Goal: Transaction & Acquisition: Purchase product/service

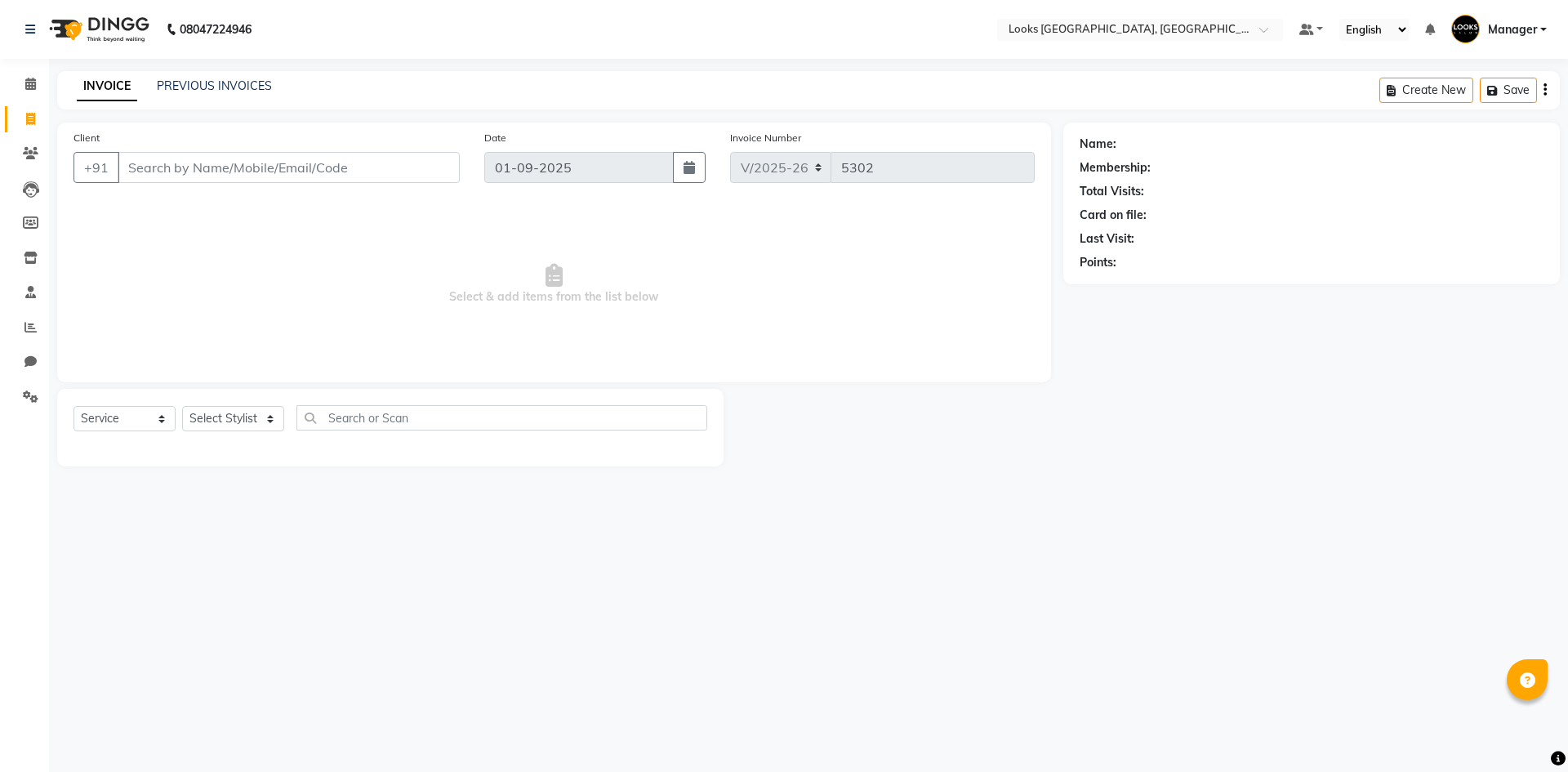
select select "4718"
select select "service"
click at [226, 396] on div "Select Service Product Membership Package Voucher Prepaid Gift Card Select Styl…" at bounding box center [390, 428] width 667 height 78
click at [254, 407] on select "Select Stylist [PERSON_NAME] [PERSON_NAME] COUNTER_SALES Employee_WS [PERSON_NA…" at bounding box center [233, 419] width 102 height 26
select select "29048"
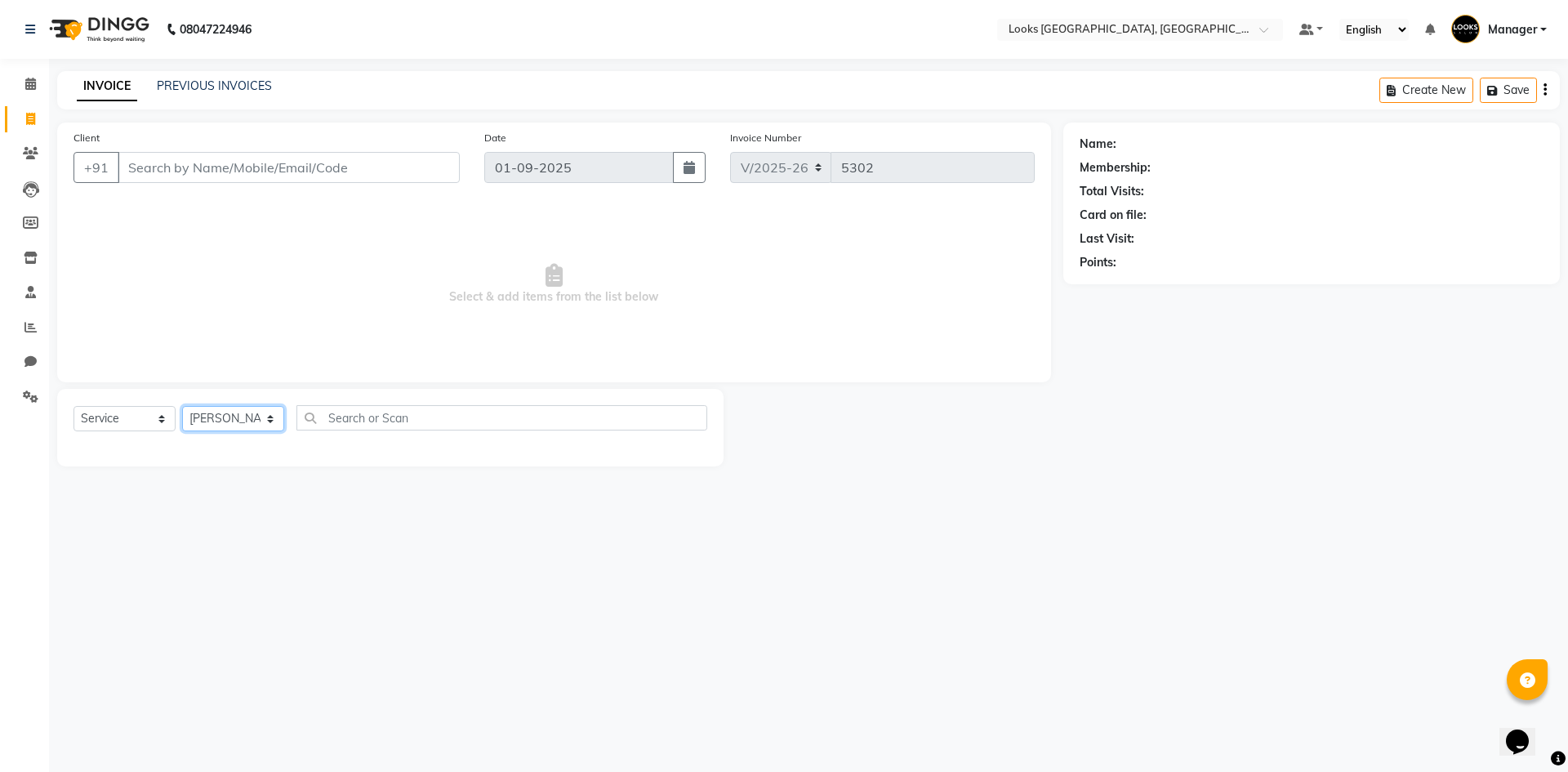
click at [182, 406] on select "Select Stylist [PERSON_NAME] [PERSON_NAME] COUNTER_SALES Employee_WS [PERSON_NA…" at bounding box center [233, 419] width 102 height 26
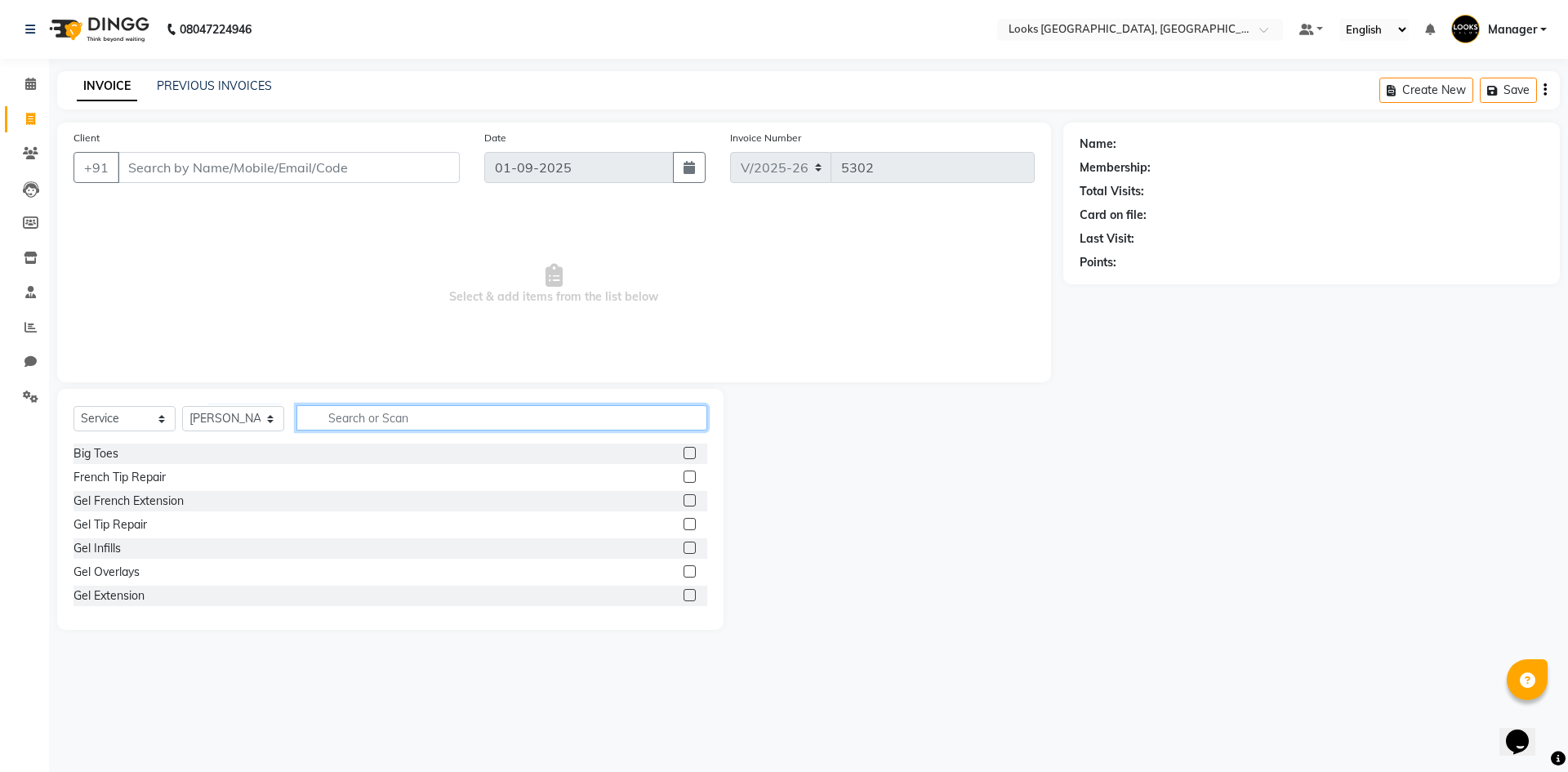
click at [429, 422] on input "text" at bounding box center [502, 418] width 411 height 26
type input "WAS"
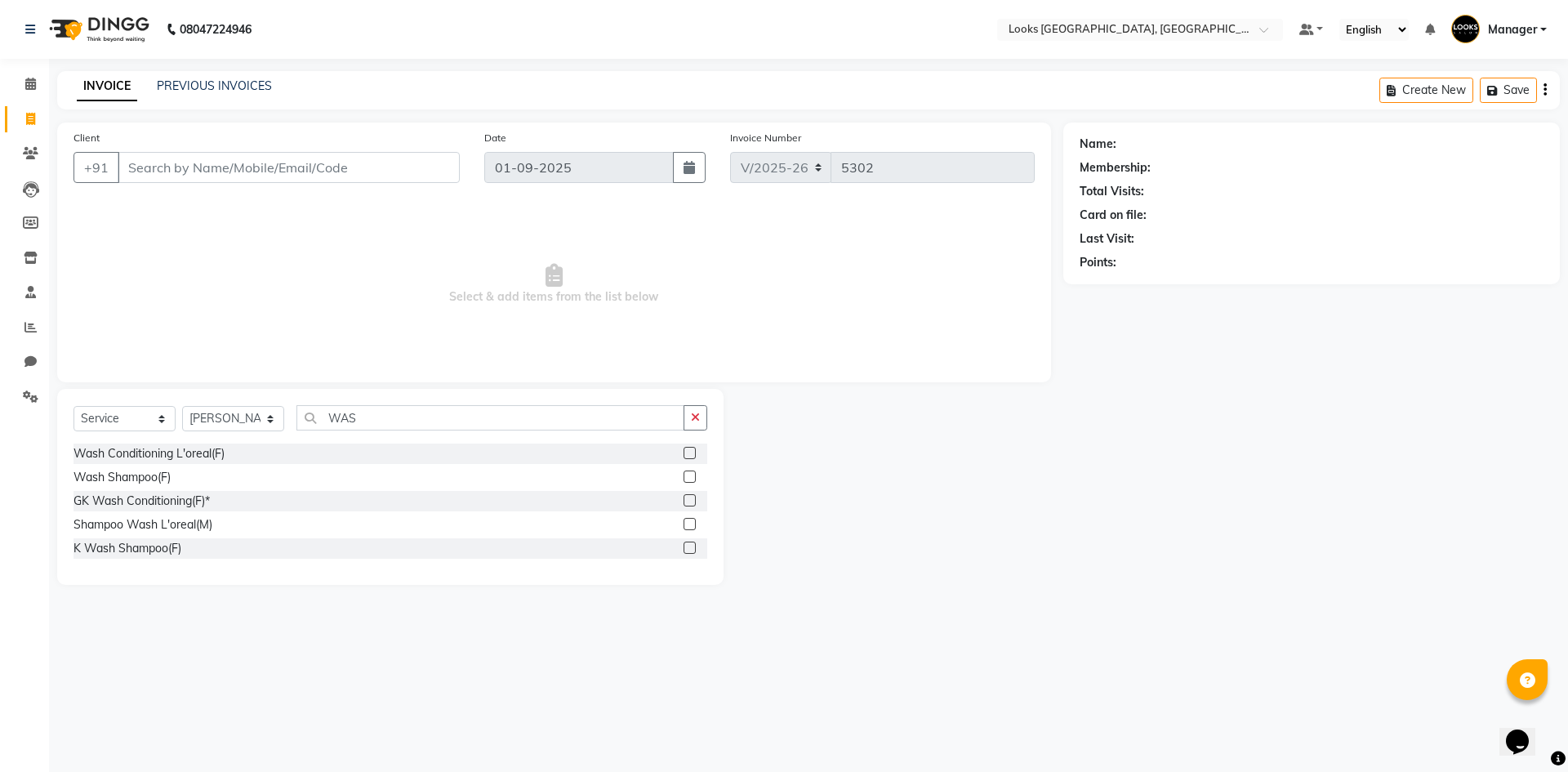
click at [692, 448] on label at bounding box center [689, 453] width 12 height 12
click at [692, 449] on input "checkbox" at bounding box center [688, 454] width 10 height 10
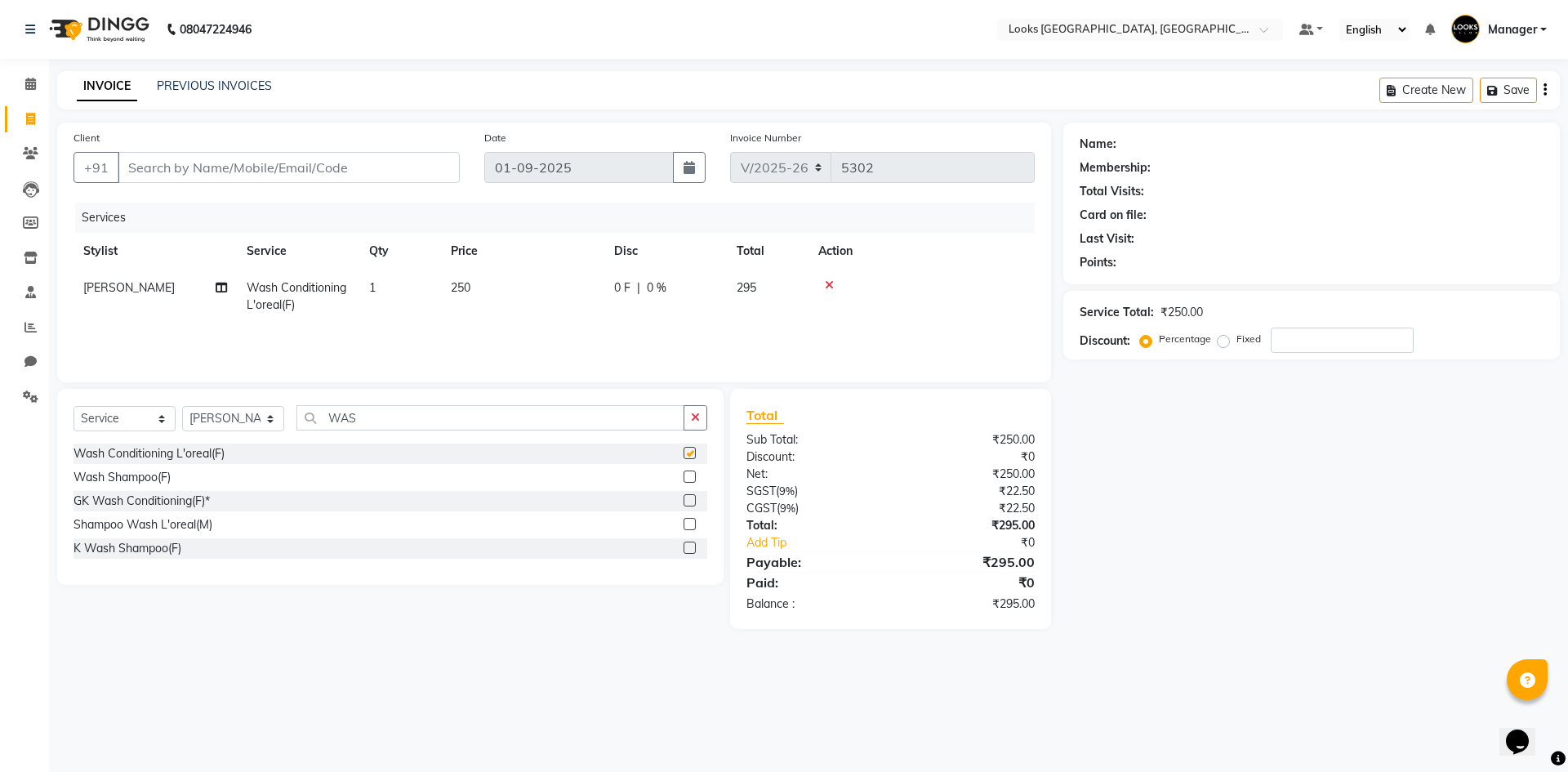
checkbox input "false"
click at [492, 281] on td "250" at bounding box center [523, 296] width 164 height 54
select select "29048"
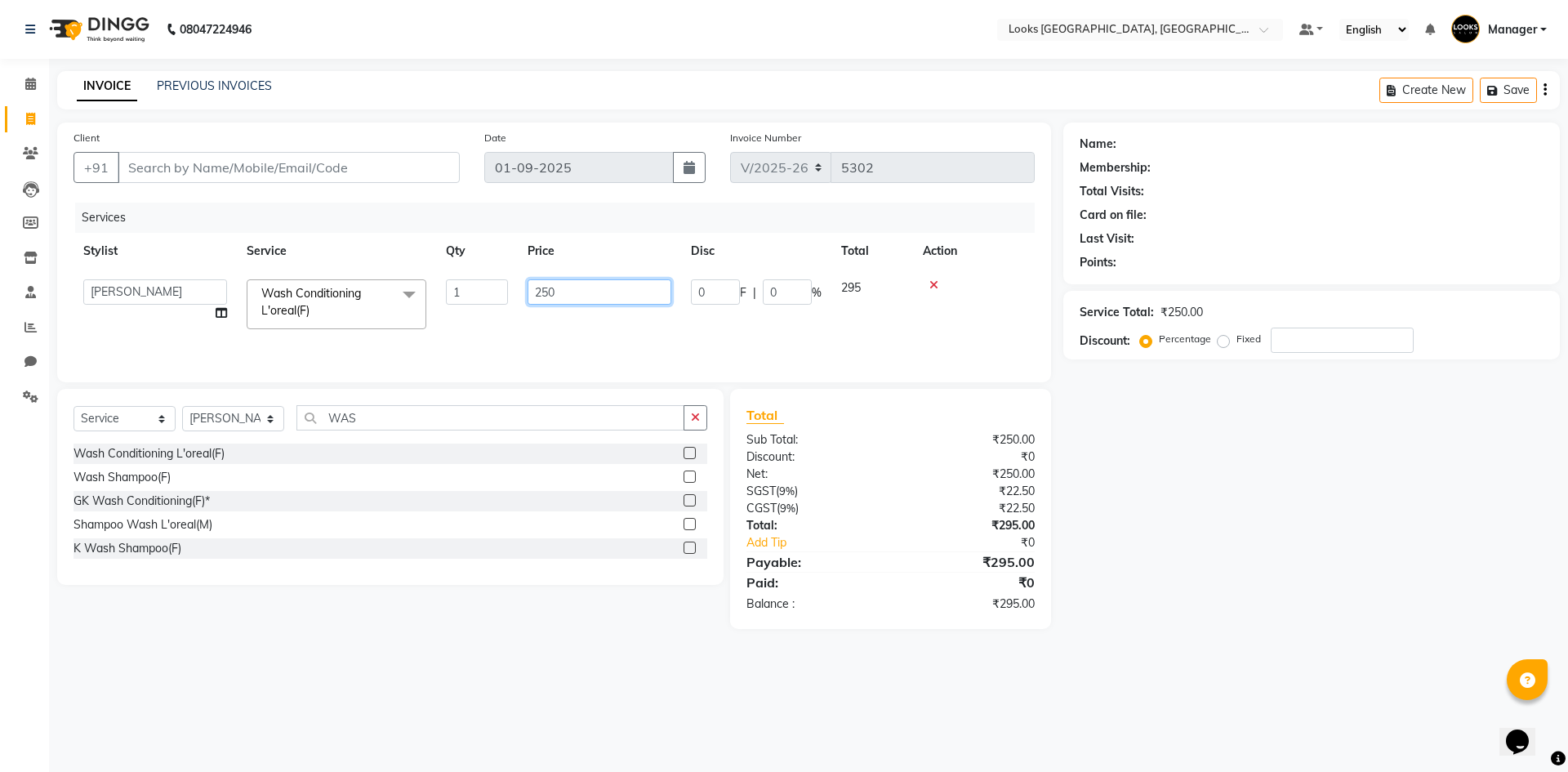
drag, startPoint x: 319, startPoint y: 283, endPoint x: 213, endPoint y: 280, distance: 106.0
click at [217, 282] on tr "[PERSON_NAME] [PERSON_NAME] COUNTER_SALES Employee_WS [PERSON_NAME] Manager [PE…" at bounding box center [554, 304] width 961 height 69
type input "300"
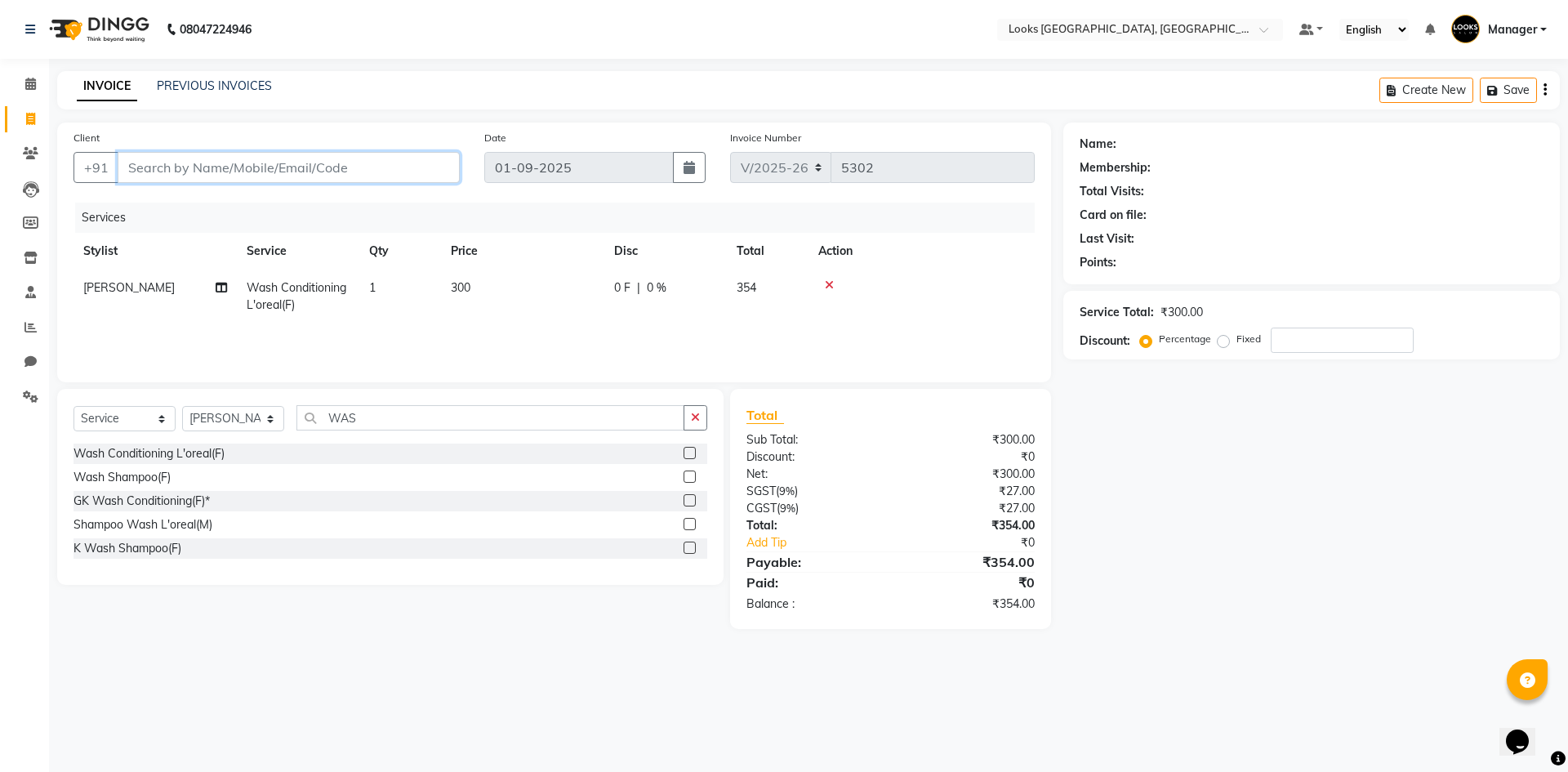
click at [243, 170] on input "Client" at bounding box center [288, 167] width 342 height 31
click at [268, 157] on input "Client" at bounding box center [288, 167] width 342 height 31
type input "9"
type input "0"
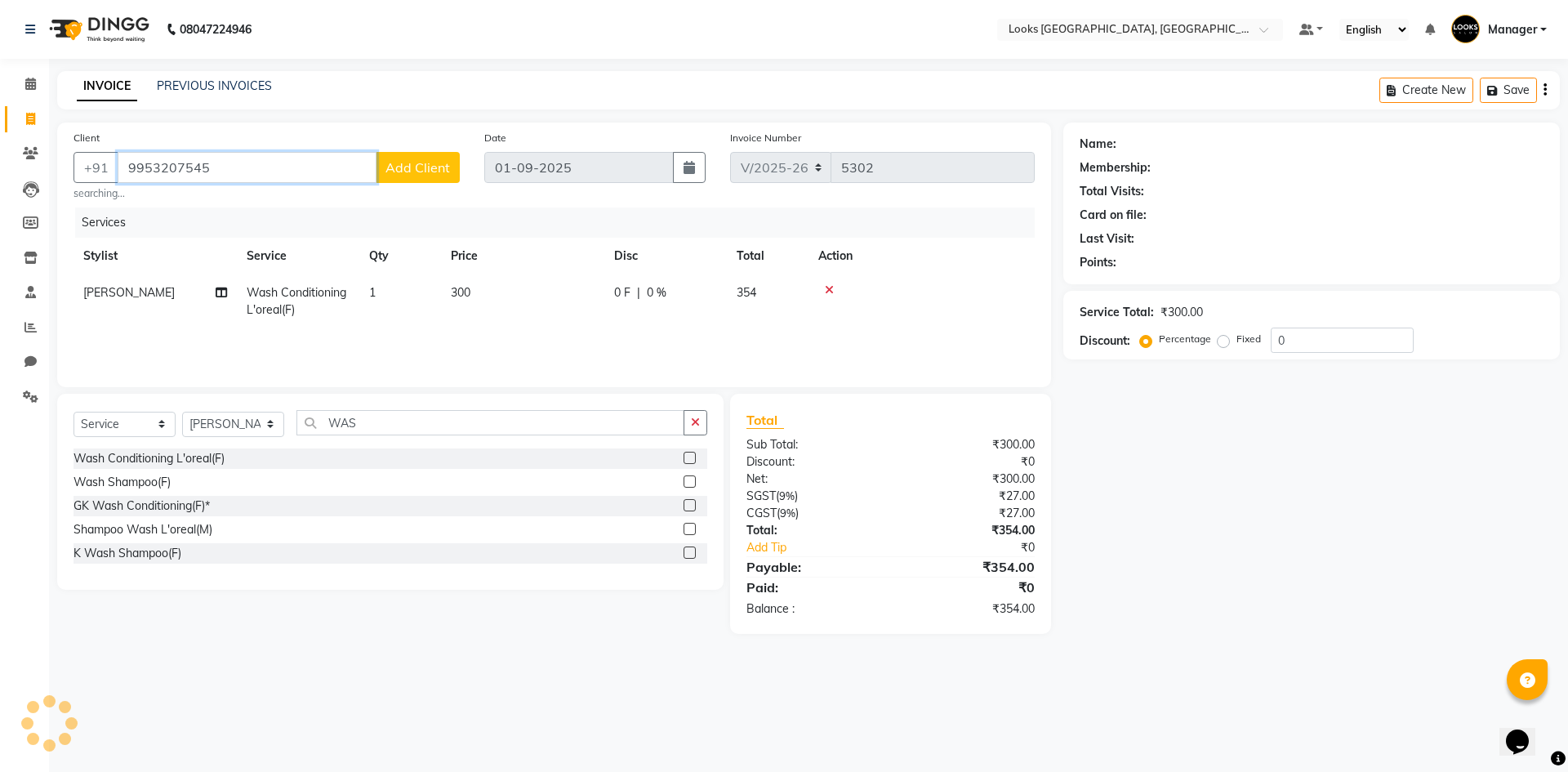
type input "9953207545"
drag, startPoint x: 432, startPoint y: 152, endPoint x: 461, endPoint y: 167, distance: 32.6
click at [431, 152] on div "Client [PHONE_NUMBER] Add Client searching..." at bounding box center [267, 165] width 411 height 72
click at [437, 150] on div "Client [PHONE_NUMBER] Add Client searching..." at bounding box center [267, 165] width 411 height 72
click at [395, 175] on span "Add Client" at bounding box center [418, 167] width 64 height 16
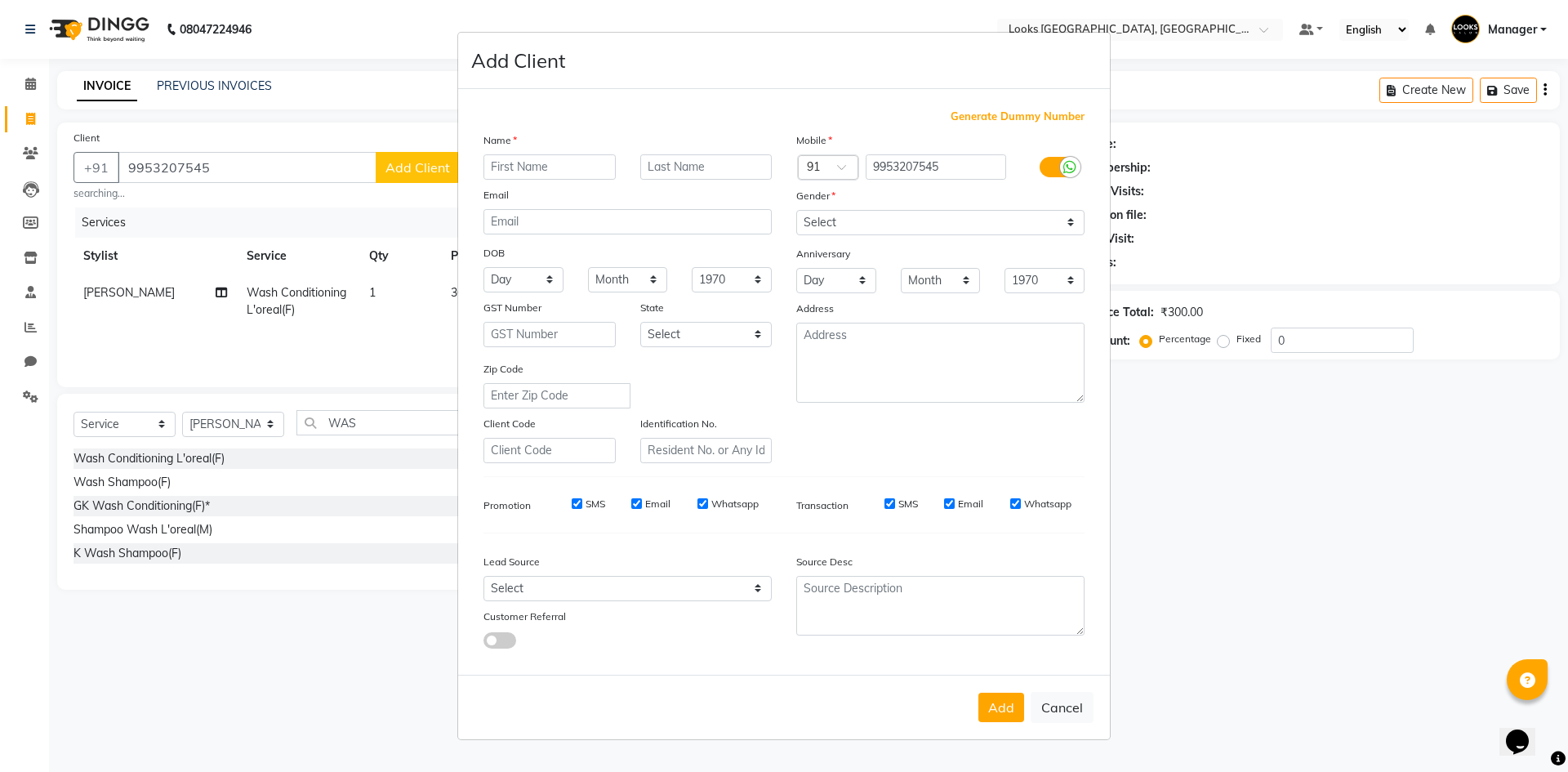
click at [1042, 164] on label at bounding box center [1058, 168] width 37 height 21
click at [0, 0] on input "checkbox" at bounding box center [0, 0] width 0 height 0
click at [569, 164] on input "text" at bounding box center [550, 167] width 133 height 26
type input "SONAM"
drag, startPoint x: 965, startPoint y: 220, endPoint x: 960, endPoint y: 234, distance: 14.9
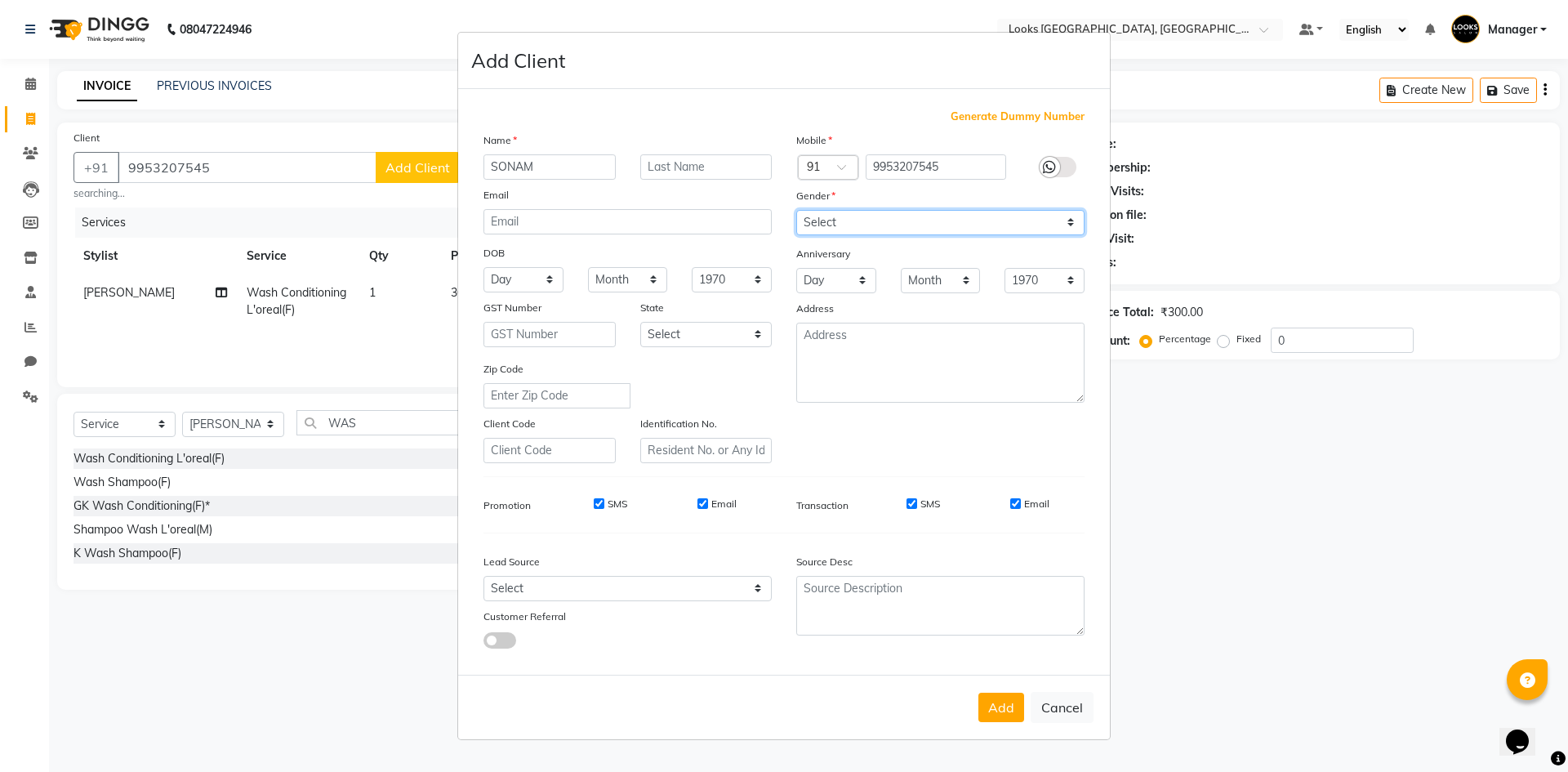
click at [965, 220] on select "Select [DEMOGRAPHIC_DATA] [DEMOGRAPHIC_DATA] Other Prefer Not To Say" at bounding box center [940, 223] width 288 height 26
select select "[DEMOGRAPHIC_DATA]"
click at [796, 210] on select "Select [DEMOGRAPHIC_DATA] [DEMOGRAPHIC_DATA] Other Prefer Not To Say" at bounding box center [940, 223] width 288 height 26
click at [989, 715] on button "Add" at bounding box center [1001, 707] width 45 height 29
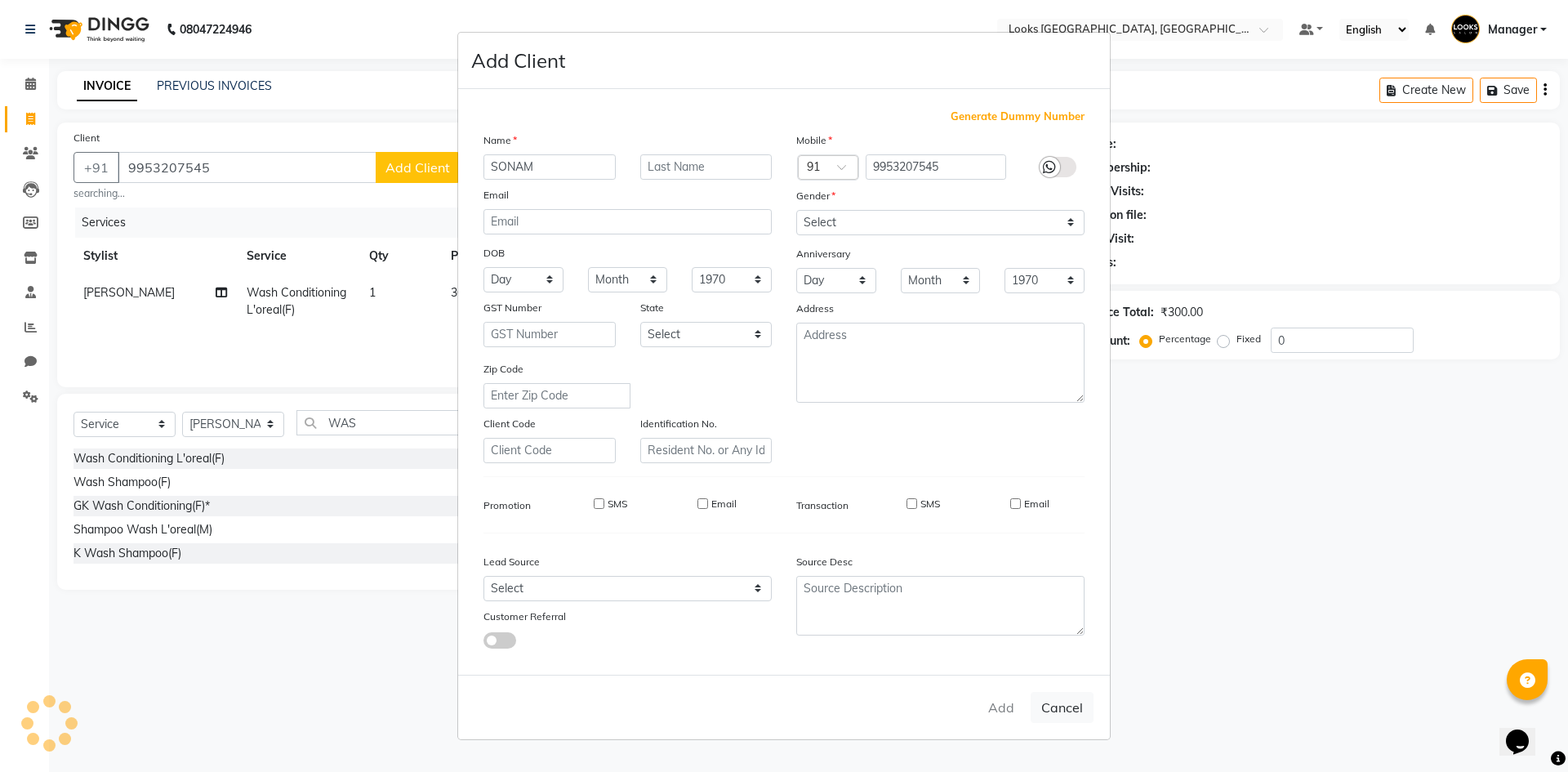
select select
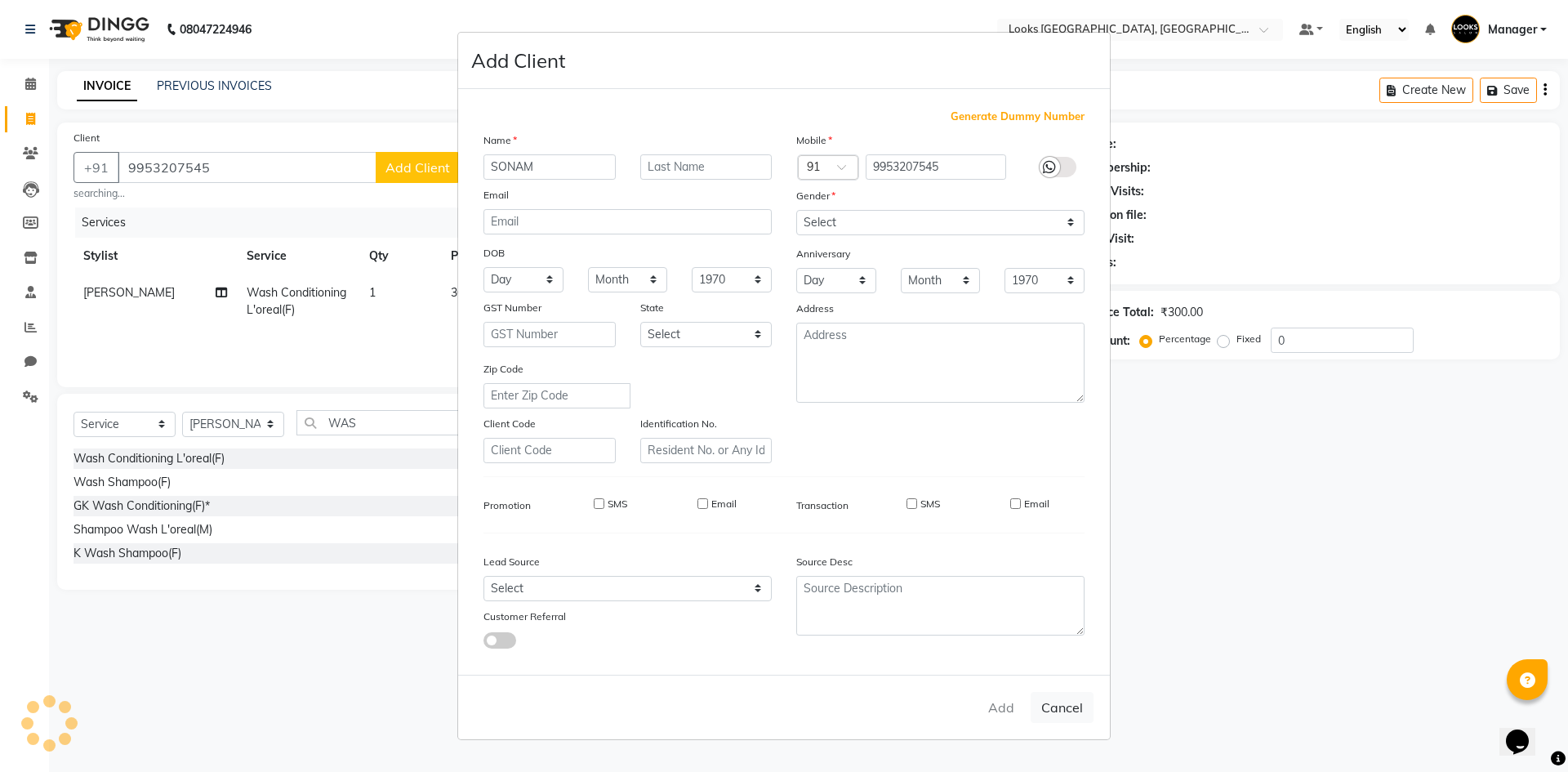
select select
checkbox input "false"
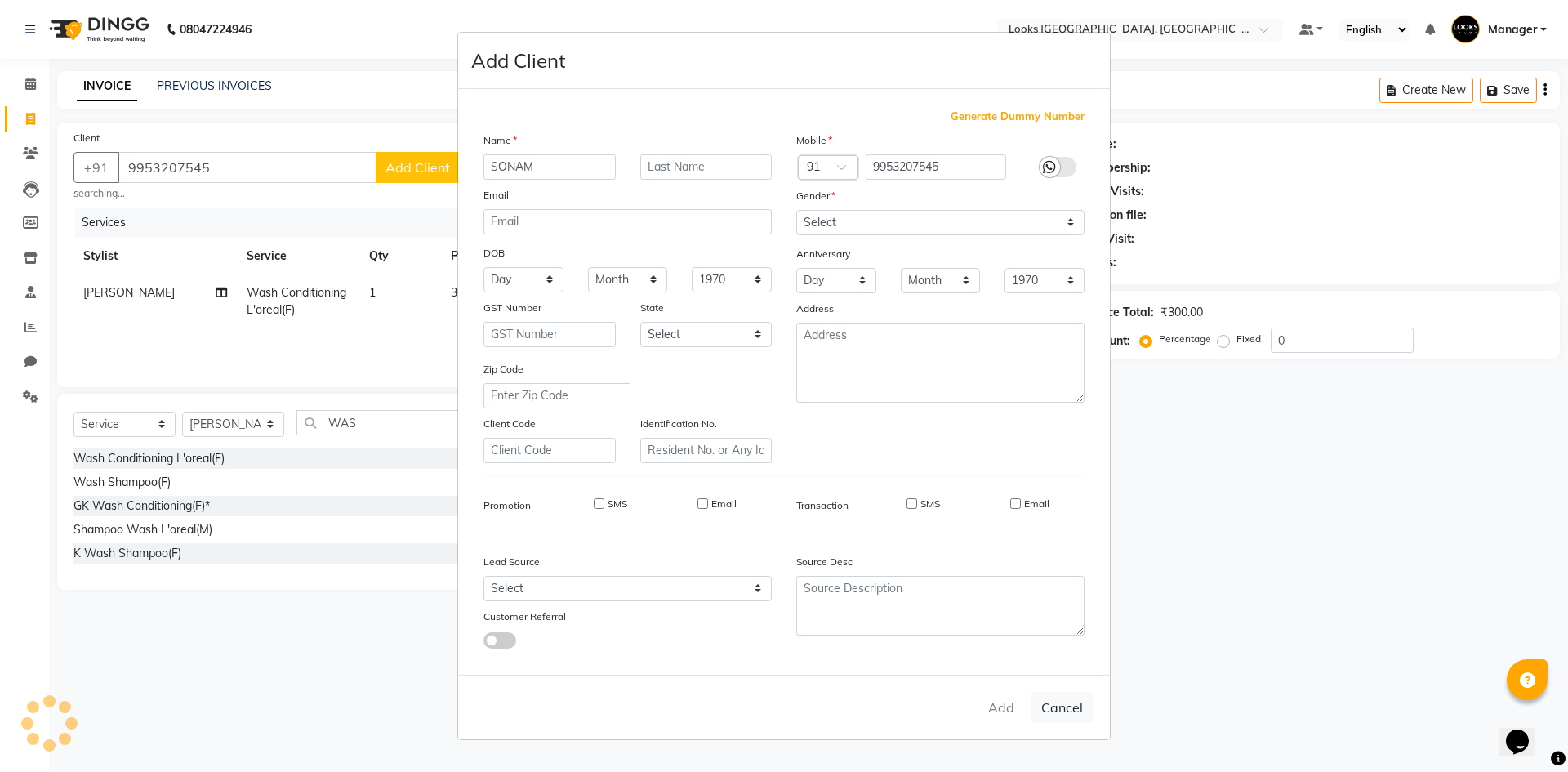
checkbox input "false"
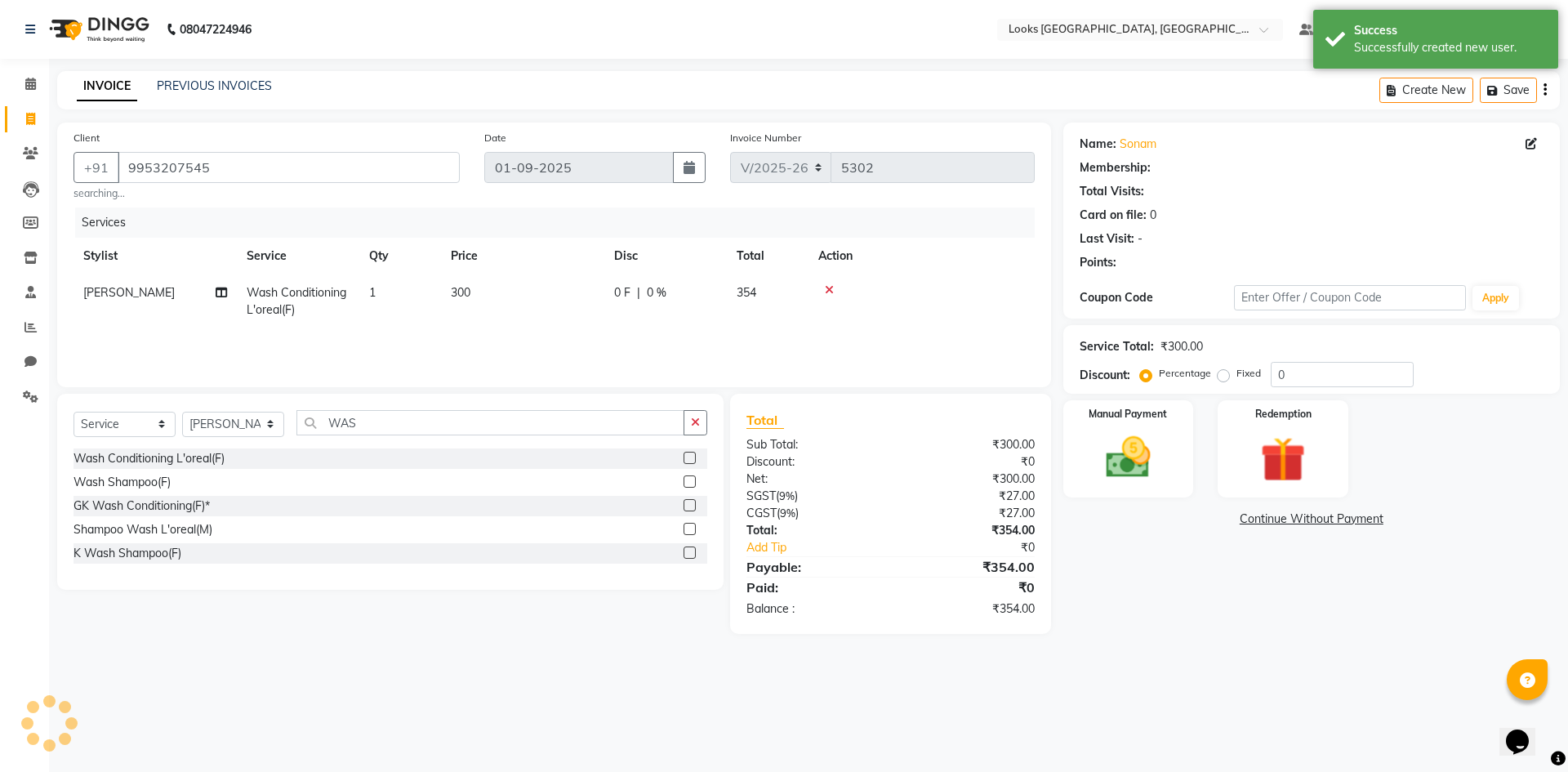
select select "1: Object"
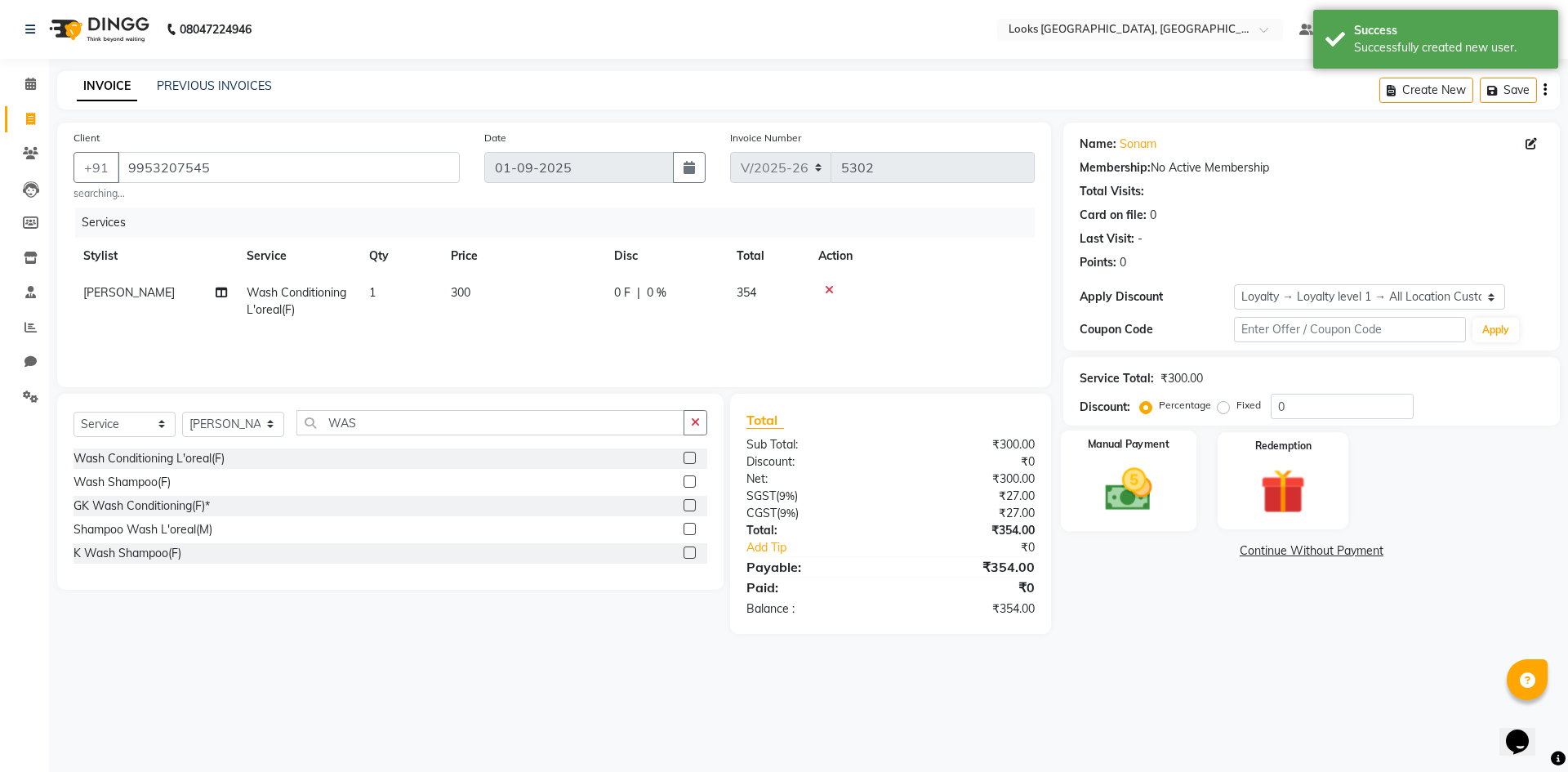
click at [1126, 517] on div "Manual Payment" at bounding box center [1128, 481] width 135 height 100
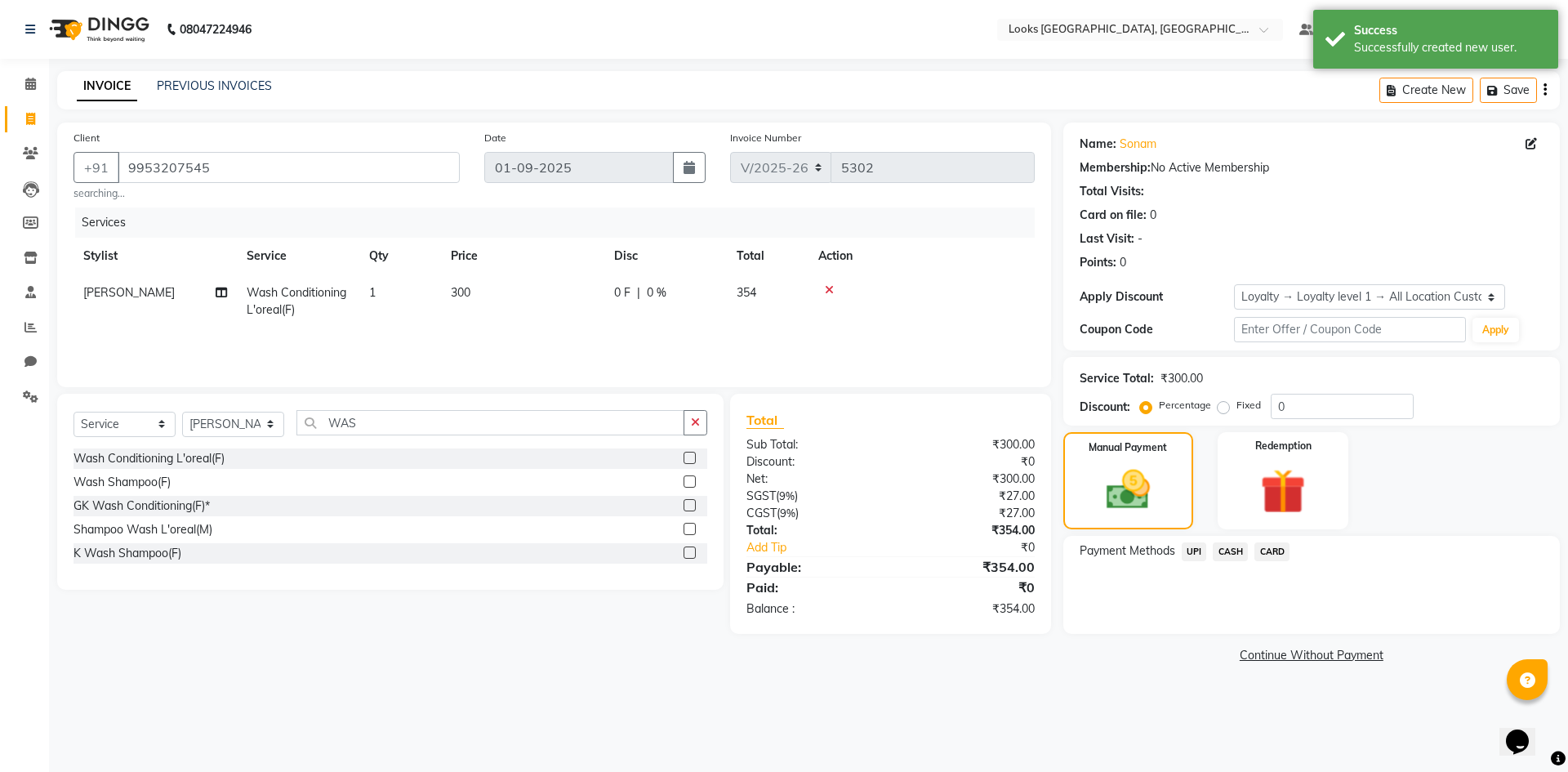
click at [1512, 507] on div "Manual Payment Redemption" at bounding box center [1311, 480] width 521 height 98
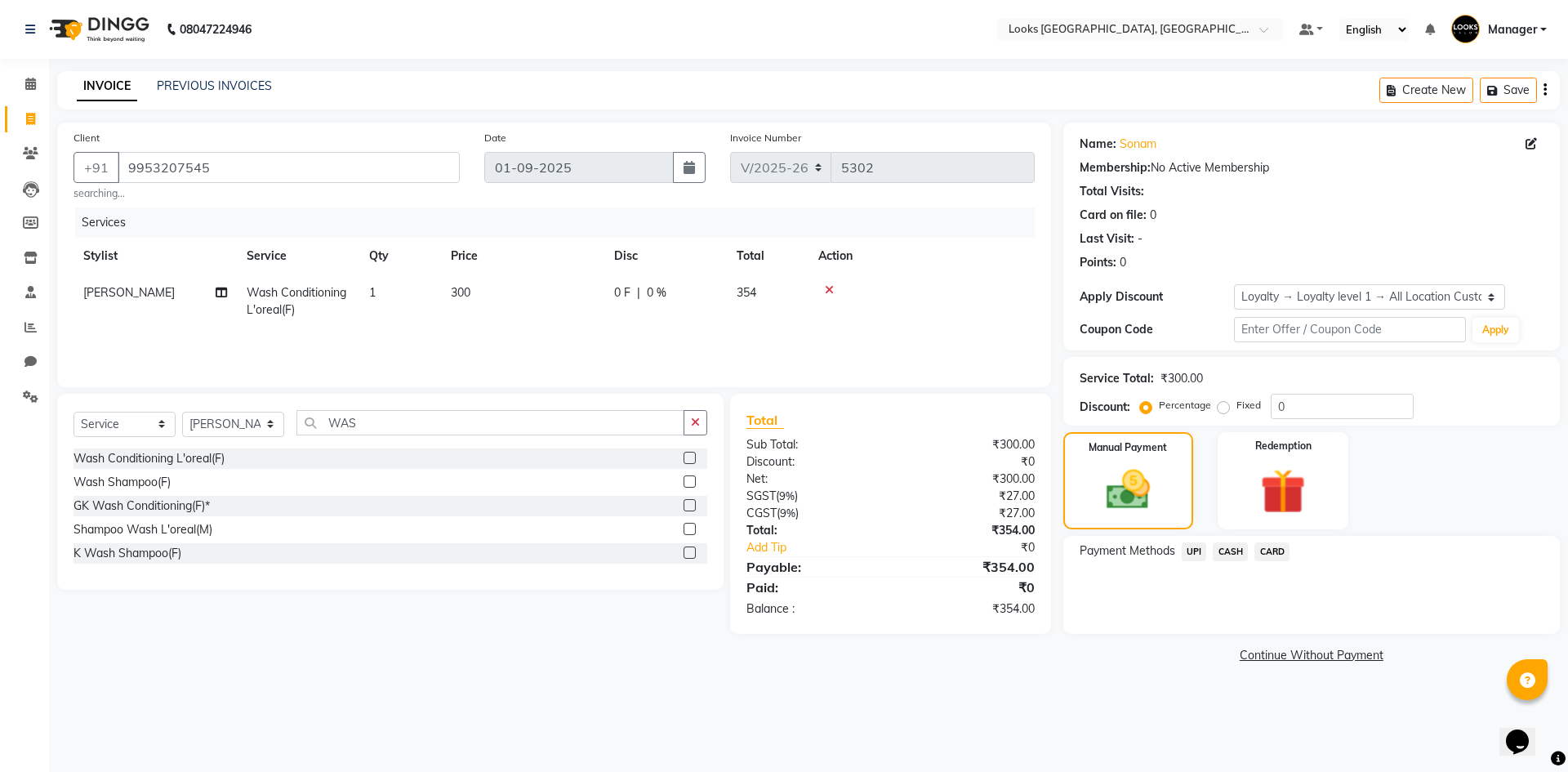
click at [1392, 486] on div "Manual Payment Redemption" at bounding box center [1311, 480] width 521 height 98
click at [1230, 550] on span "CASH" at bounding box center [1230, 552] width 35 height 19
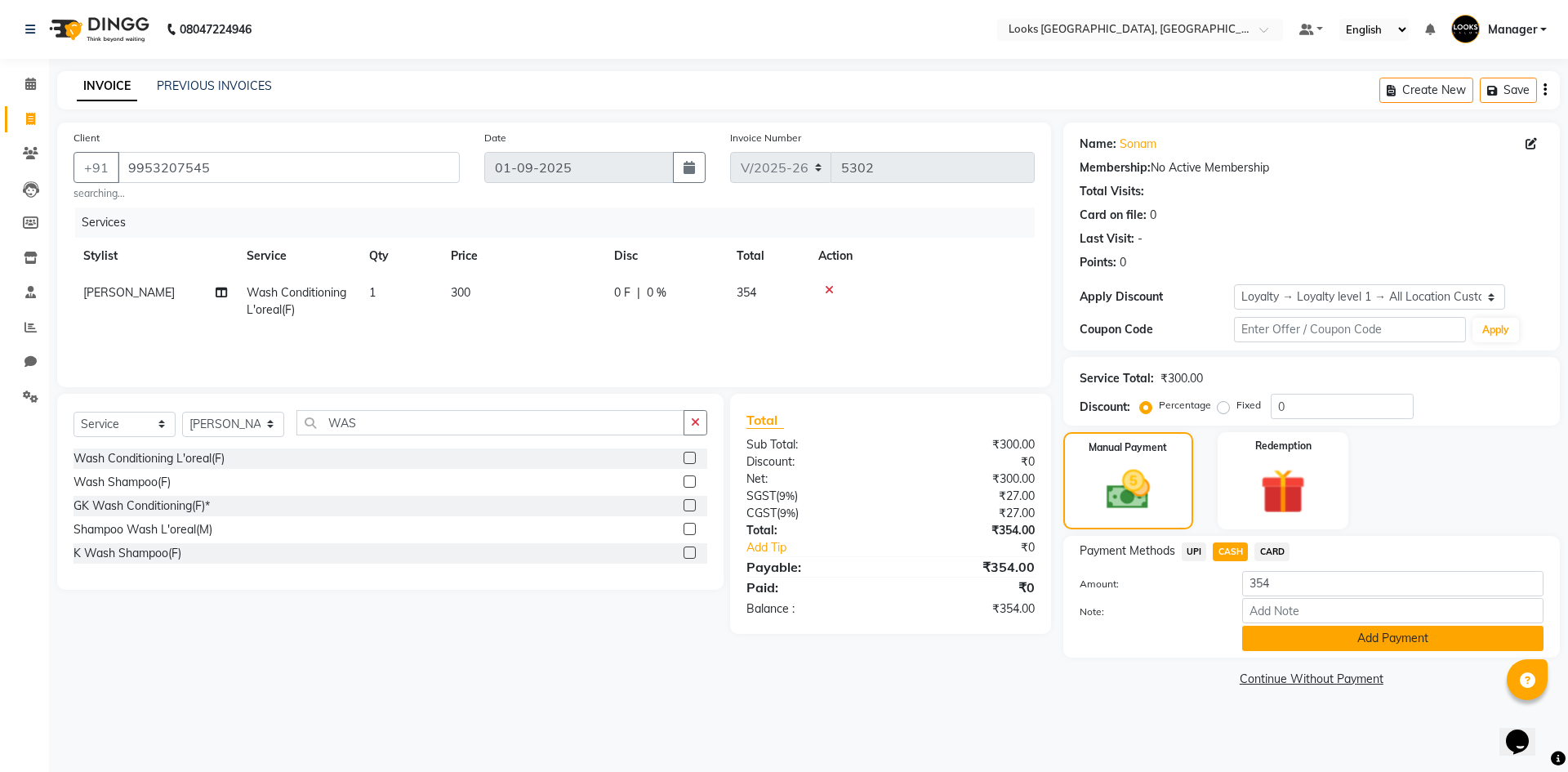
click at [1335, 639] on button "Add Payment" at bounding box center [1393, 638] width 301 height 26
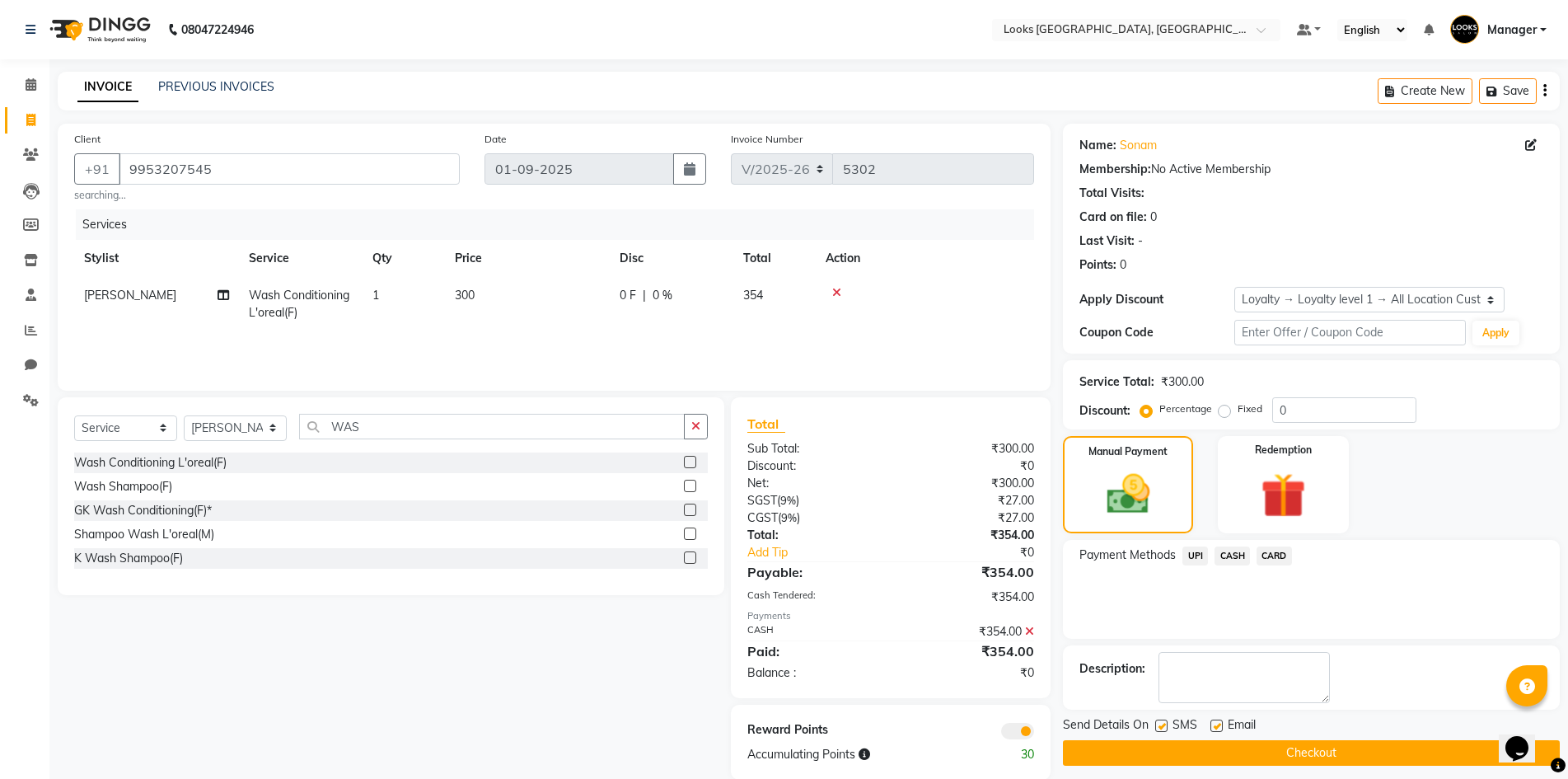
scroll to position [26, 0]
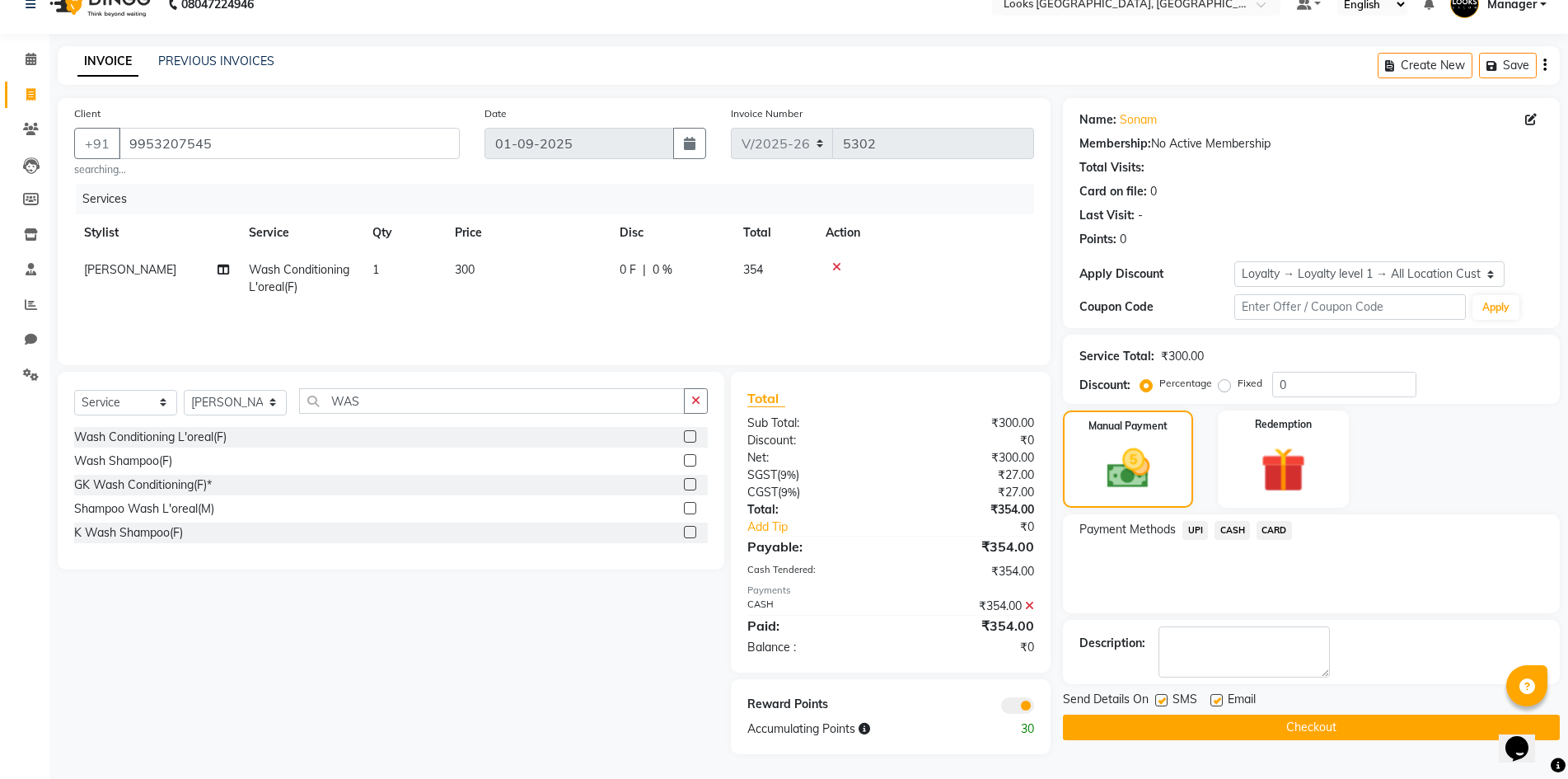
click at [1216, 697] on label at bounding box center [1216, 700] width 12 height 12
click at [1216, 697] on input "checkbox" at bounding box center [1215, 701] width 11 height 11
checkbox input "false"
click at [1268, 734] on button "Checkout" at bounding box center [1312, 727] width 497 height 26
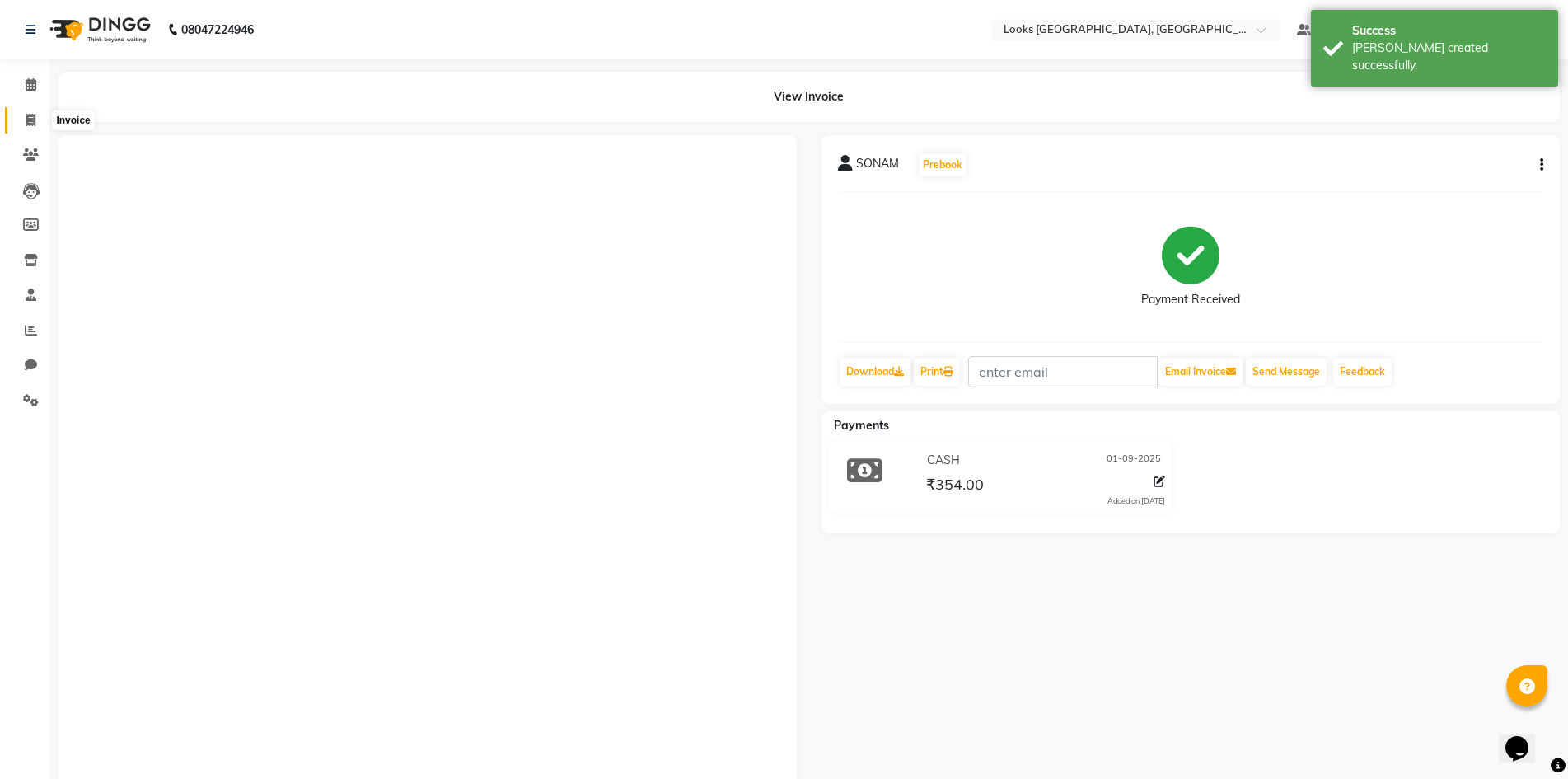
click at [27, 117] on icon at bounding box center [31, 119] width 9 height 12
select select "service"
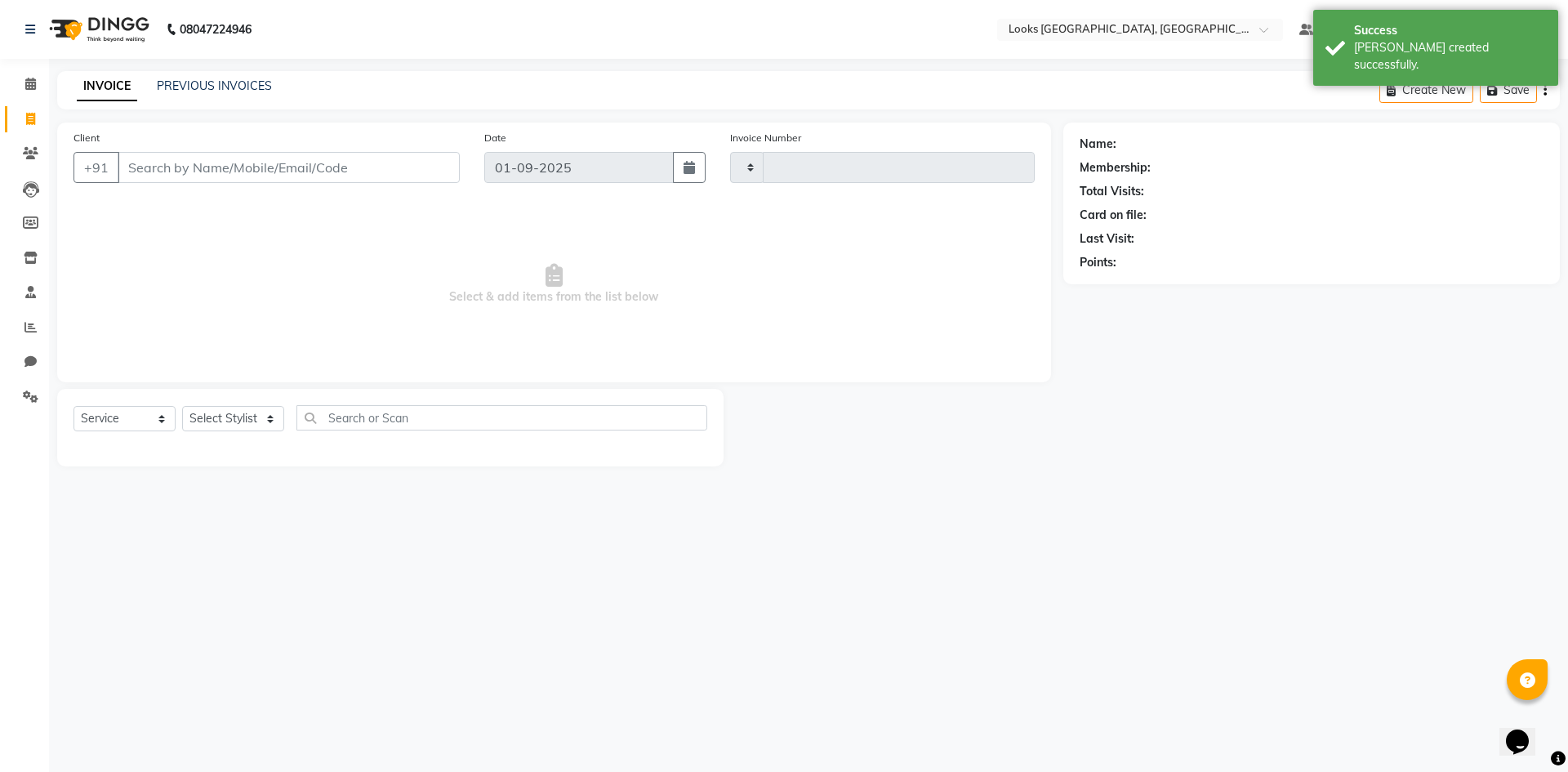
type input "5303"
select select "4718"
click at [212, 86] on link "PREVIOUS INVOICES" at bounding box center [215, 86] width 116 height 15
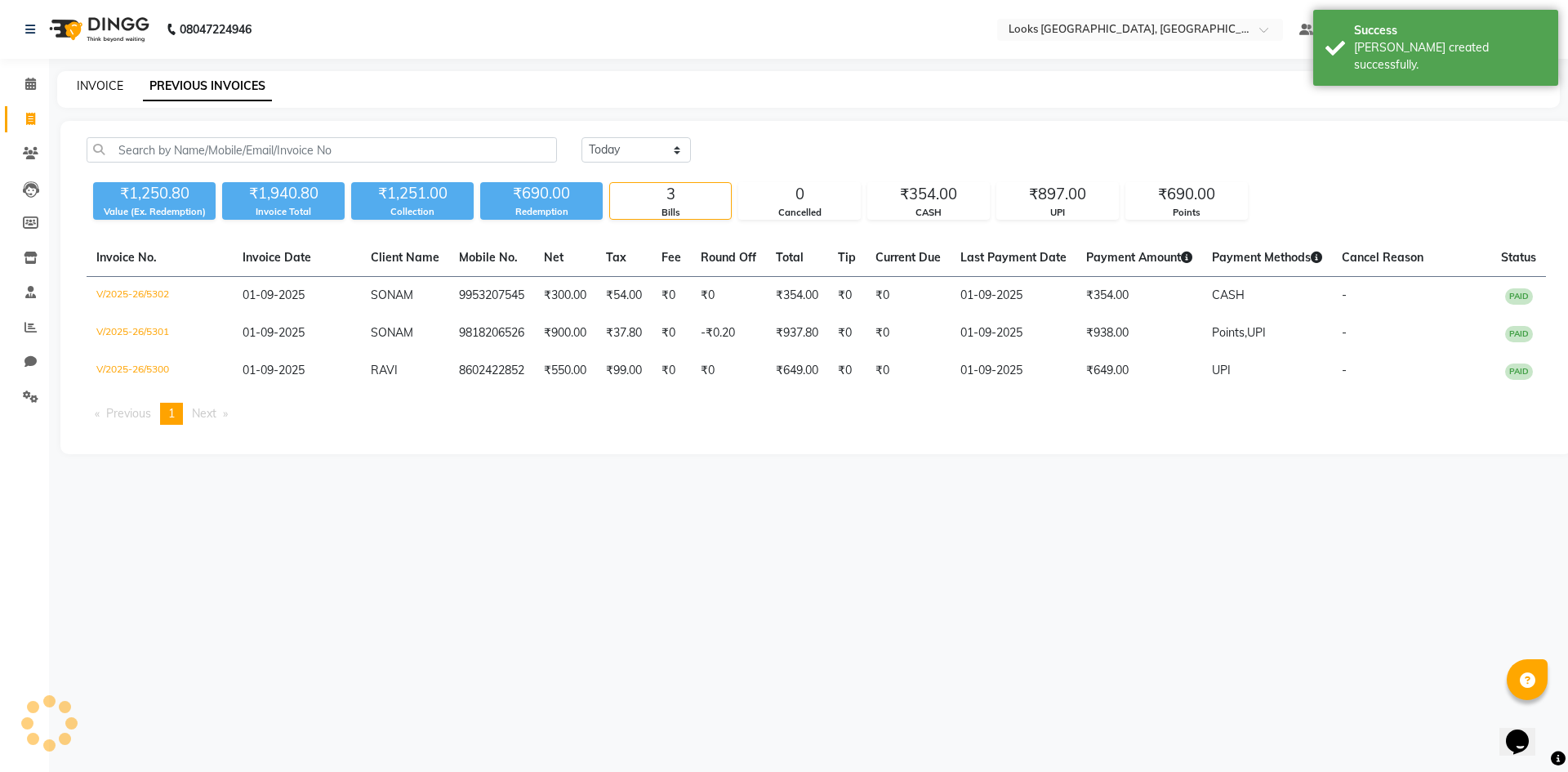
click at [107, 83] on link "INVOICE" at bounding box center [99, 86] width 46 height 15
select select "service"
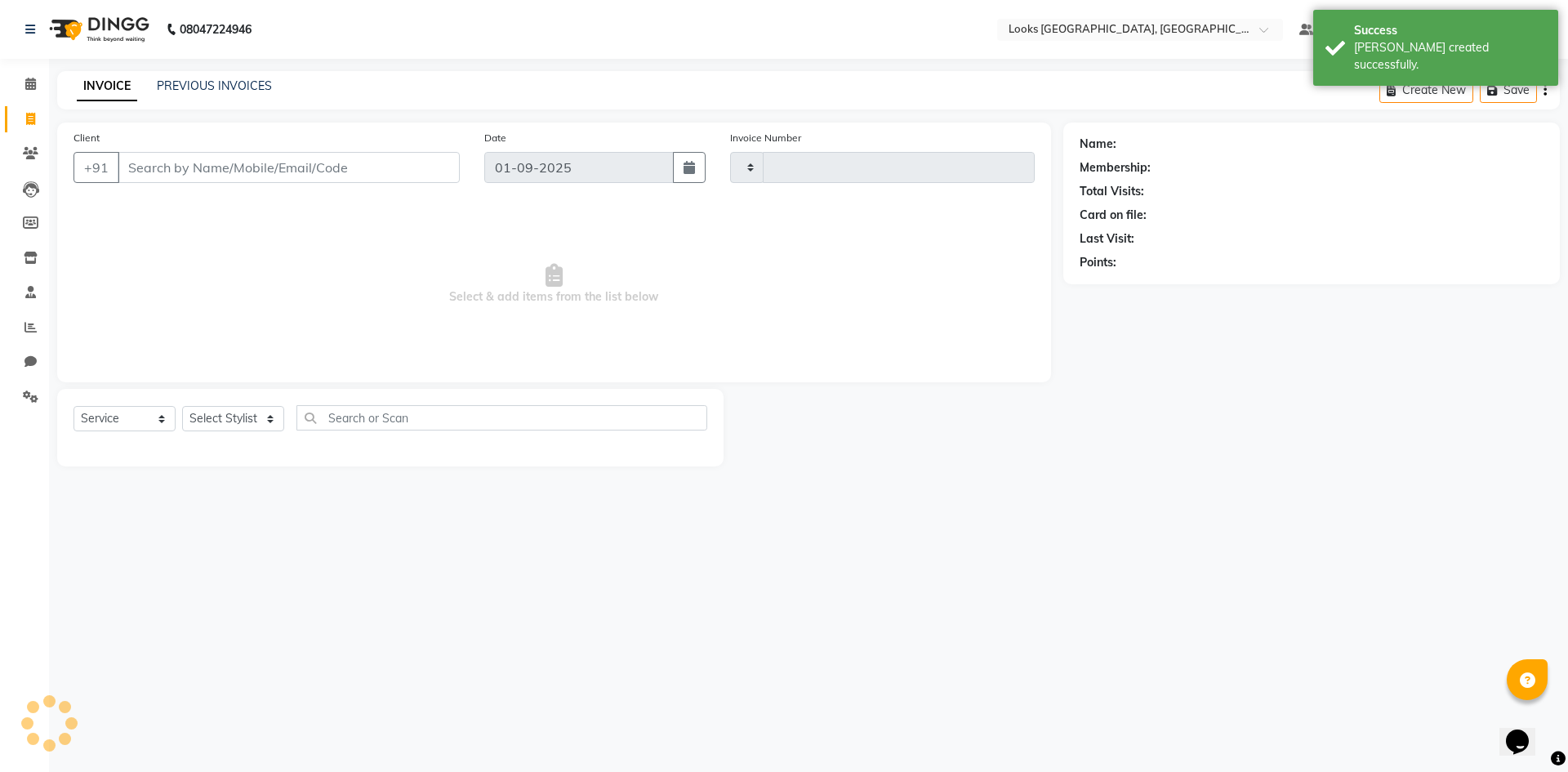
type input "5303"
select select "4718"
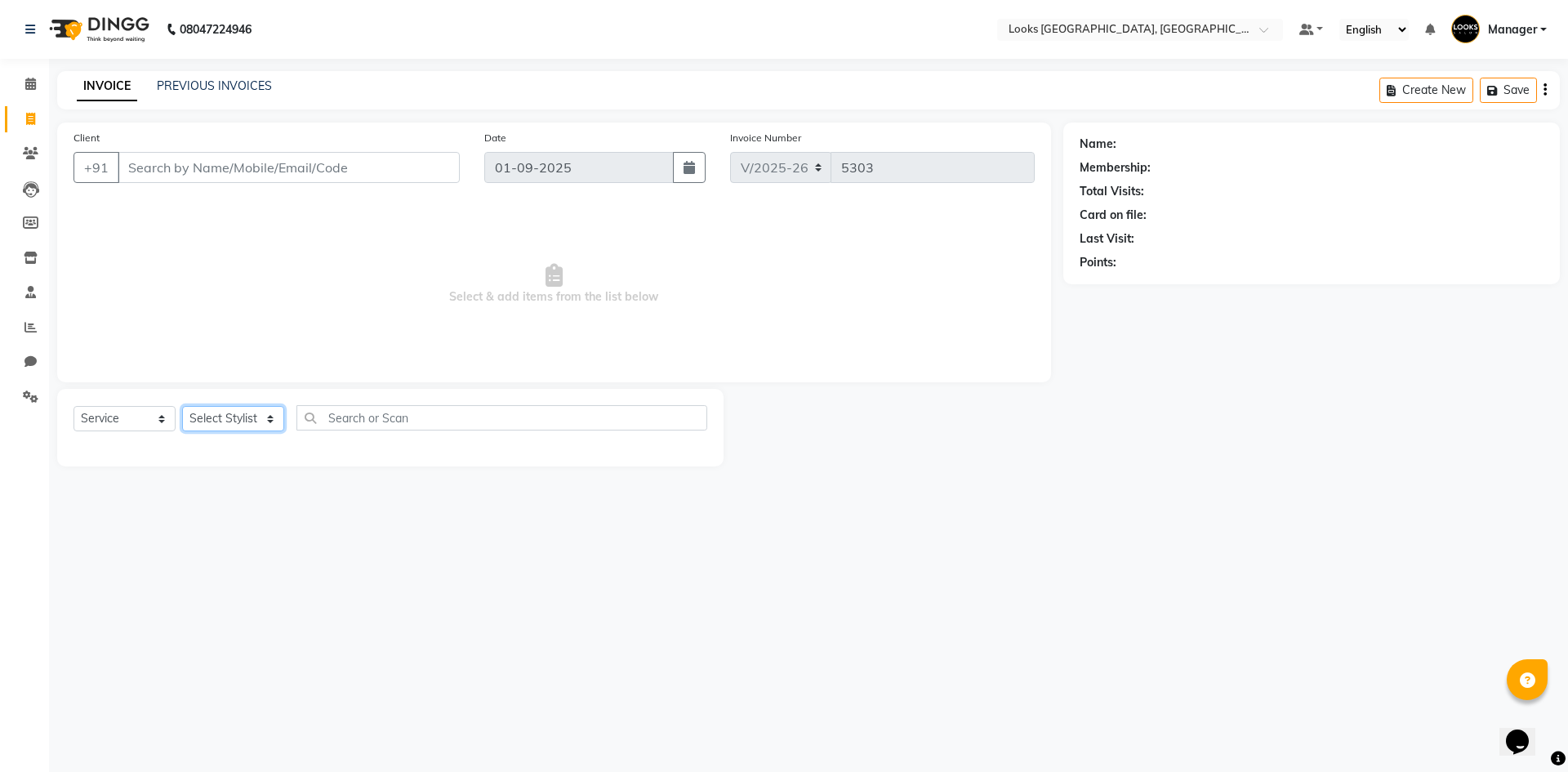
drag, startPoint x: 206, startPoint y: 420, endPoint x: 197, endPoint y: 422, distance: 9.2
click at [205, 421] on select "Select Stylist [PERSON_NAME] [PERSON_NAME] COUNTER_SALES Employee_WS [PERSON_NA…" at bounding box center [233, 419] width 102 height 26
select select "69138"
click at [182, 406] on select "Select Stylist [PERSON_NAME] [PERSON_NAME] COUNTER_SALES Employee_WS [PERSON_NA…" at bounding box center [233, 419] width 102 height 26
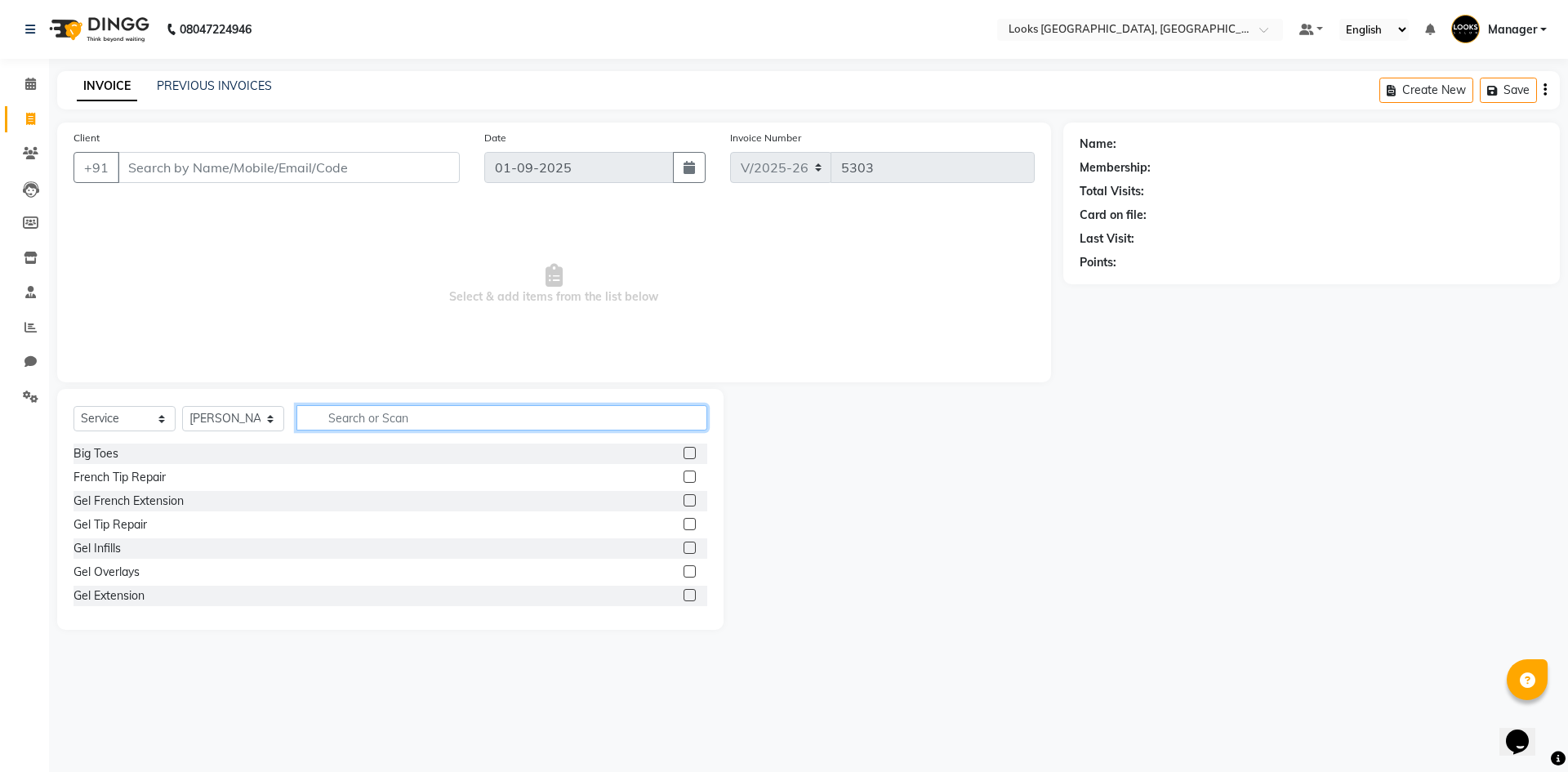
click at [385, 422] on input "text" at bounding box center [502, 418] width 411 height 26
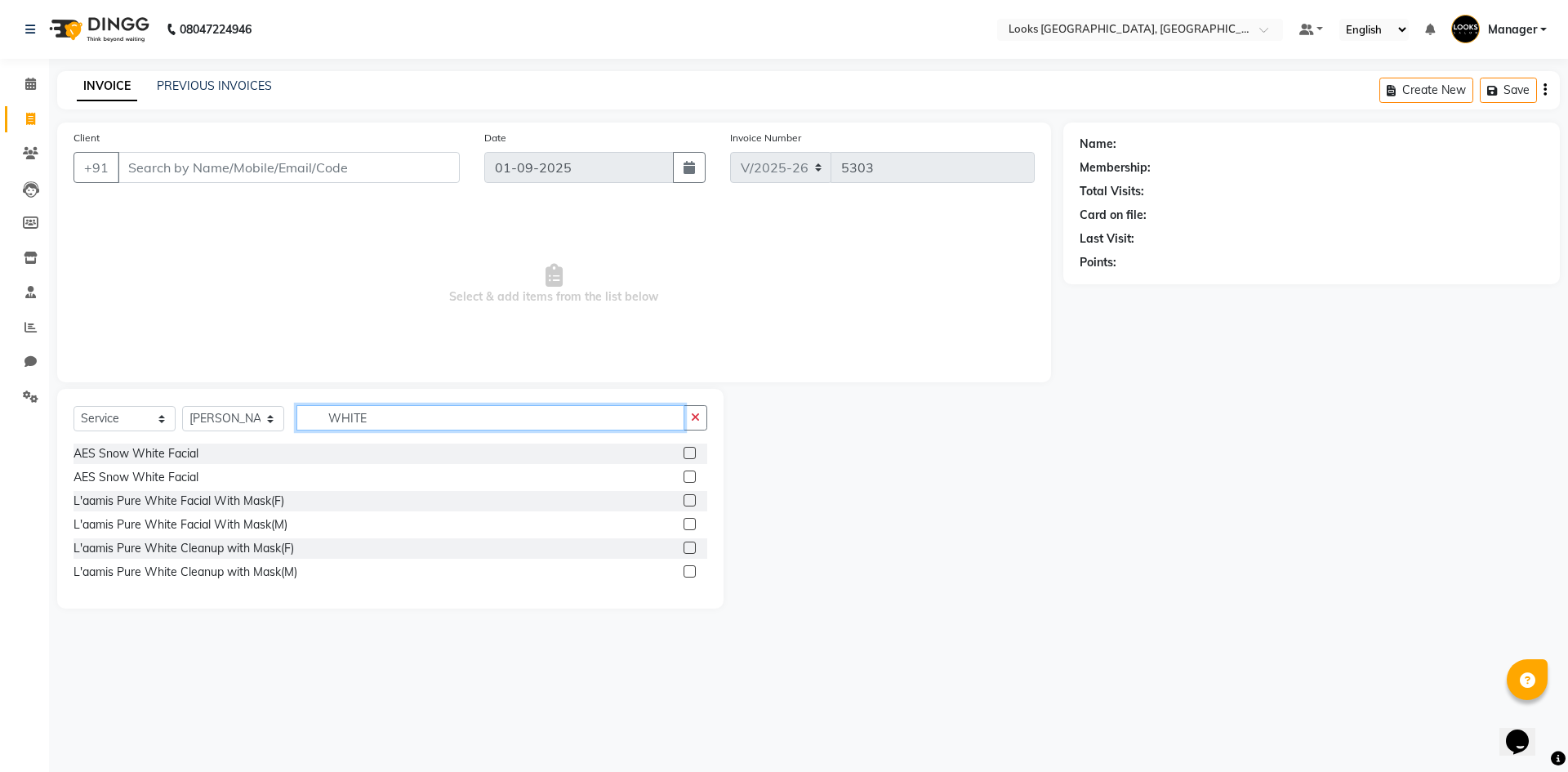
type input "WHITE"
click at [692, 499] on label at bounding box center [689, 500] width 12 height 12
click at [692, 499] on input "checkbox" at bounding box center [688, 501] width 10 height 10
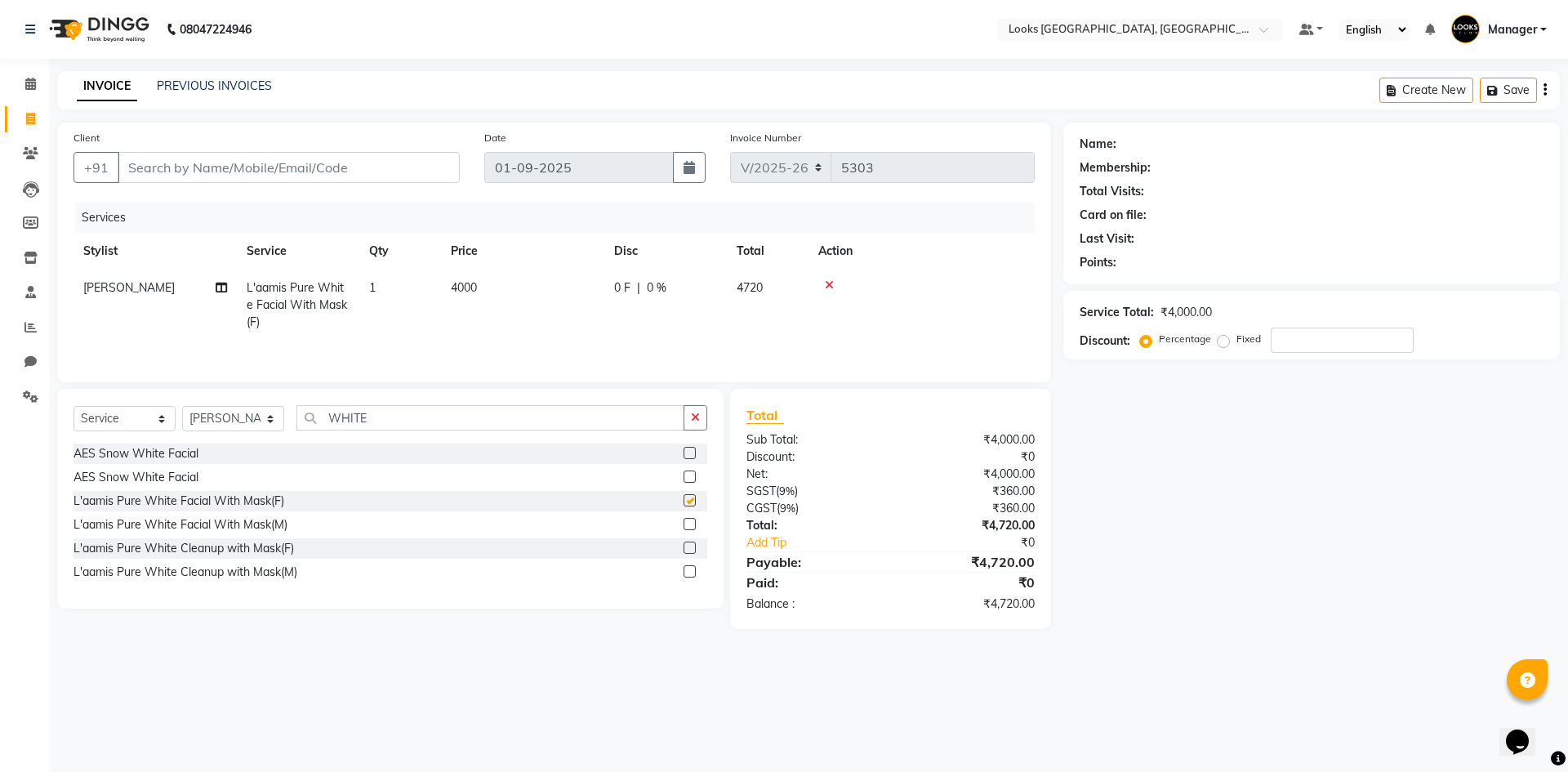
checkbox input "false"
click at [475, 290] on span "4000" at bounding box center [464, 288] width 27 height 15
select select "69138"
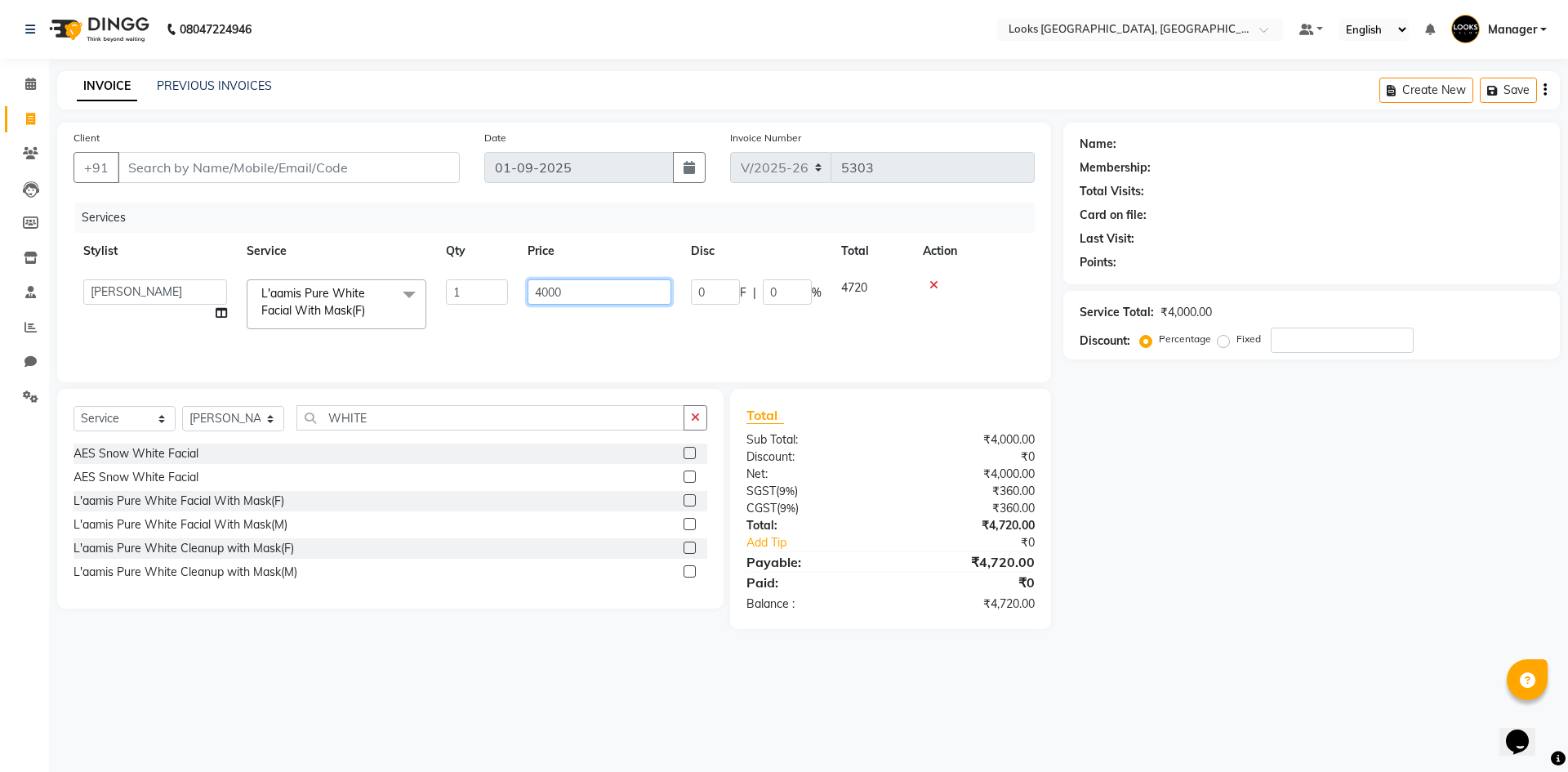
drag, startPoint x: 475, startPoint y: 290, endPoint x: 0, endPoint y: 271, distance: 475.4
click at [0, 271] on app-home "08047224946 Select Location × Looks [GEOGRAPHIC_DATA], [GEOGRAPHIC_DATA] Defaul…" at bounding box center [784, 327] width 1568 height 654
type input "4300"
click at [260, 415] on select "Select Stylist [PERSON_NAME] [PERSON_NAME] COUNTER_SALES Employee_WS [PERSON_NA…" at bounding box center [233, 419] width 102 height 26
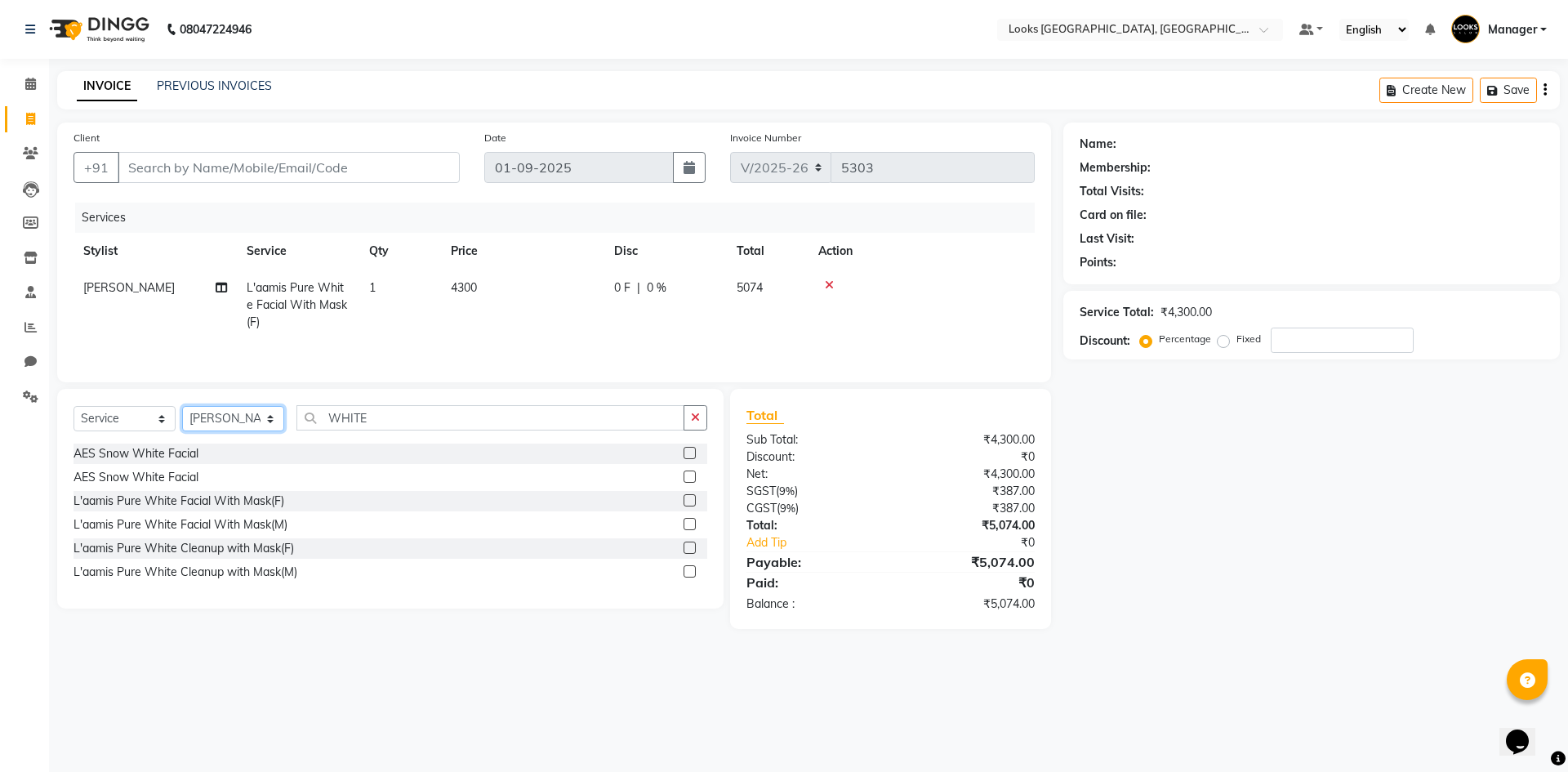
select select "83411"
click at [182, 407] on select "Select Stylist [PERSON_NAME] [PERSON_NAME] COUNTER_SALES Employee_WS [PERSON_NA…" at bounding box center [233, 419] width 102 height 26
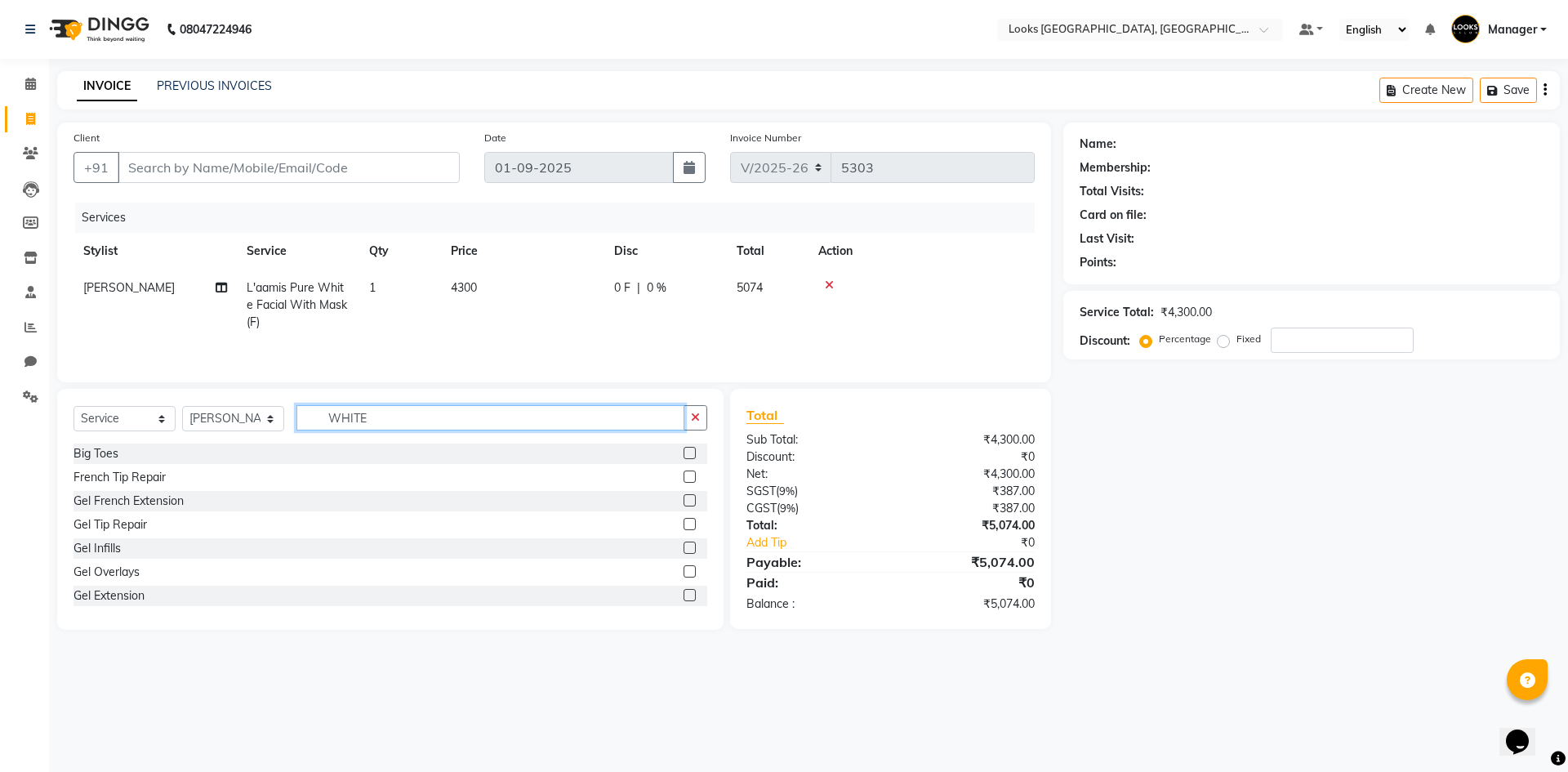
drag, startPoint x: 365, startPoint y: 402, endPoint x: 190, endPoint y: 357, distance: 180.7
click at [218, 386] on div "Client +91 Date [DATE] Invoice Number V/2025 V/[PHONE_NUMBER] Services Stylist …" at bounding box center [554, 376] width 1019 height 508
type input "SPA"
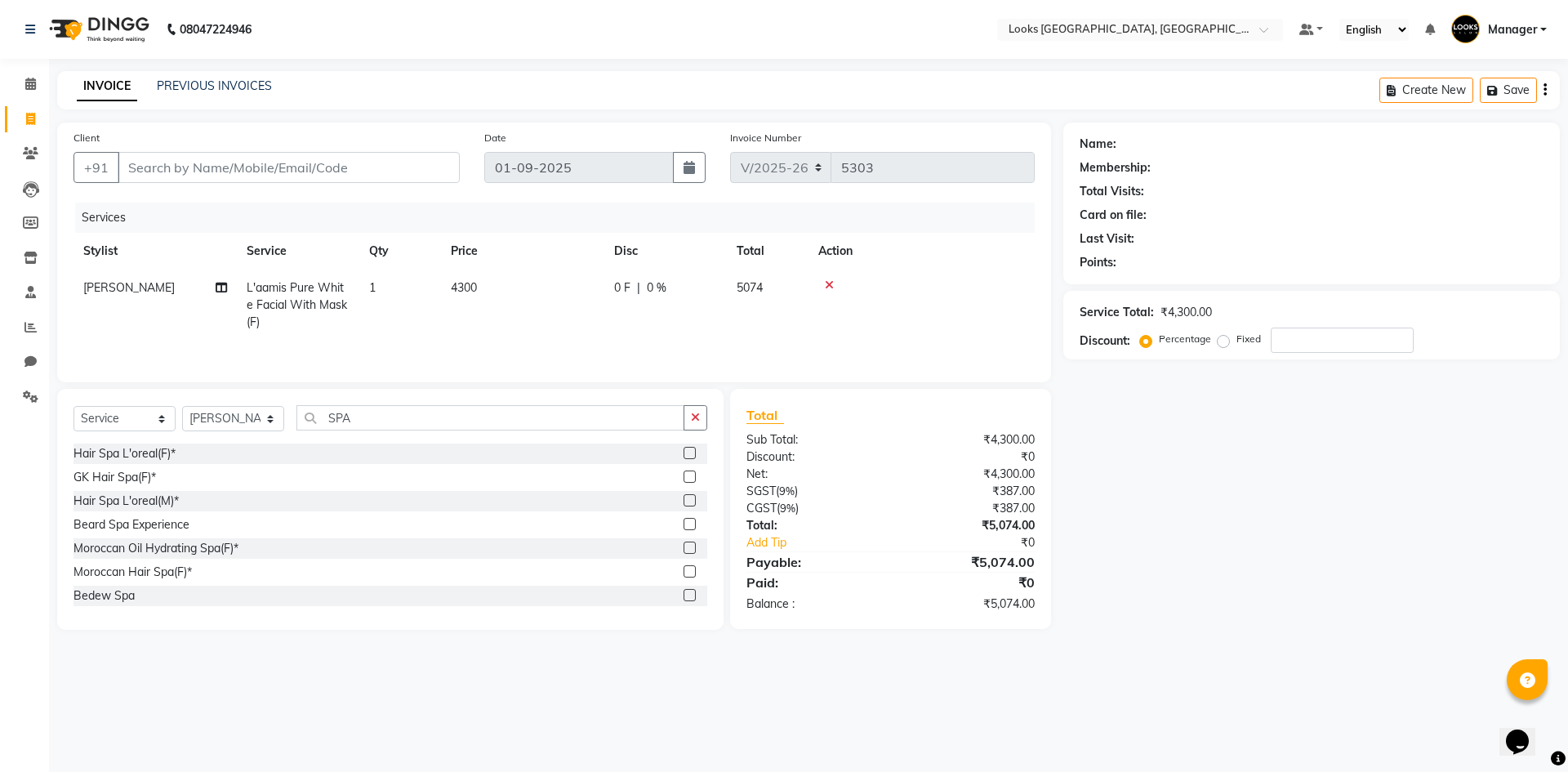
click at [684, 455] on label at bounding box center [689, 453] width 12 height 12
click at [684, 455] on input "checkbox" at bounding box center [688, 454] width 10 height 10
checkbox input "true"
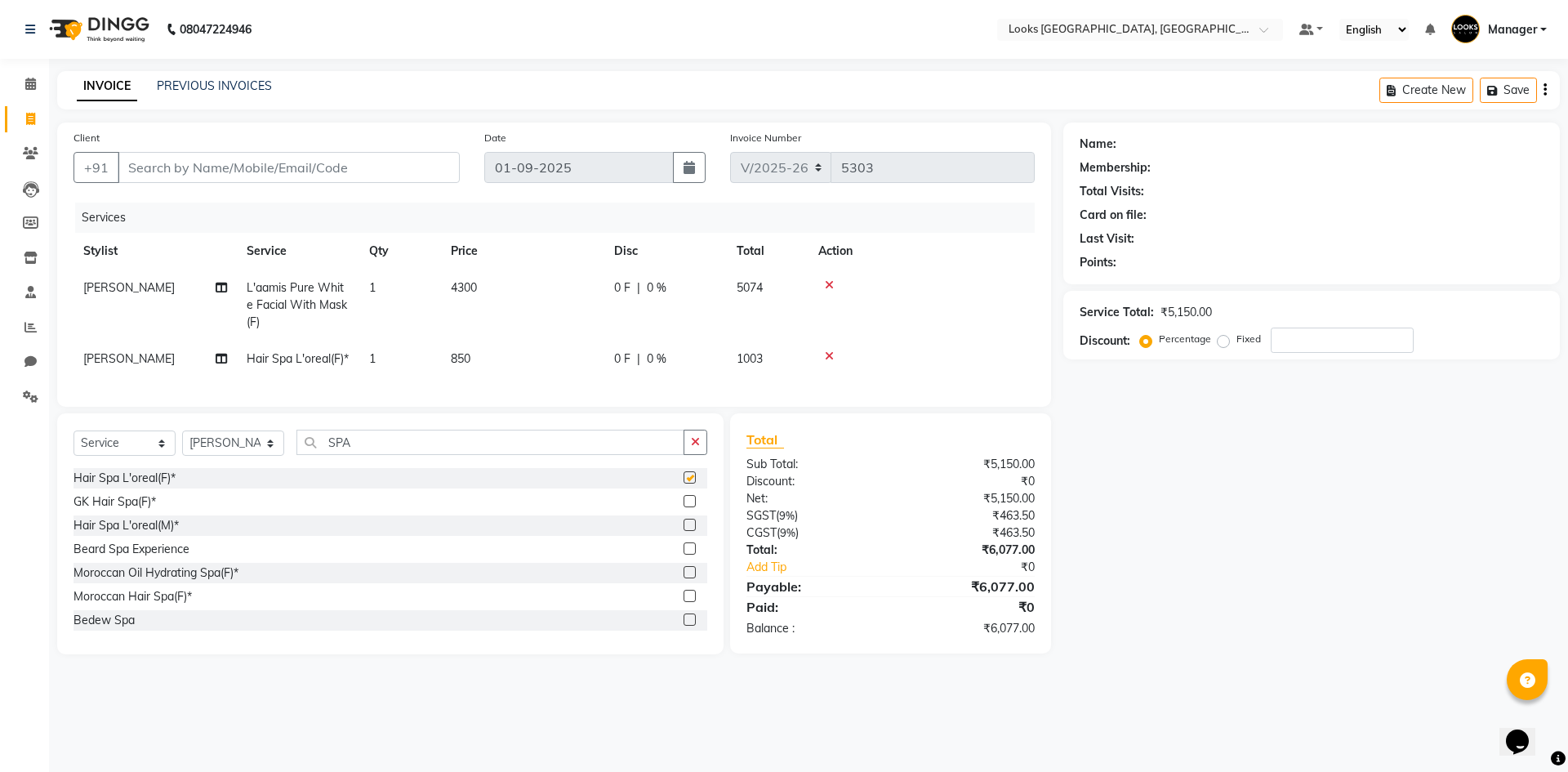
click at [459, 351] on span "850" at bounding box center [460, 359] width 20 height 15
select select "83411"
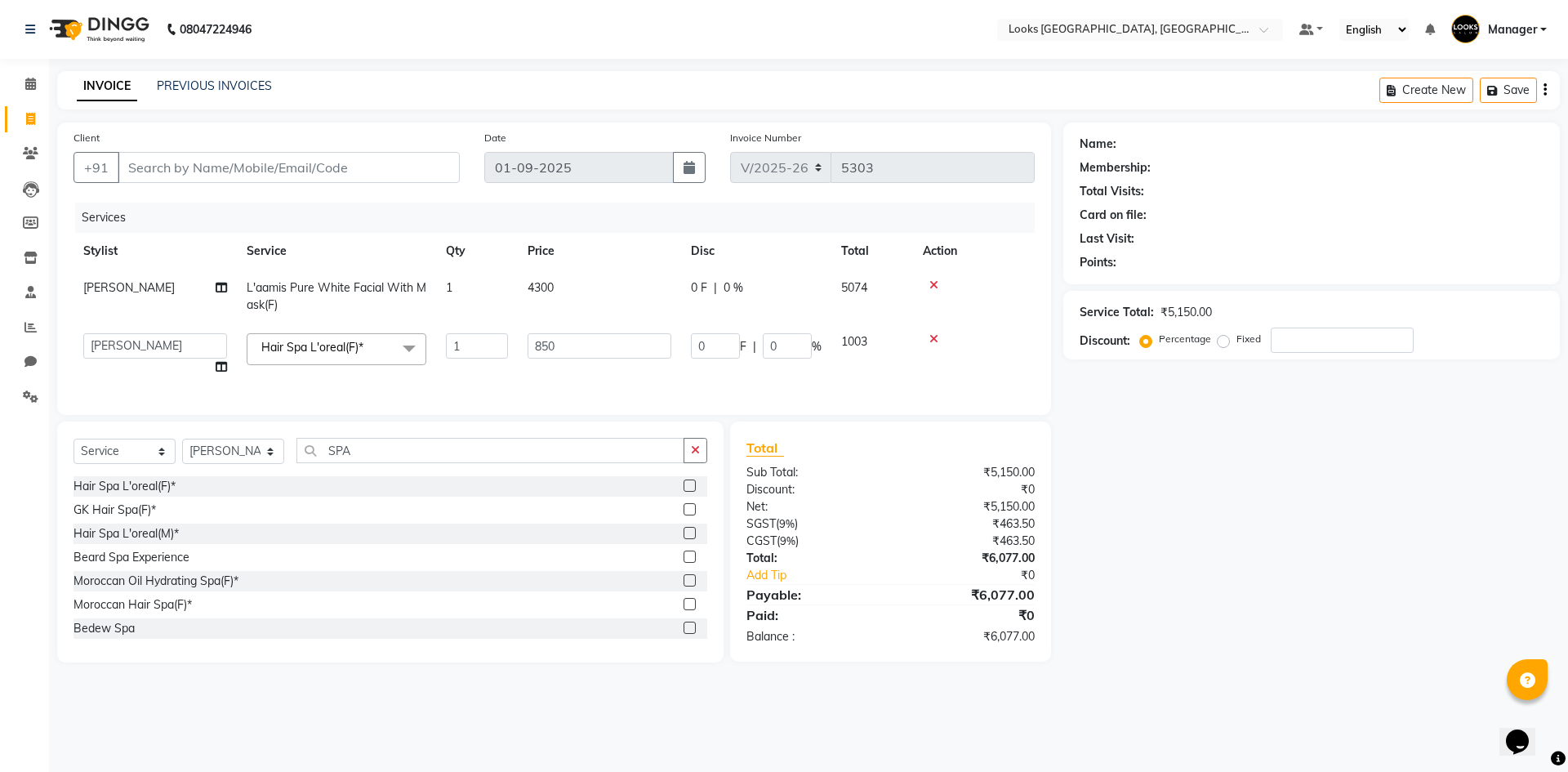
checkbox input "false"
drag, startPoint x: 543, startPoint y: 337, endPoint x: 0, endPoint y: 302, distance: 544.1
click at [71, 330] on div "Client +91 Date [DATE] Invoice Number V/2025 V/[PHONE_NUMBER] Services Stylist …" at bounding box center [554, 268] width 994 height 293
type input "2000"
drag, startPoint x: 1242, startPoint y: 459, endPoint x: 782, endPoint y: 18, distance: 637.2
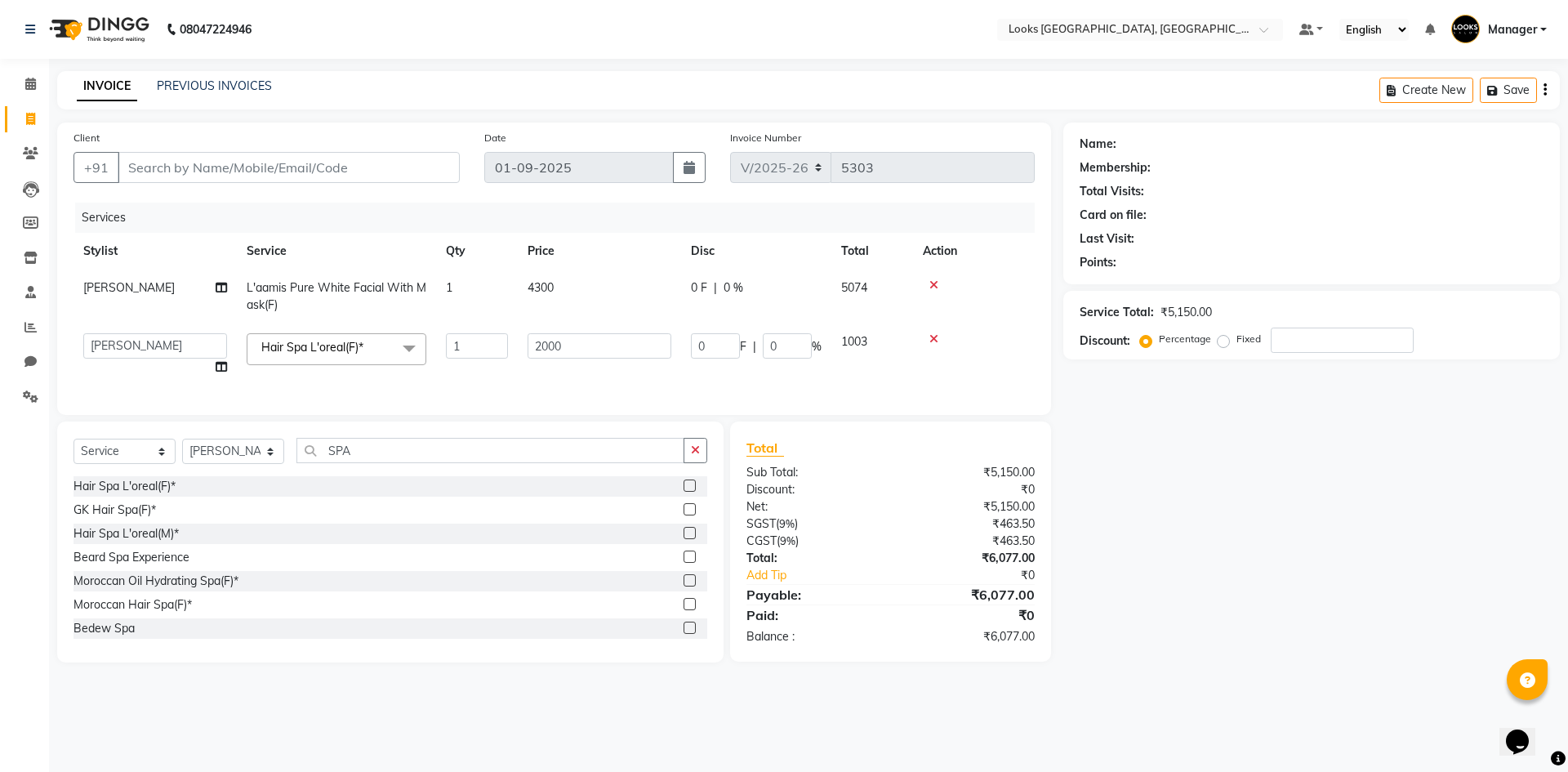
click at [1238, 457] on div "Name: Membership: Total Visits: Card on file: Last Visit: Points: Service Total…" at bounding box center [1317, 392] width 508 height 540
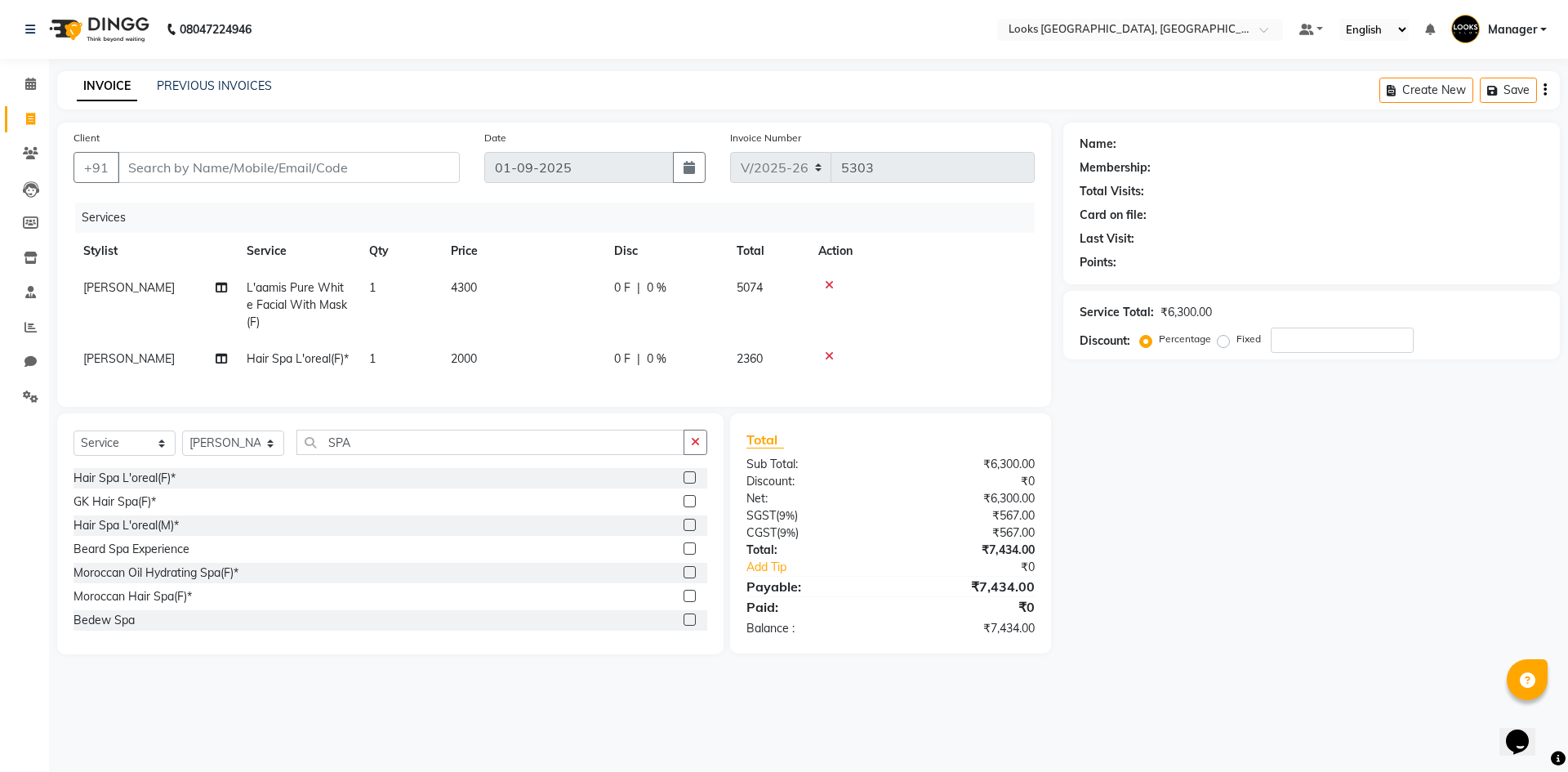
click at [380, 63] on div "08047224946 Select Location × Looks [GEOGRAPHIC_DATA], [GEOGRAPHIC_DATA] Defaul…" at bounding box center [784, 386] width 1568 height 772
click at [356, 116] on main "INVOICE PREVIOUS INVOICES Create New Save Client +91 Date [DATE] Invoice Number…" at bounding box center [809, 375] width 1519 height 608
click at [356, 186] on div "Client +91" at bounding box center [267, 162] width 411 height 67
click at [357, 173] on input "Client" at bounding box center [288, 167] width 342 height 31
click at [239, 177] on input "Client" at bounding box center [288, 167] width 342 height 31
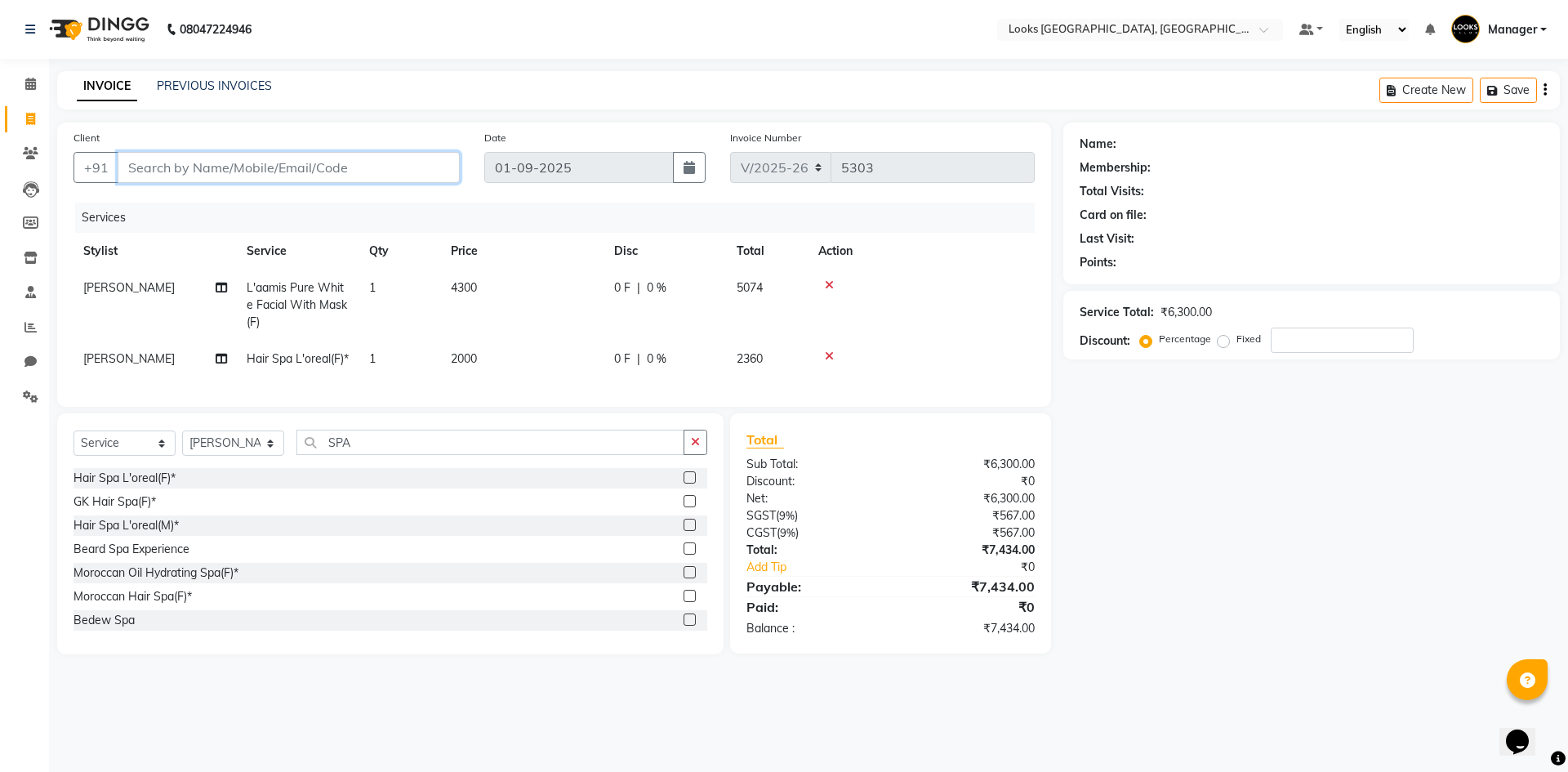
type input "9"
type input "0"
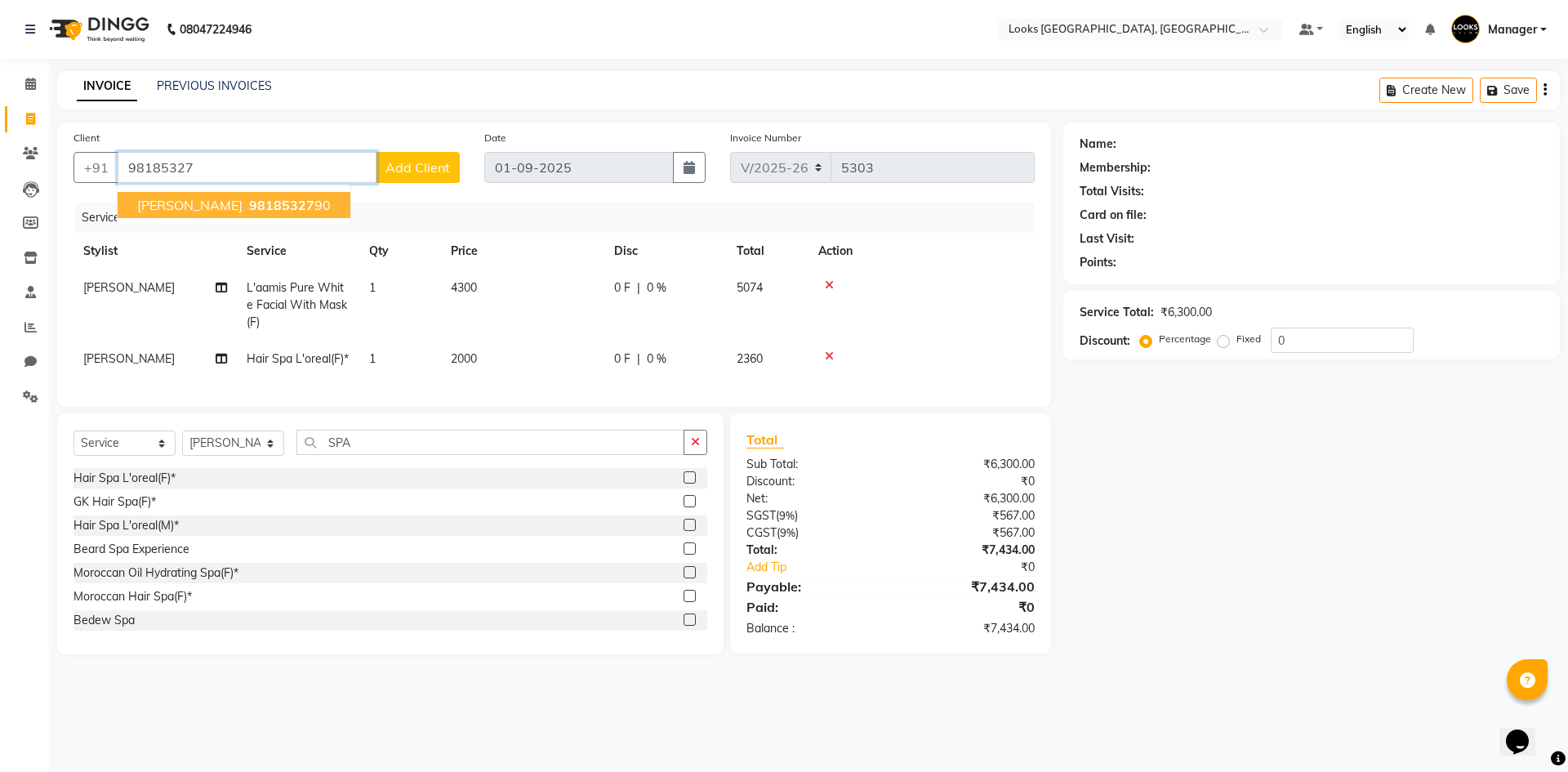
click at [249, 208] on span "98185327" at bounding box center [281, 205] width 65 height 16
type input "9818532790"
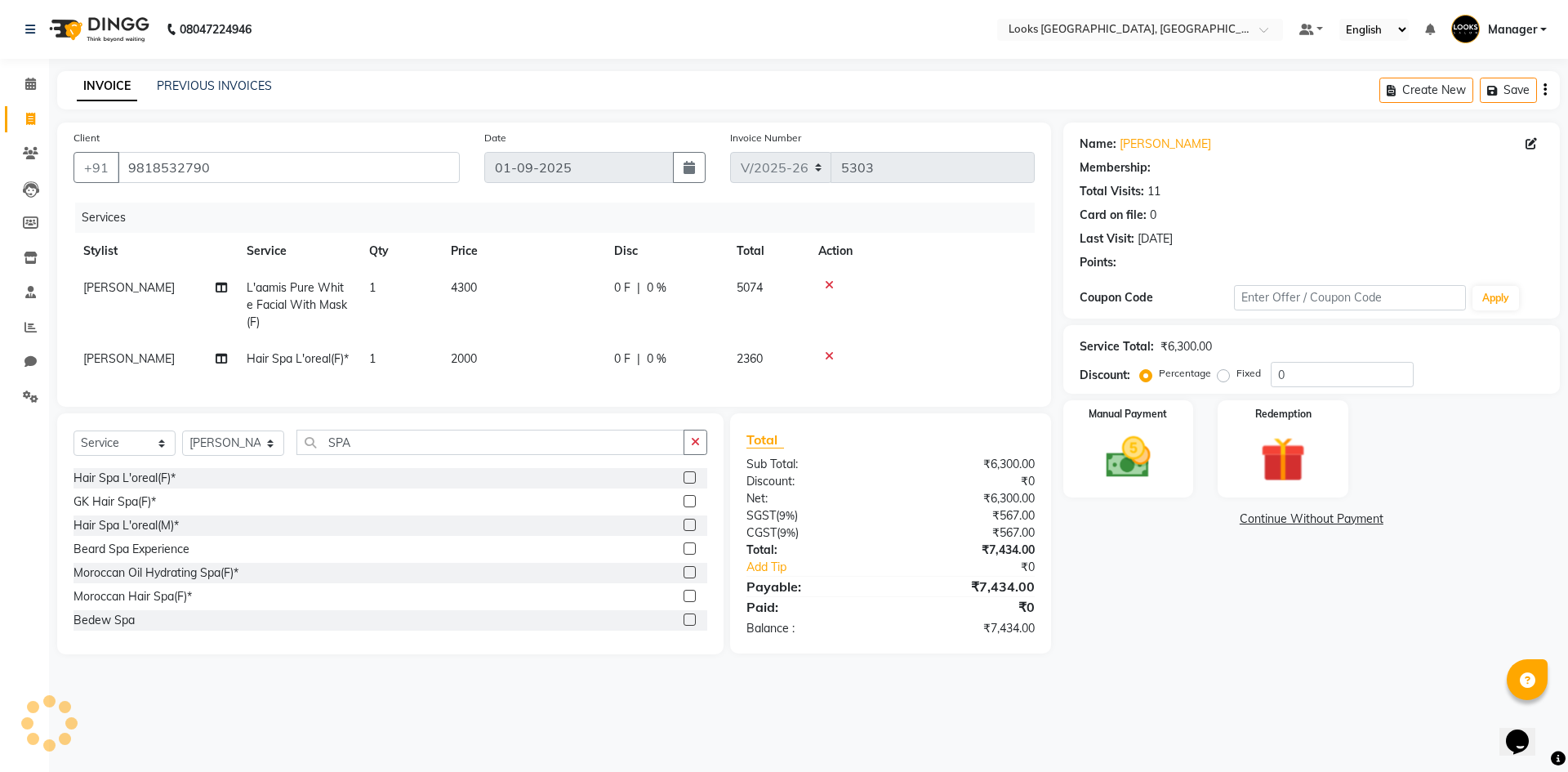
select select "1: Object"
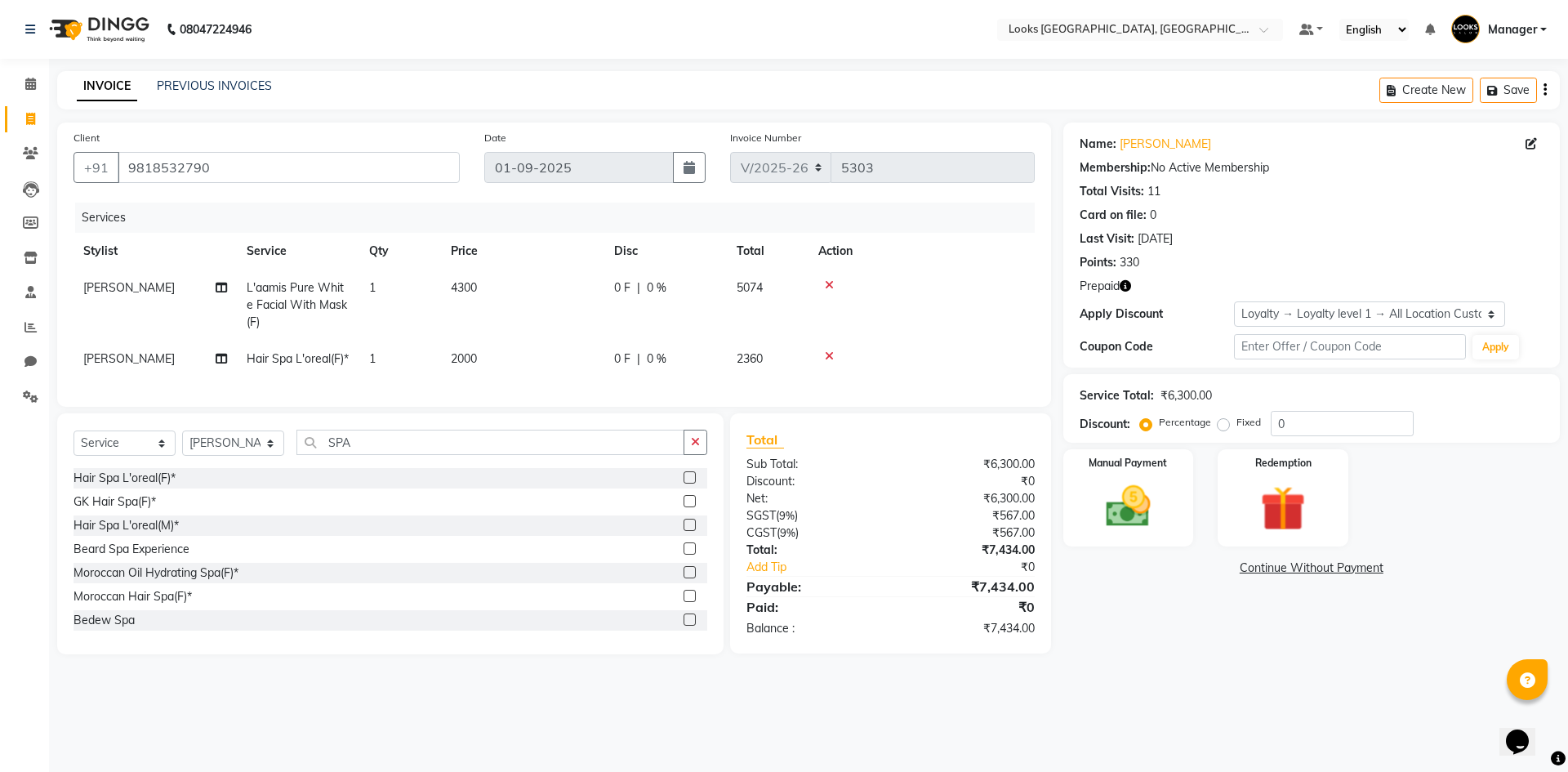
click at [1124, 286] on icon "button" at bounding box center [1126, 286] width 11 height 11
click at [1277, 476] on div "Redemption" at bounding box center [1283, 498] width 135 height 100
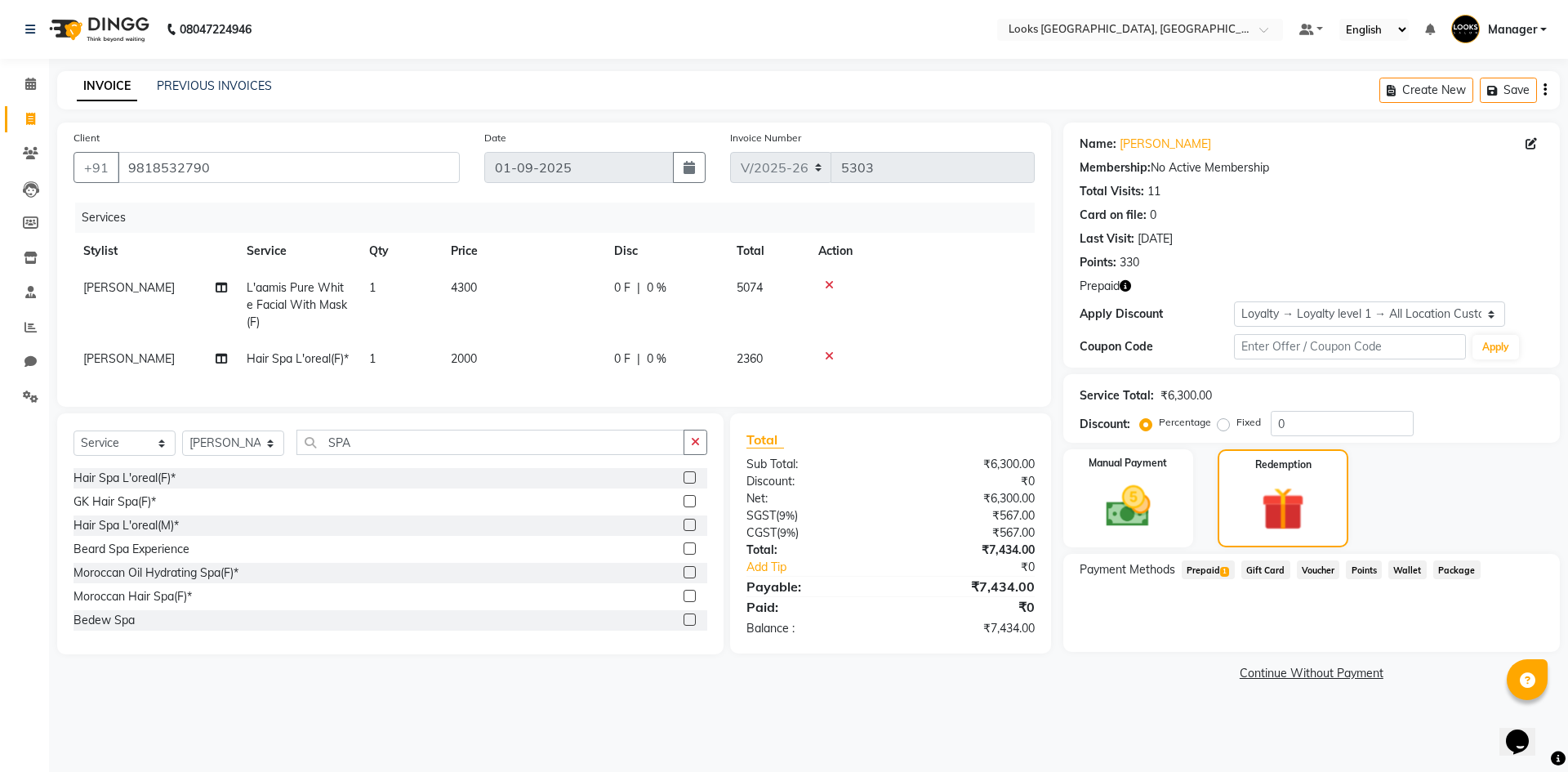
click at [1210, 569] on span "Prepaid 1" at bounding box center [1208, 570] width 53 height 19
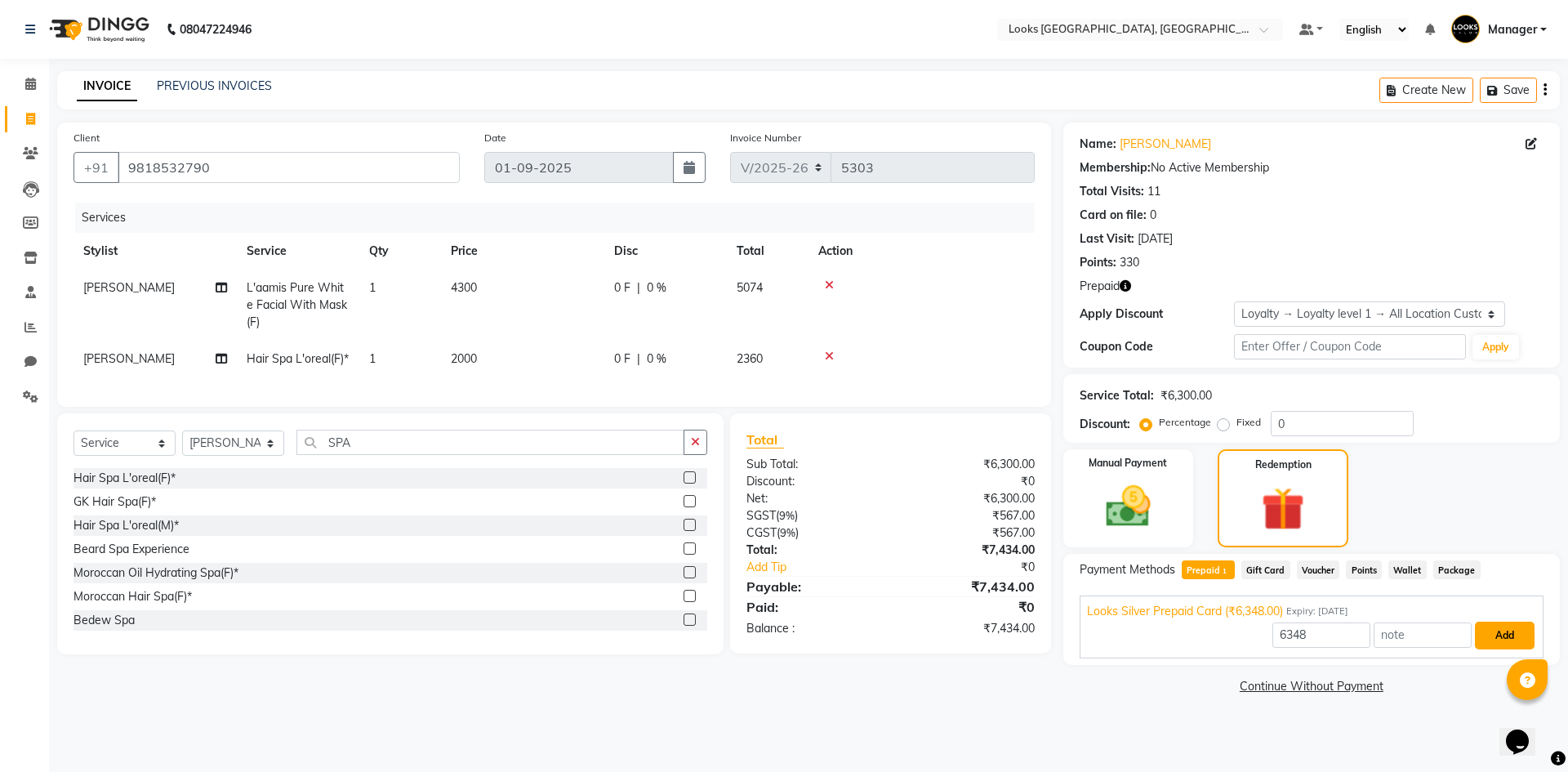
click at [1494, 627] on button "Add" at bounding box center [1505, 635] width 60 height 27
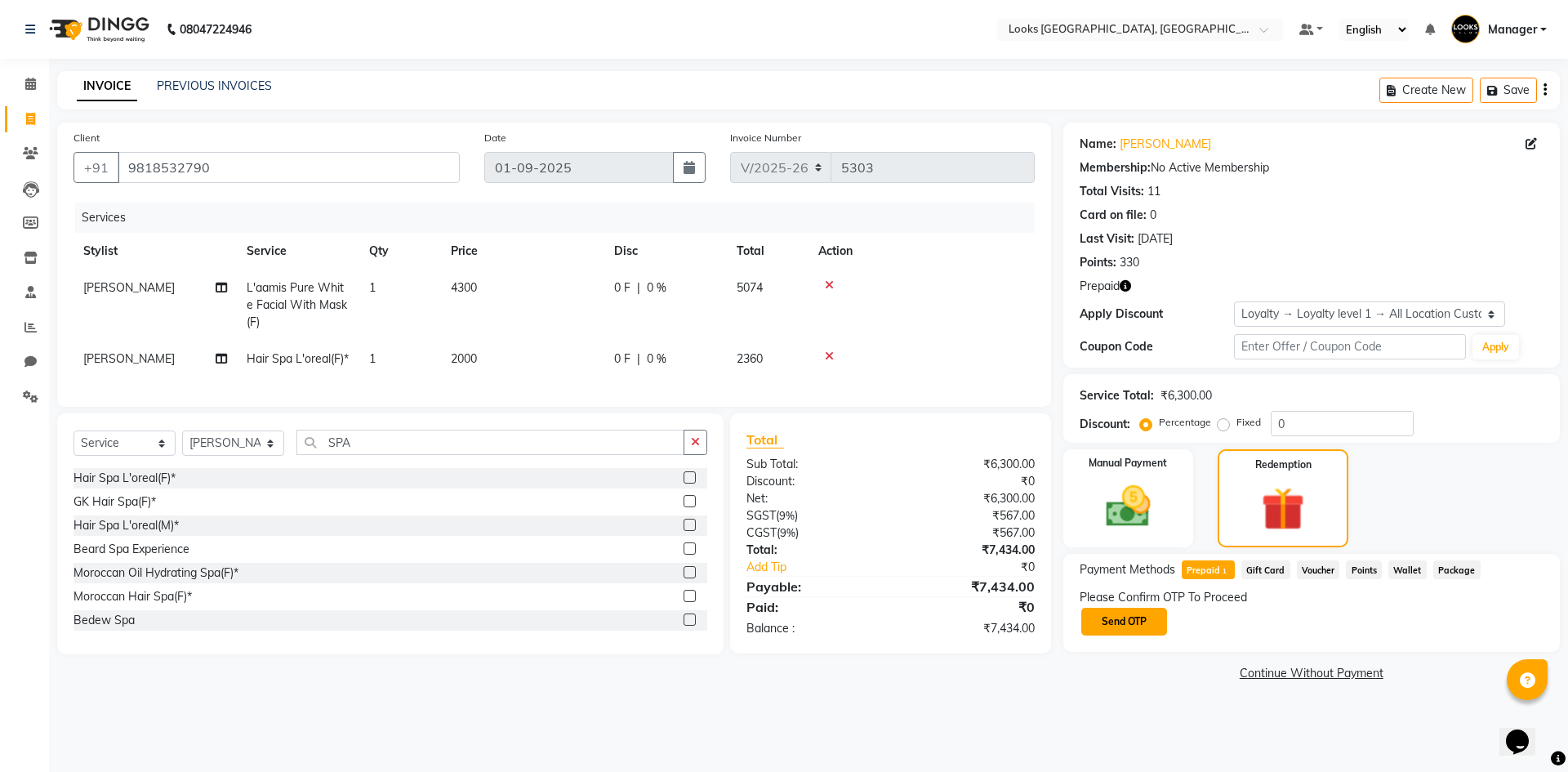
click at [1141, 616] on button "Send OTP" at bounding box center [1124, 621] width 86 height 27
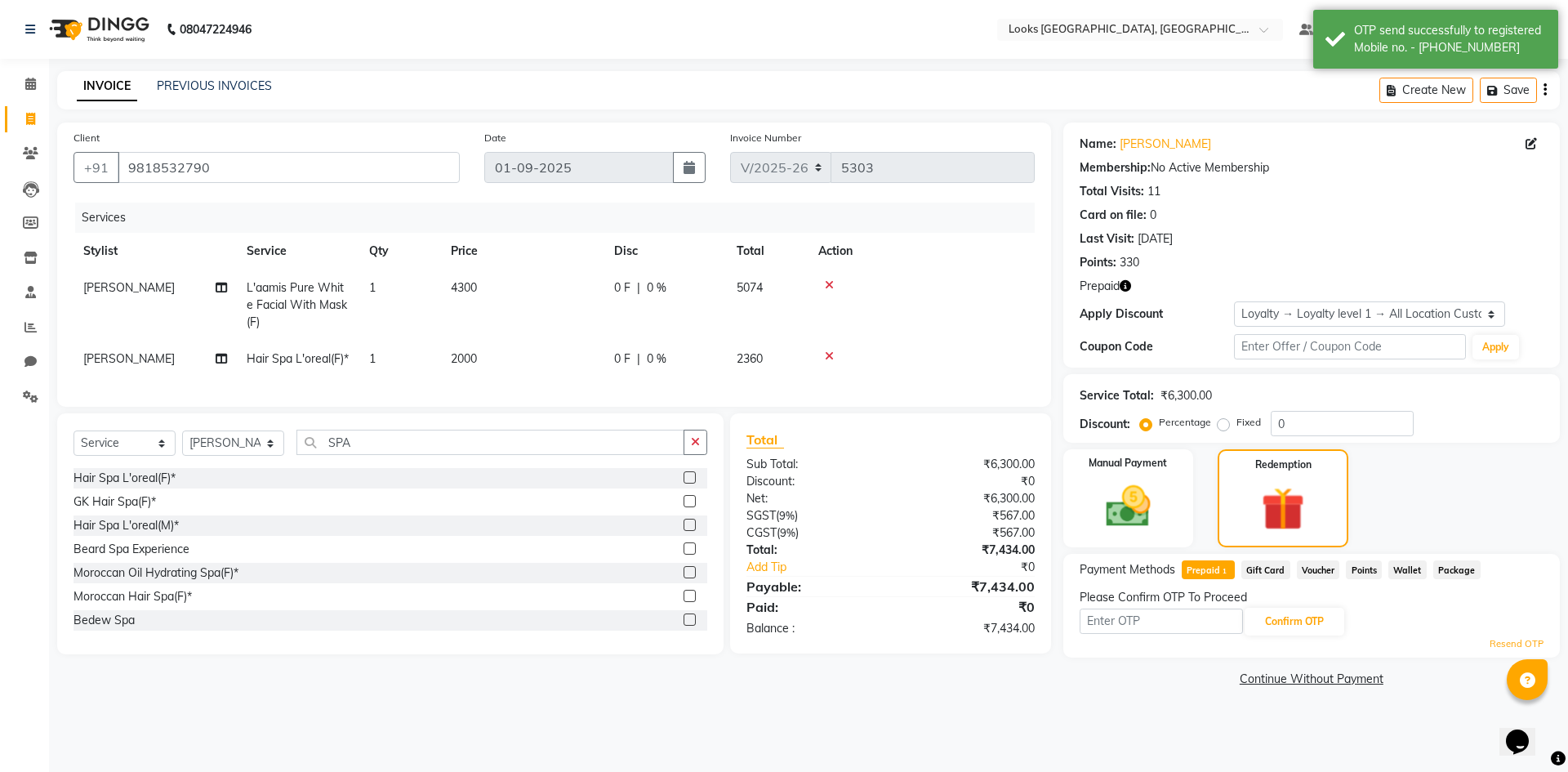
click at [1124, 286] on icon "button" at bounding box center [1126, 286] width 11 height 11
click at [1124, 287] on icon "button" at bounding box center [1126, 286] width 11 height 11
click at [1159, 619] on input "text" at bounding box center [1161, 621] width 164 height 26
type input "2151"
click at [1307, 621] on button "Confirm OTP" at bounding box center [1294, 621] width 99 height 27
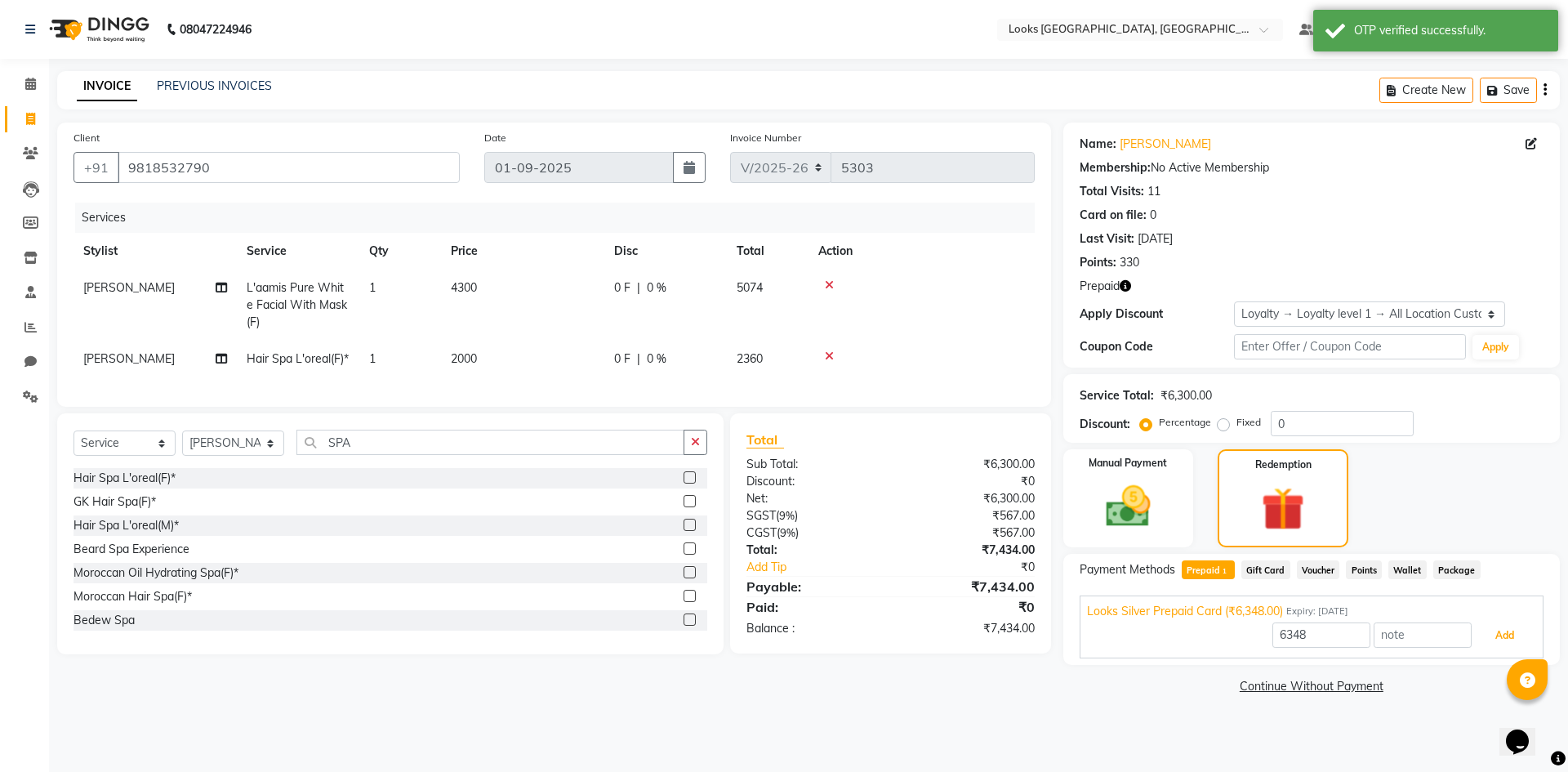
drag, startPoint x: 1500, startPoint y: 639, endPoint x: 1565, endPoint y: 601, distance: 75.3
click at [1498, 639] on button "Add" at bounding box center [1505, 635] width 60 height 27
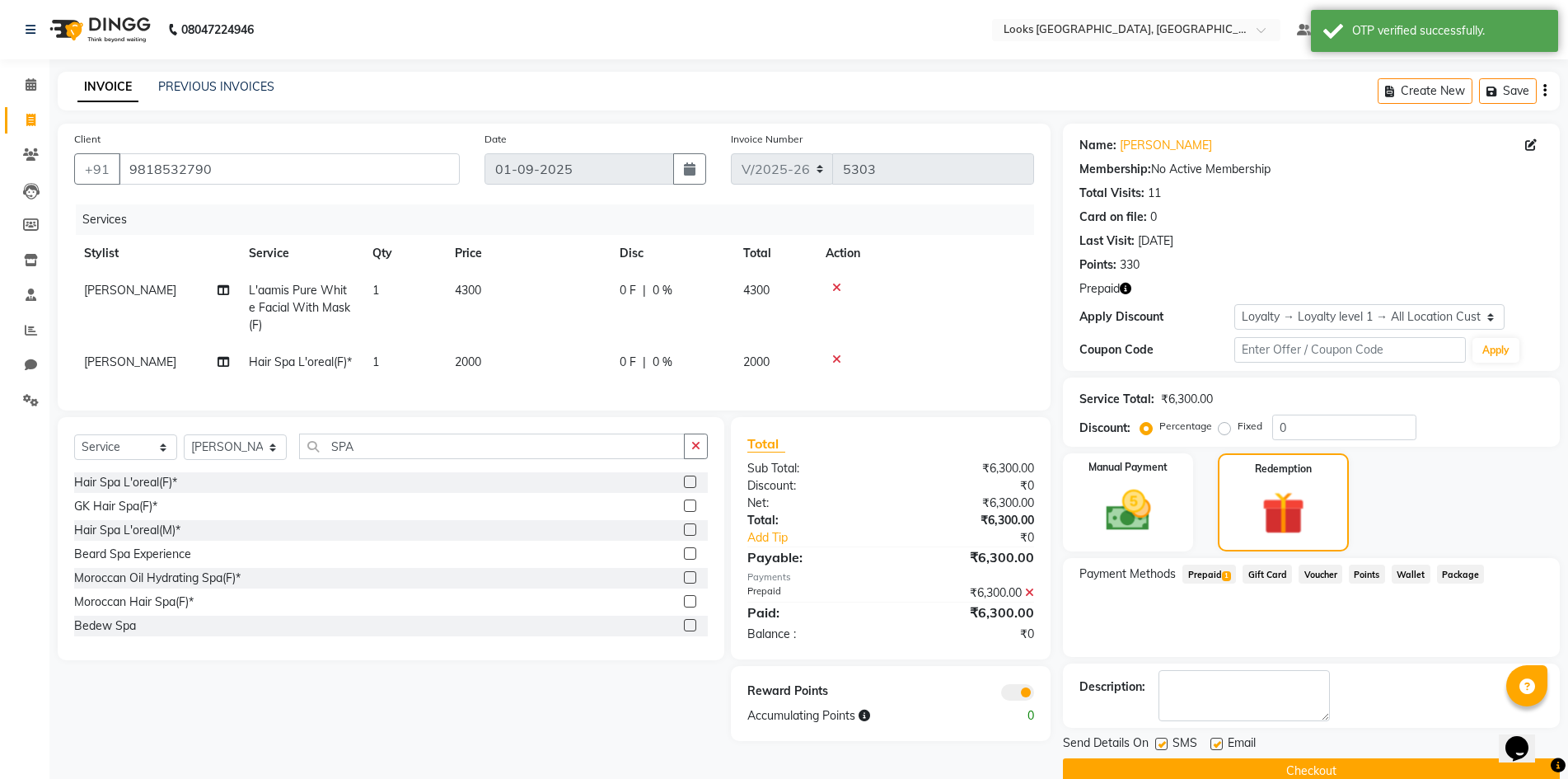
scroll to position [30, 0]
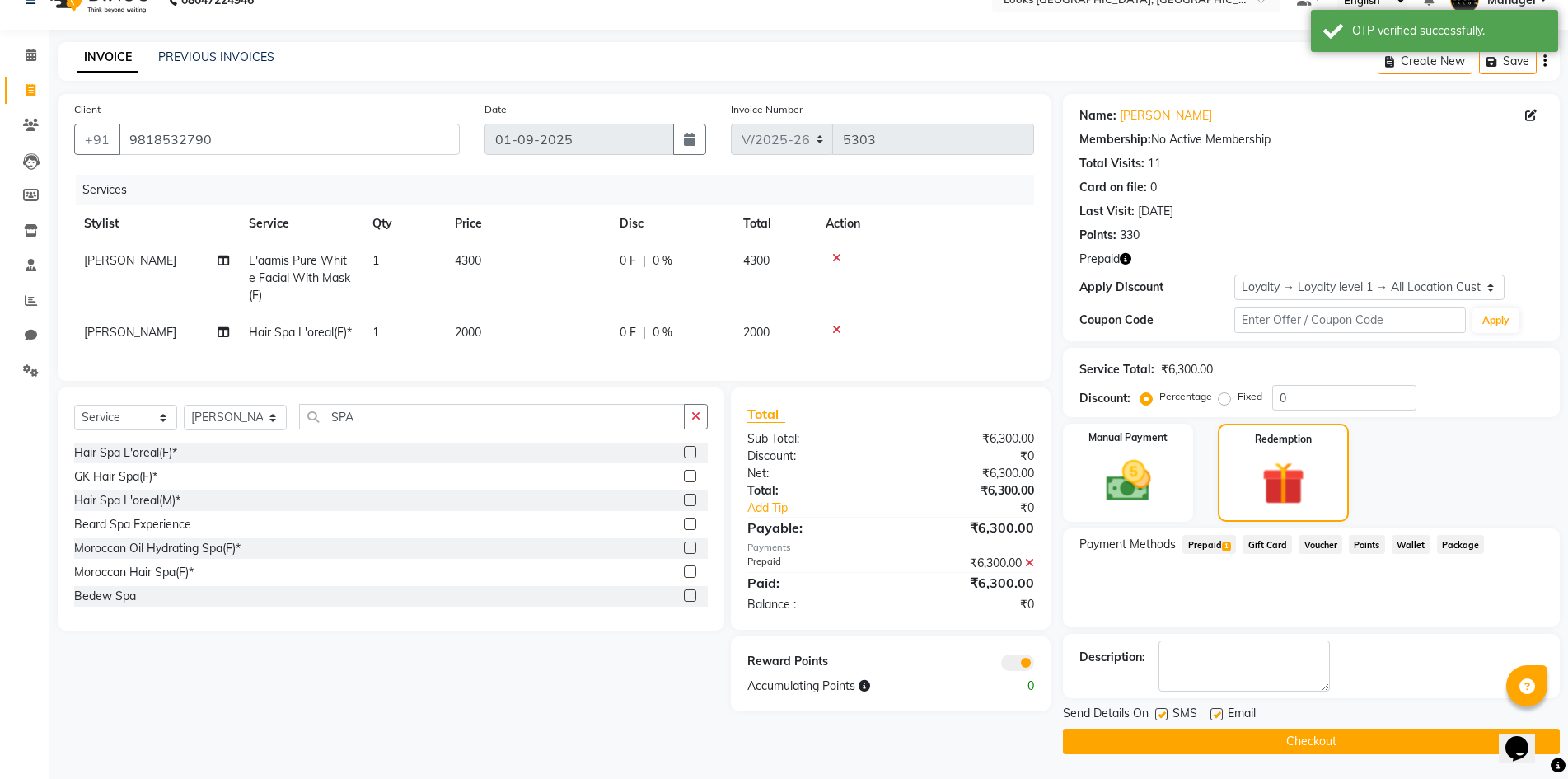
click at [1220, 717] on label at bounding box center [1216, 714] width 12 height 12
click at [1220, 717] on input "checkbox" at bounding box center [1215, 715] width 11 height 11
checkbox input "false"
click at [1016, 671] on span at bounding box center [1018, 662] width 33 height 16
click at [1035, 665] on input "checkbox" at bounding box center [1035, 665] width 0 height 0
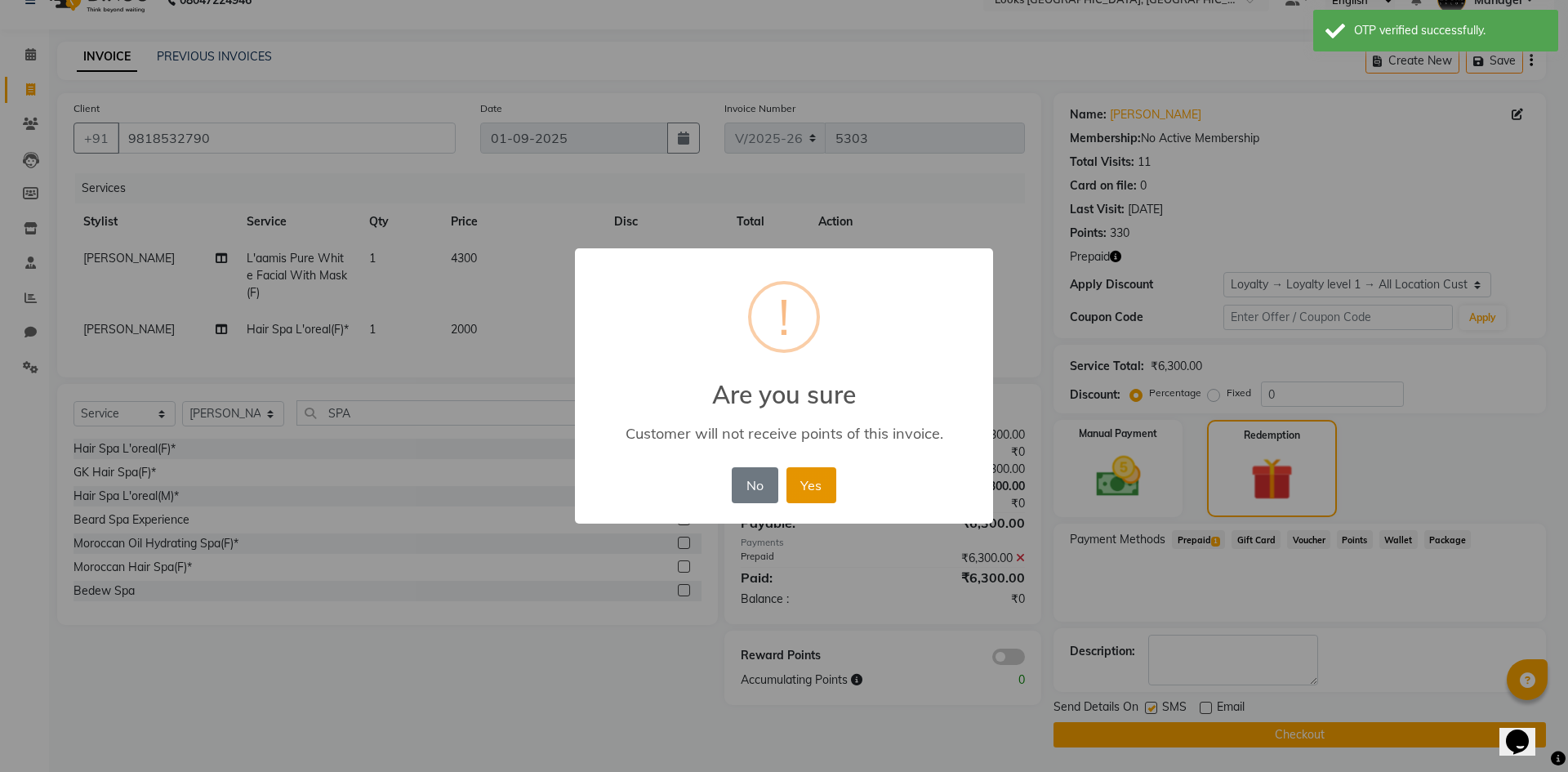
click at [803, 481] on button "Yes" at bounding box center [811, 485] width 50 height 36
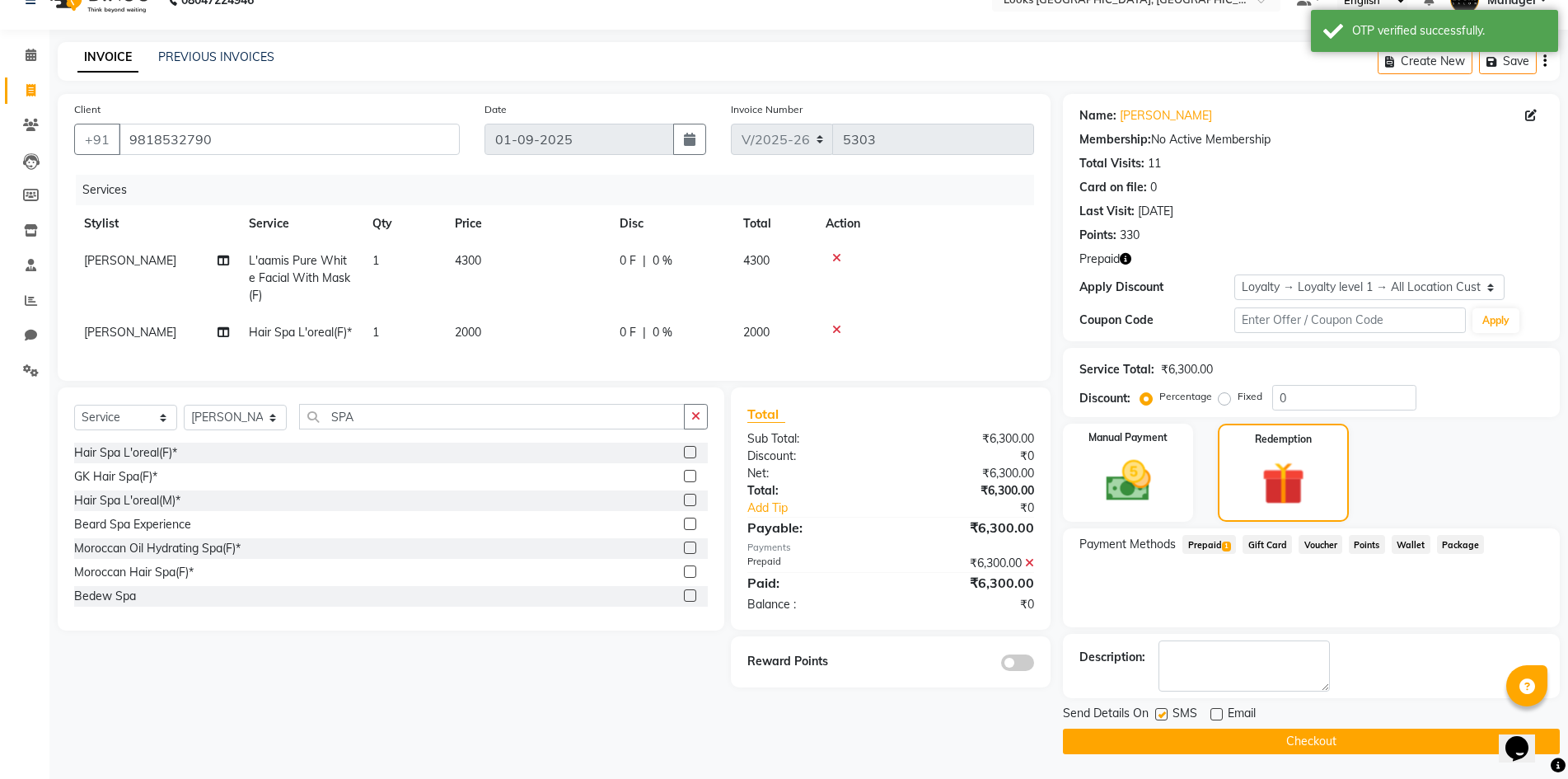
click at [1272, 736] on button "Checkout" at bounding box center [1312, 742] width 497 height 26
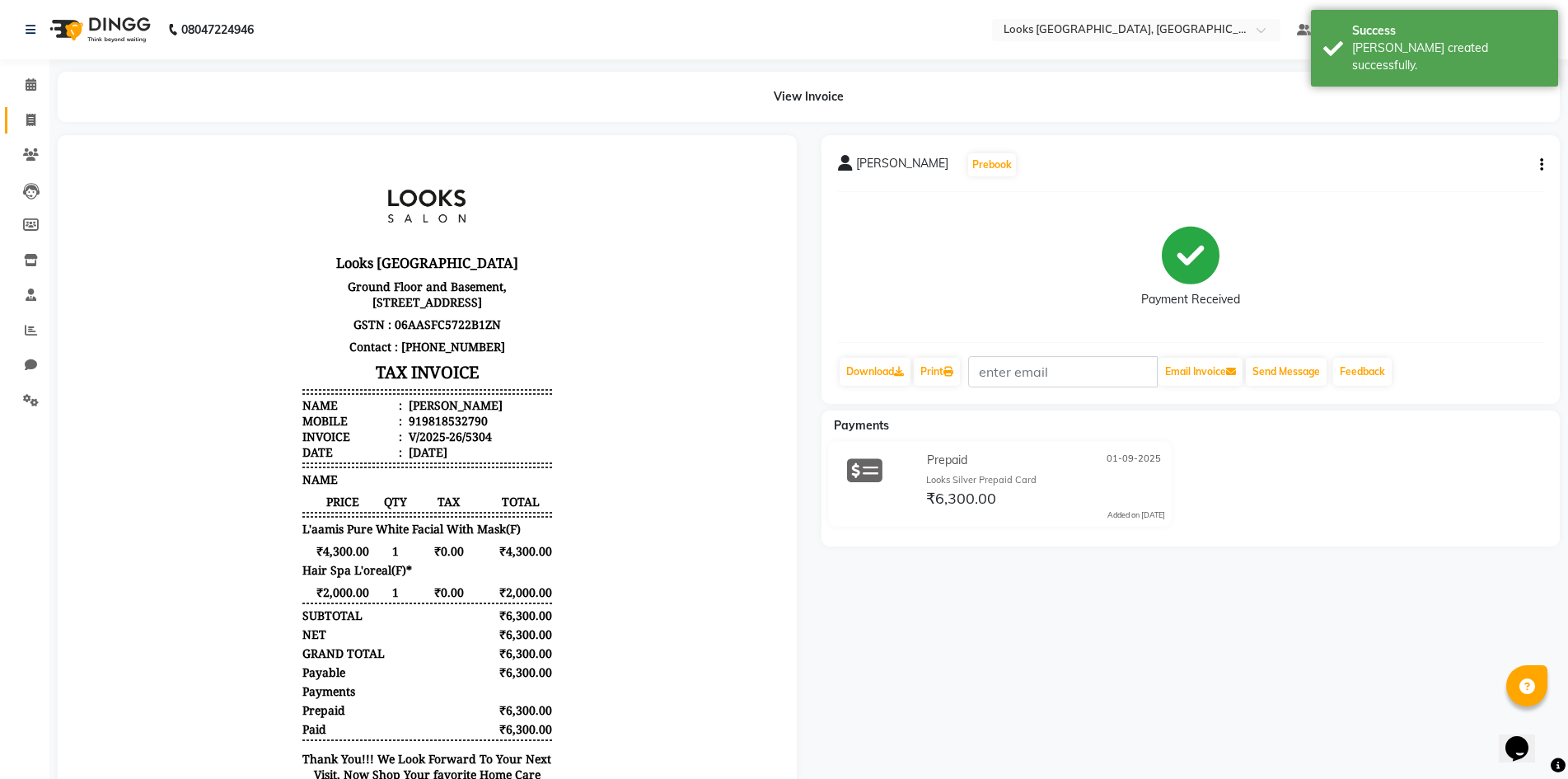
click at [9, 108] on link "Invoice" at bounding box center [24, 120] width 39 height 27
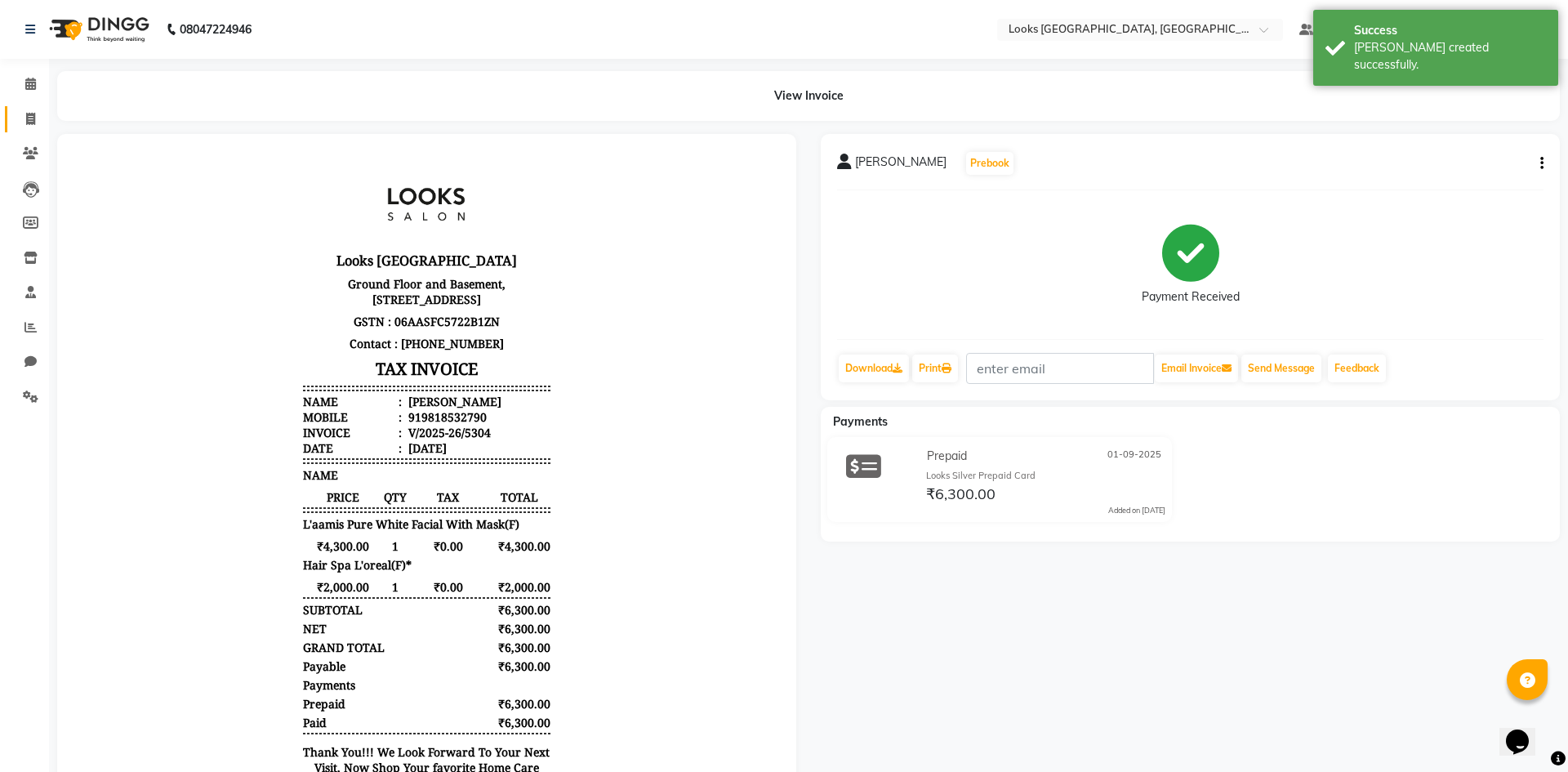
select select "service"
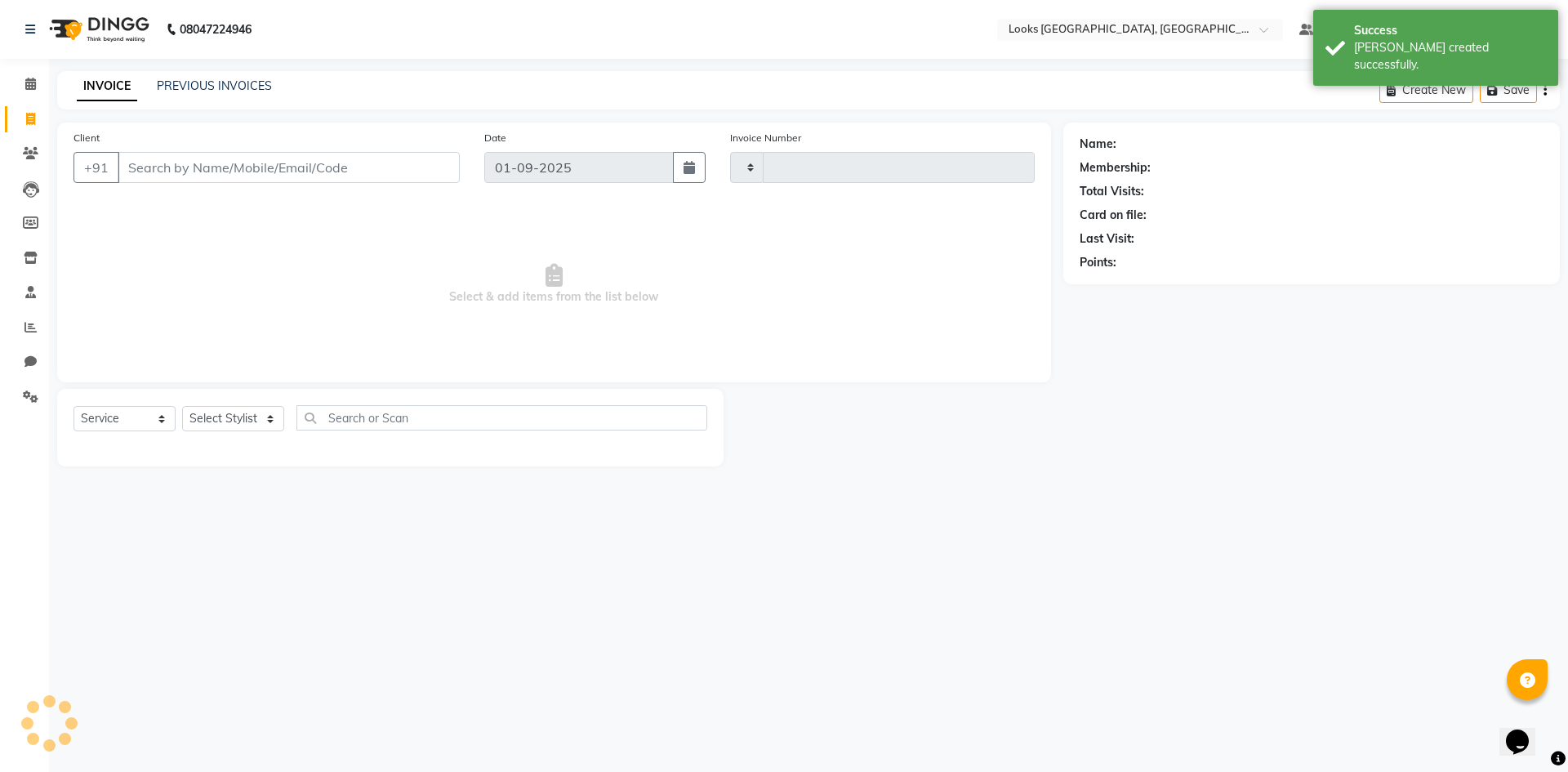
type input "5305"
select select "4718"
click at [175, 81] on link "PREVIOUS INVOICES" at bounding box center [215, 86] width 116 height 15
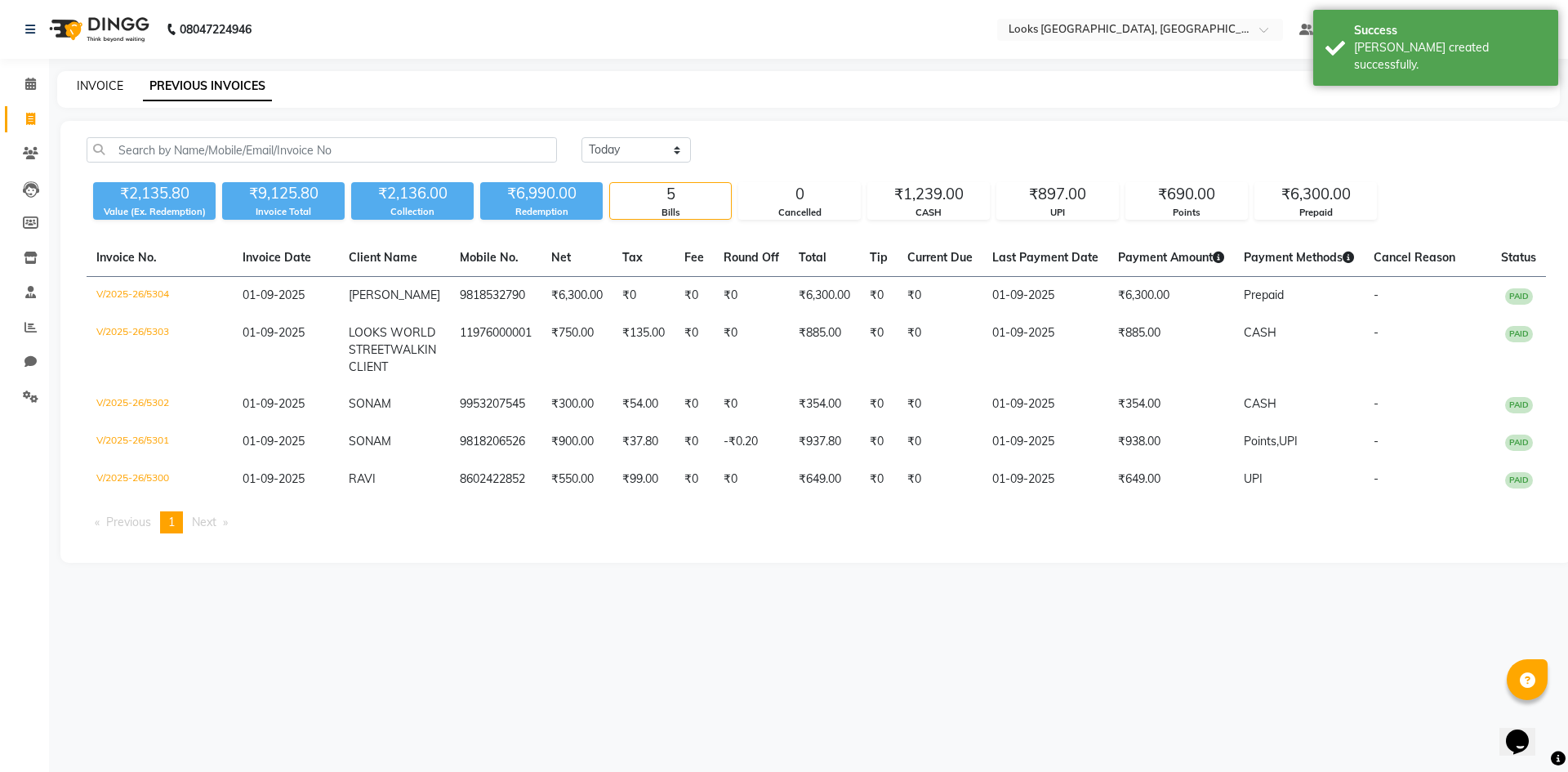
click at [110, 86] on link "INVOICE" at bounding box center [99, 86] width 46 height 15
select select "service"
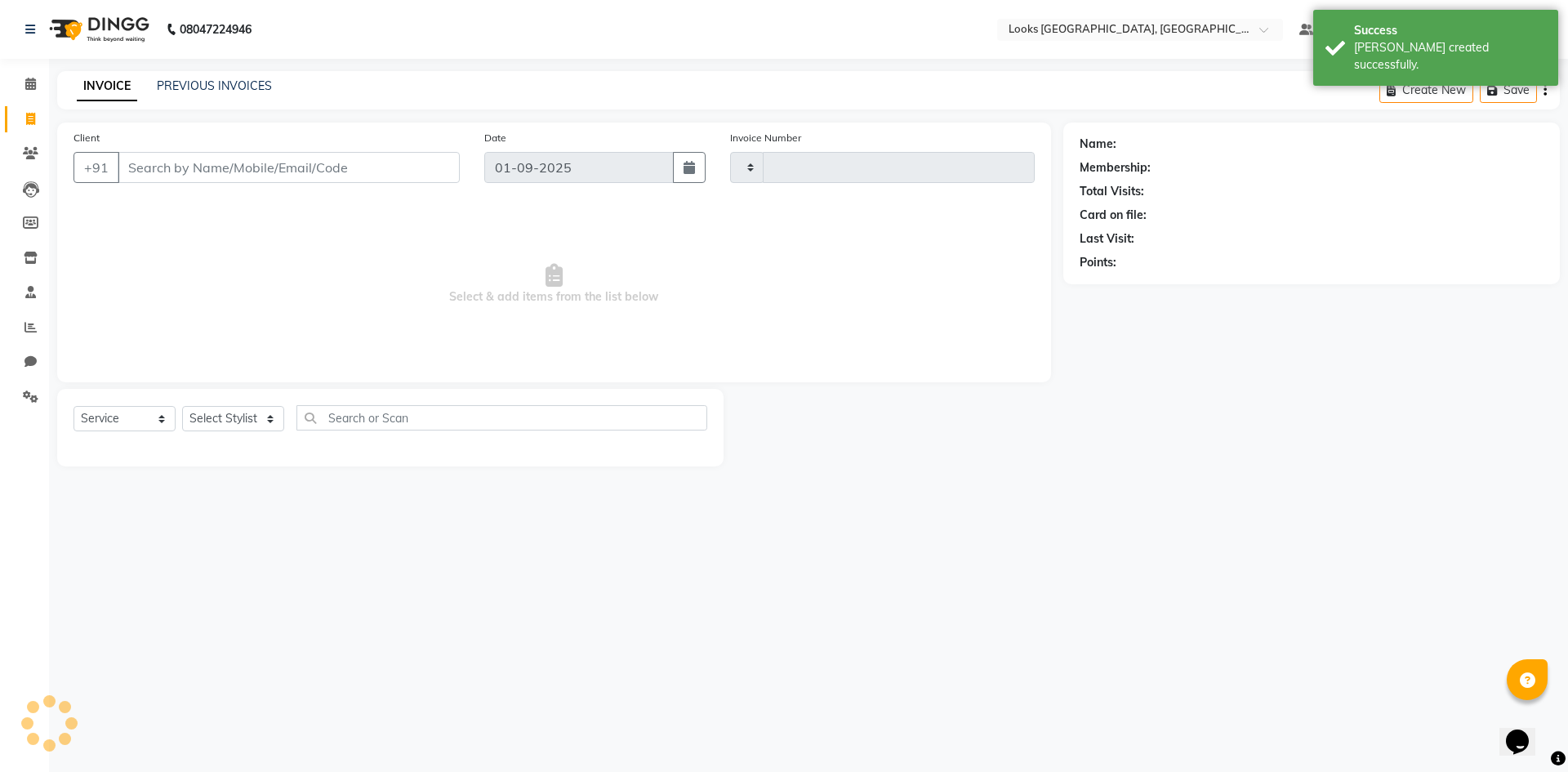
type input "5305"
select select "4718"
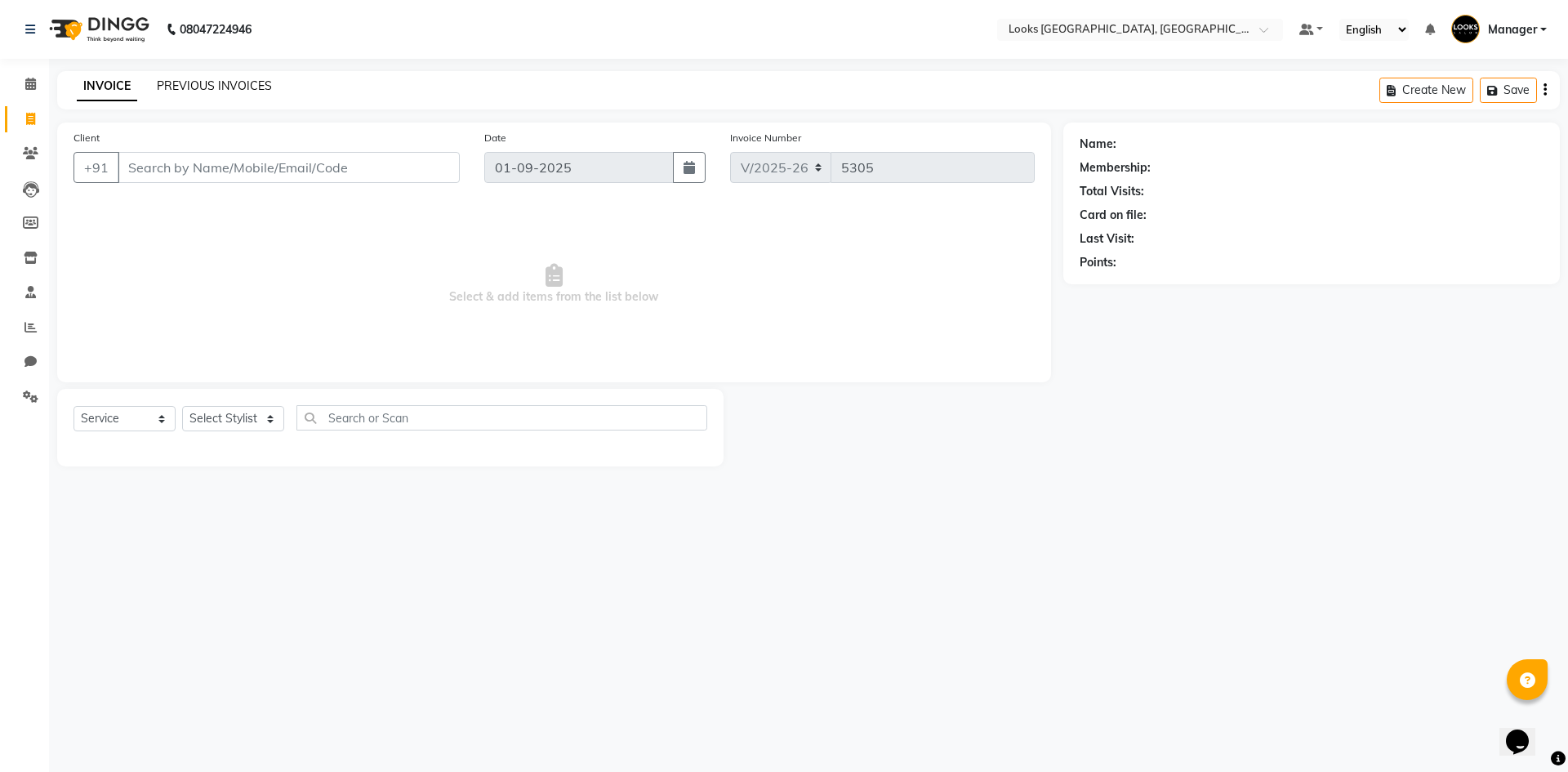
click at [231, 80] on link "PREVIOUS INVOICES" at bounding box center [215, 86] width 116 height 15
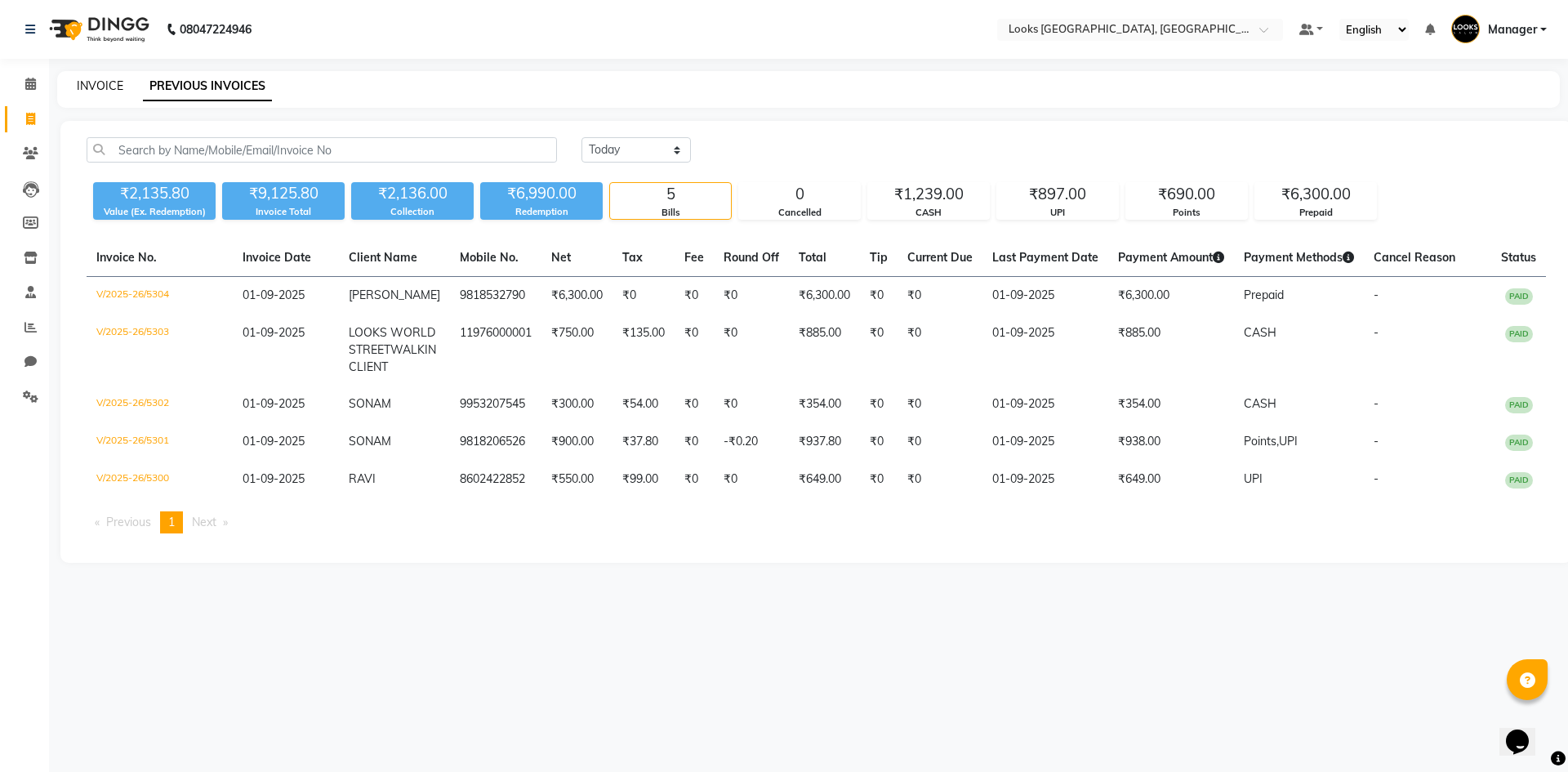
click at [96, 79] on link "INVOICE" at bounding box center [99, 86] width 46 height 15
select select "4718"
select select "service"
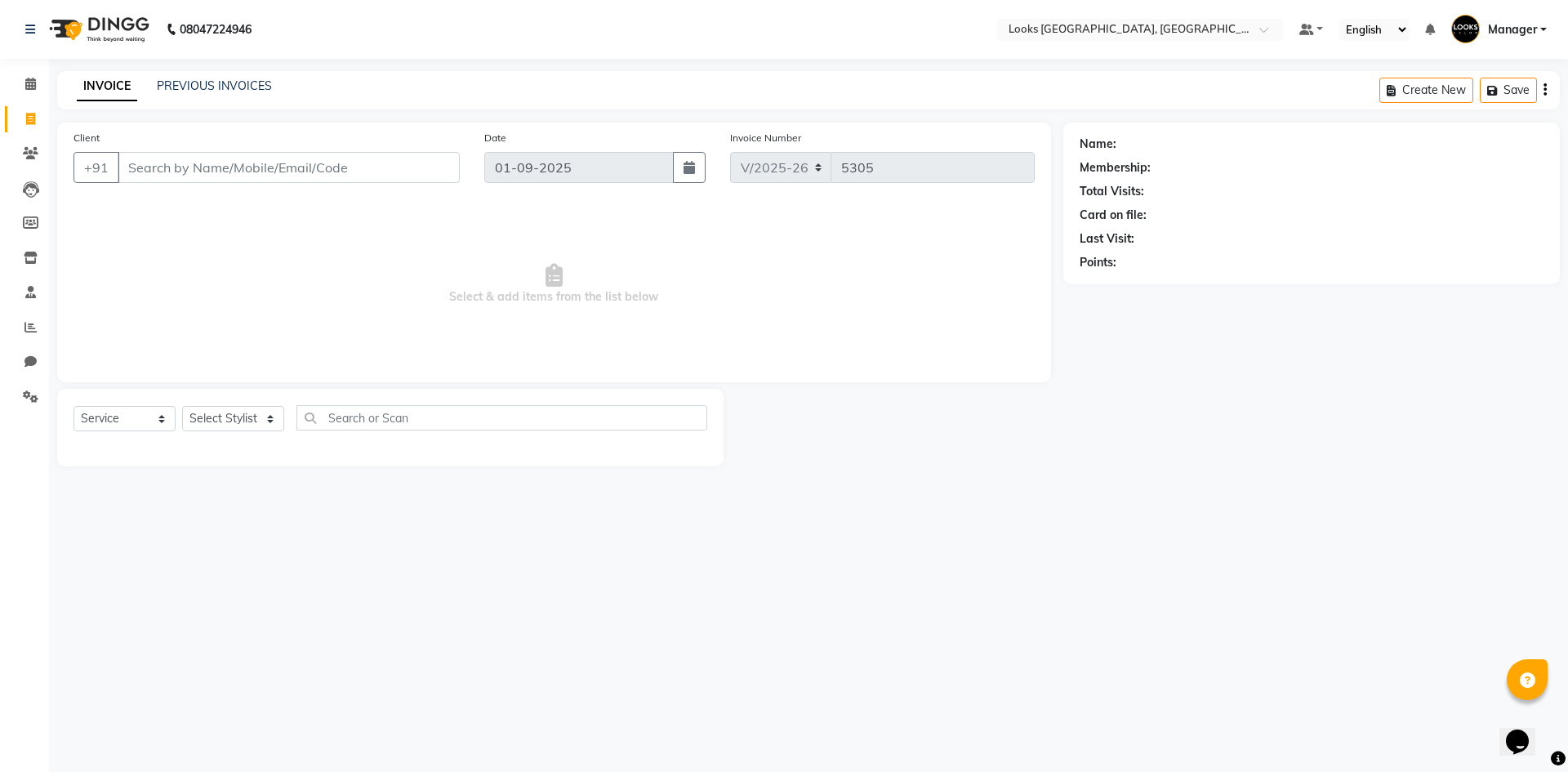
click at [562, 603] on div "08047224946 Select Location × Looks [GEOGRAPHIC_DATA], [GEOGRAPHIC_DATA] Defaul…" at bounding box center [784, 386] width 1568 height 772
click at [1102, 587] on div "08047224946 Select Location × Looks [GEOGRAPHIC_DATA], [GEOGRAPHIC_DATA] Defaul…" at bounding box center [784, 386] width 1568 height 772
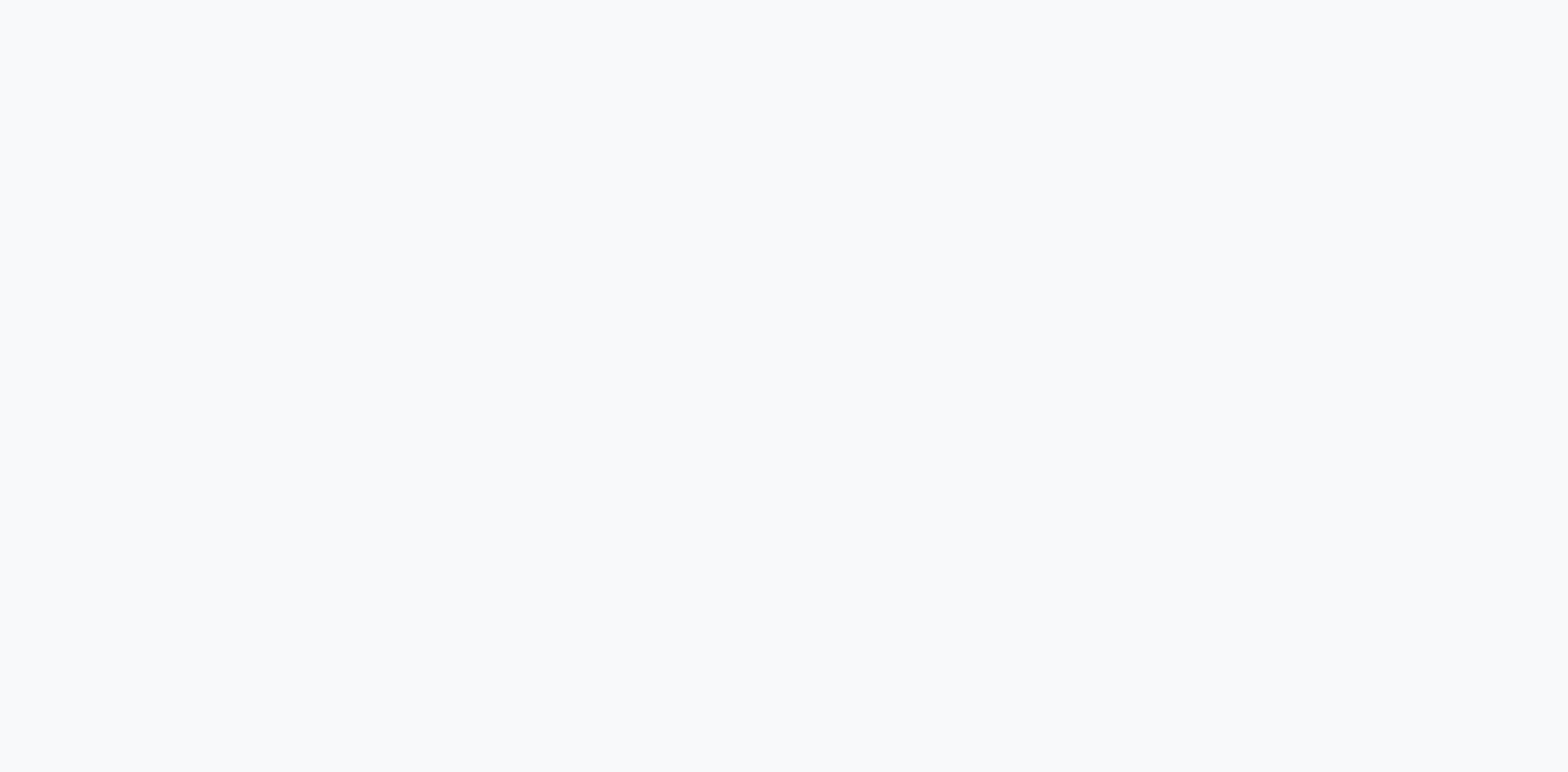
select select "service"
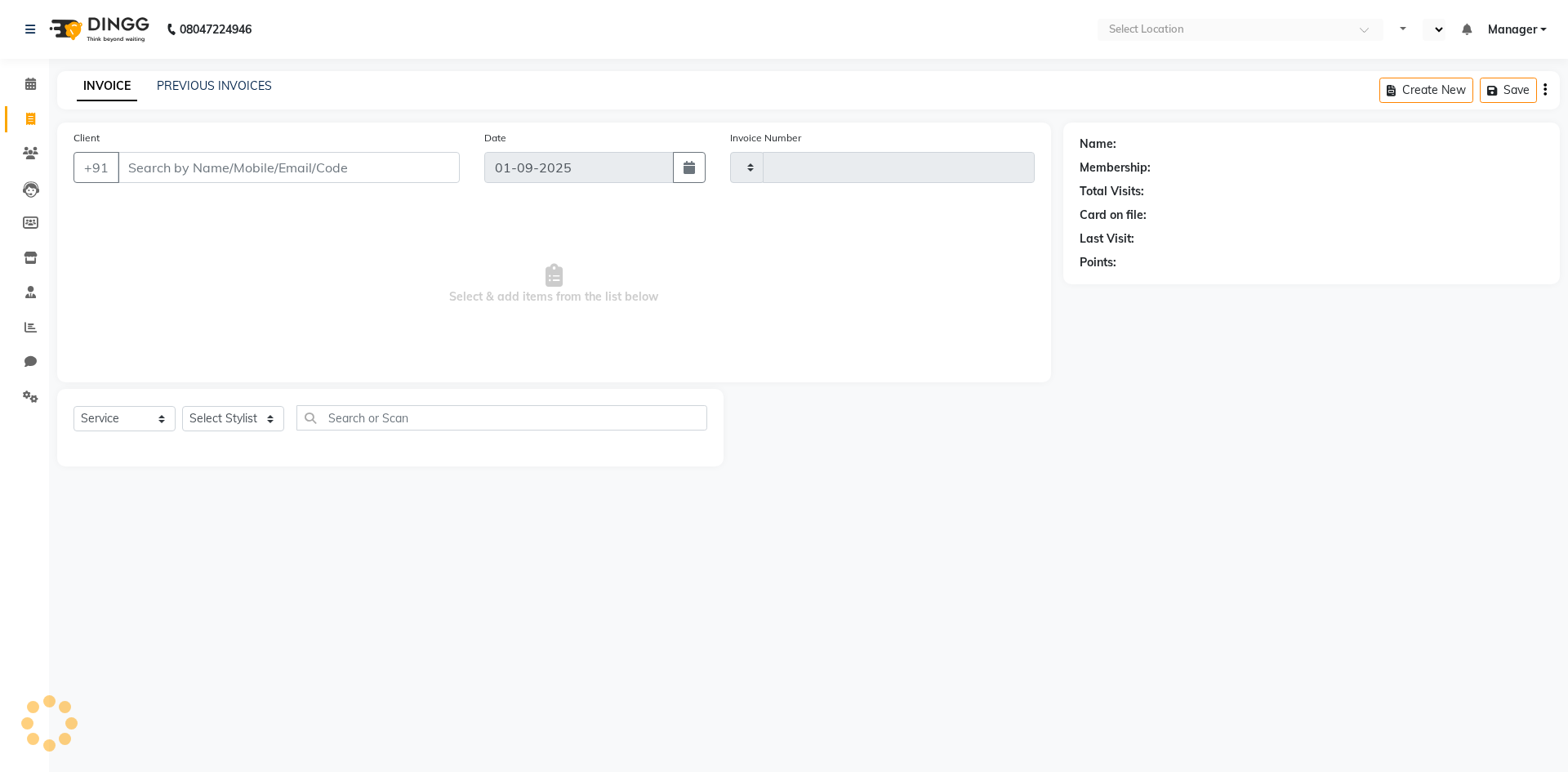
type input "5303"
select select "en"
select select "4718"
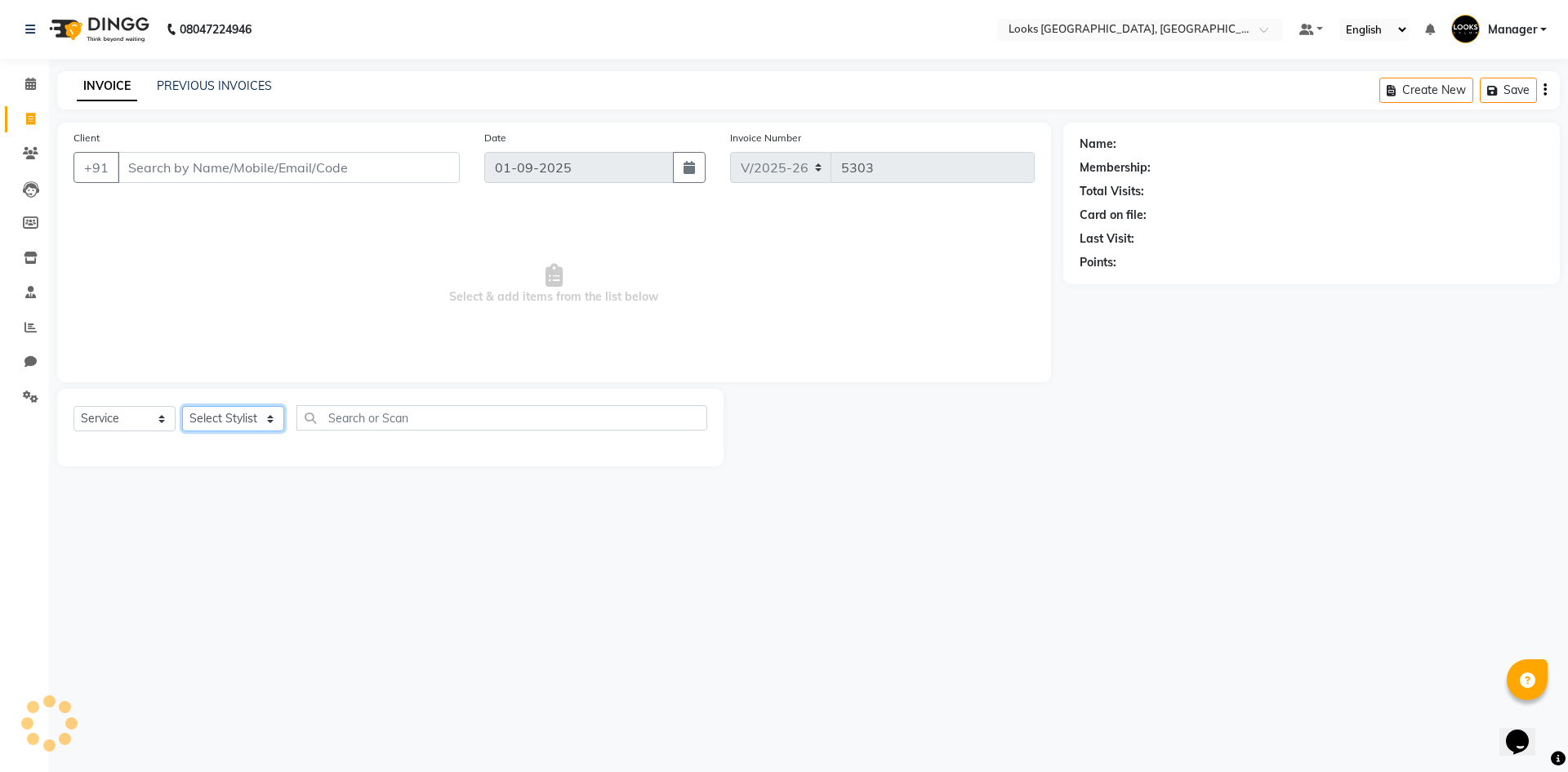
click at [235, 412] on select "Select Stylist" at bounding box center [233, 419] width 102 height 26
select select "84465"
click at [182, 406] on select "Select Stylist [PERSON_NAME] [PERSON_NAME] COUNTER_SALES Employee_WS [PERSON_NA…" at bounding box center [233, 419] width 102 height 26
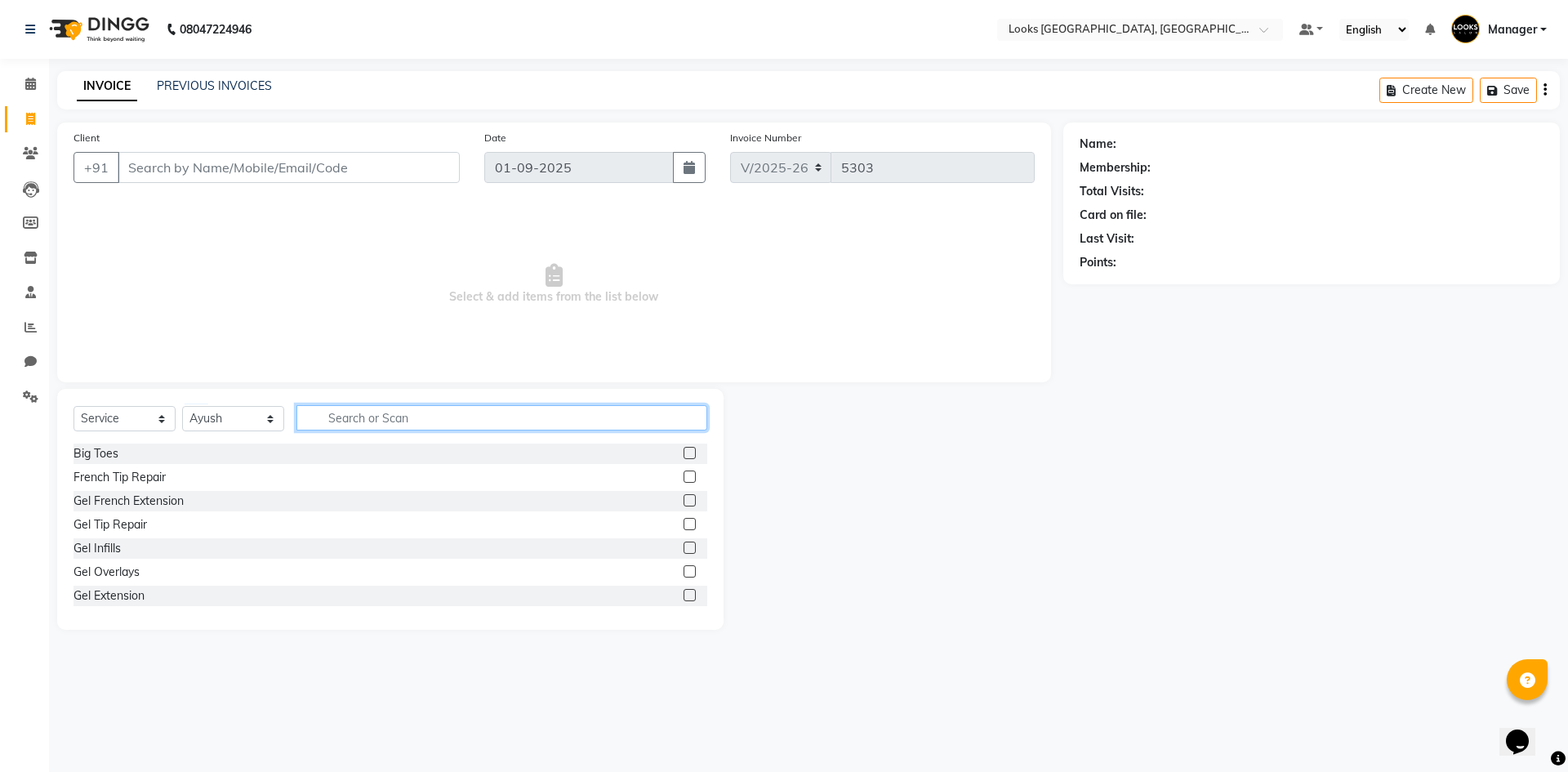
click at [541, 422] on input "text" at bounding box center [502, 418] width 411 height 26
type input "WAS"
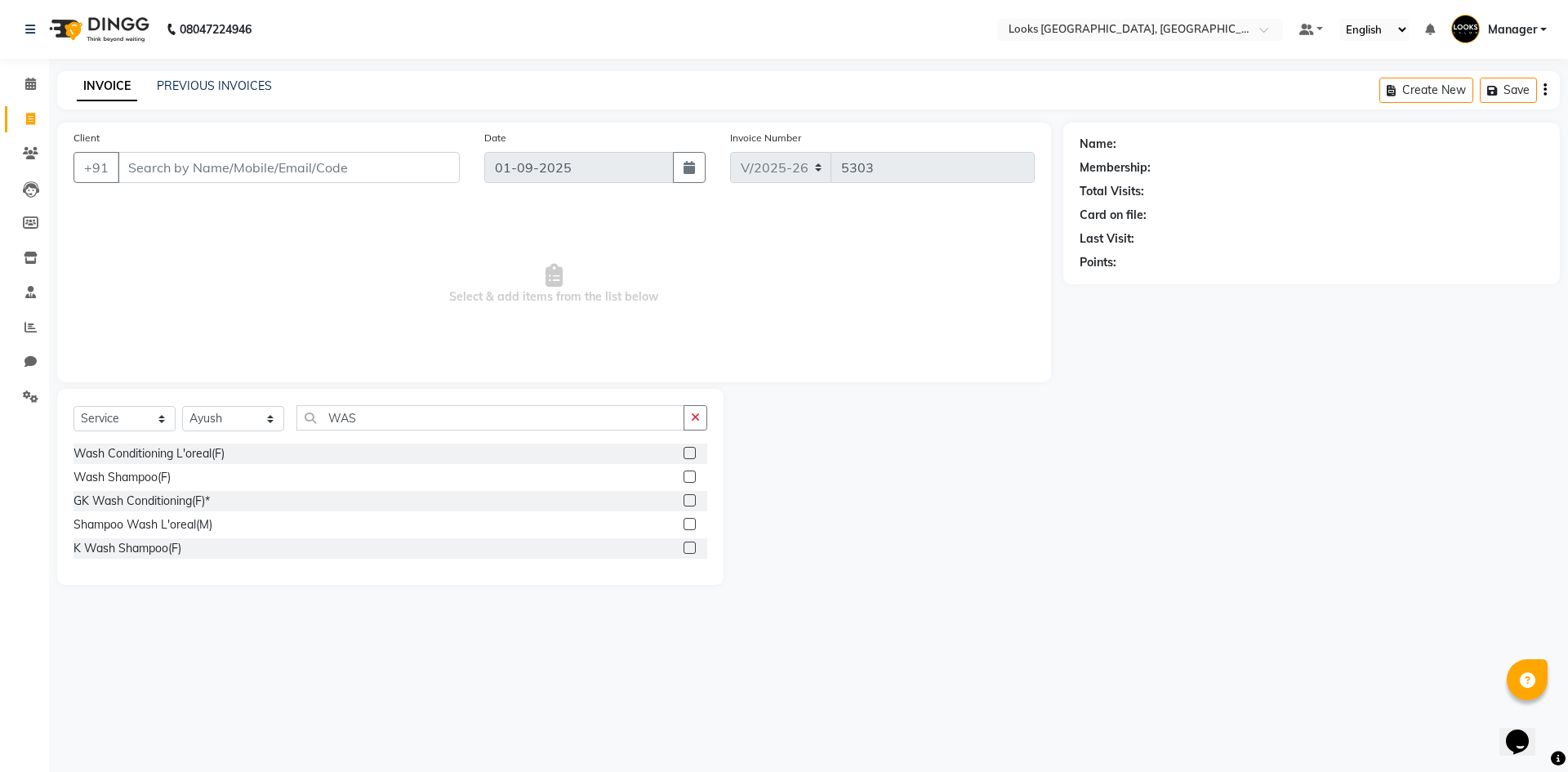
click at [693, 525] on label at bounding box center [689, 524] width 12 height 12
click at [693, 525] on input "checkbox" at bounding box center [688, 525] width 10 height 10
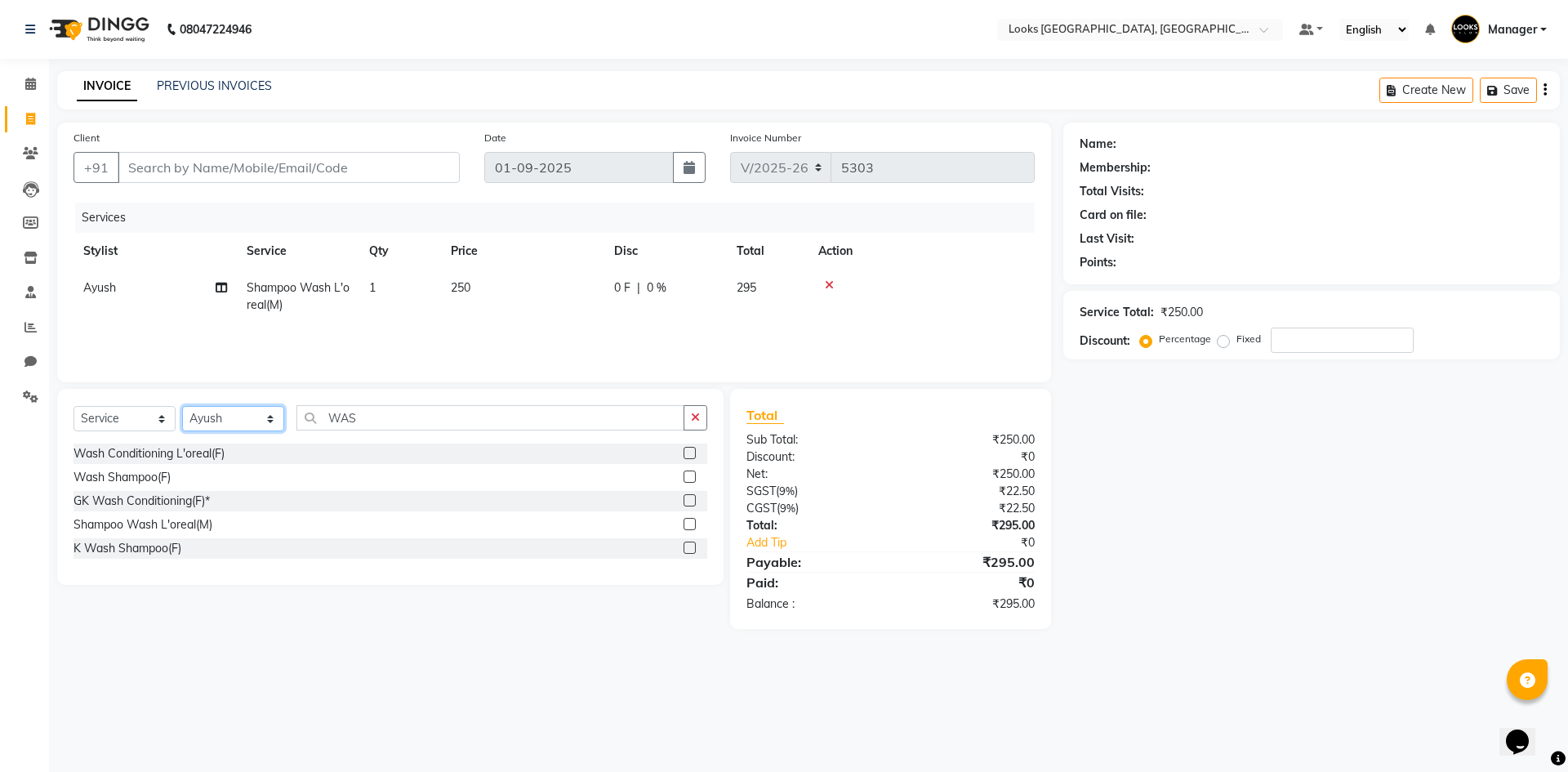
checkbox input "false"
click at [227, 425] on select "Select Stylist [PERSON_NAME] [PERSON_NAME] COUNTER_SALES Employee_WS [PERSON_NA…" at bounding box center [233, 419] width 102 height 26
select select "67717"
click at [182, 406] on select "Select Stylist [PERSON_NAME] [PERSON_NAME] COUNTER_SALES Employee_WS [PERSON_NA…" at bounding box center [233, 419] width 102 height 26
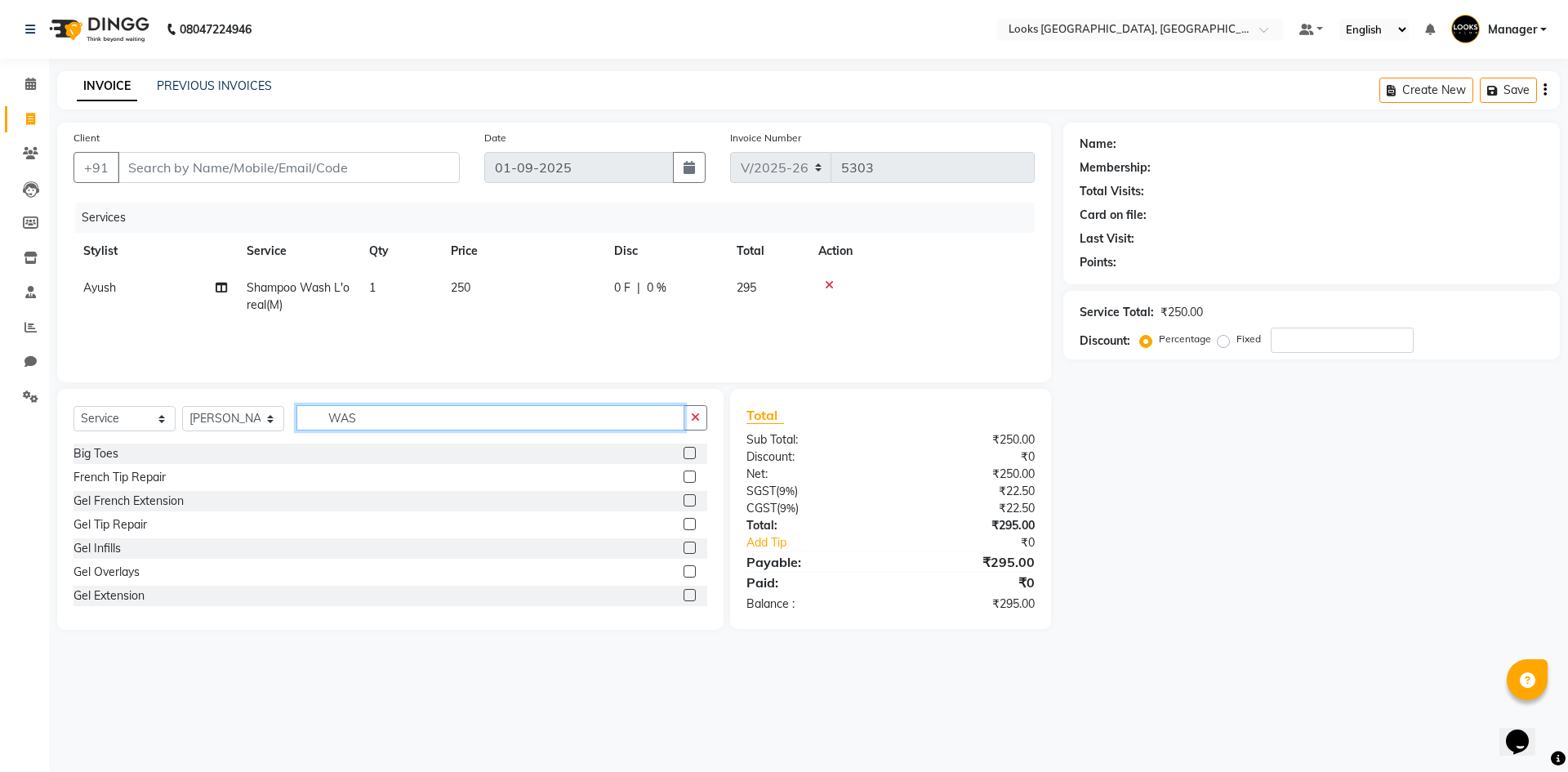
click at [401, 425] on input "WAS" at bounding box center [490, 418] width 388 height 26
type input "CUT"
click at [684, 478] on label at bounding box center [689, 476] width 12 height 12
click at [684, 478] on input "checkbox" at bounding box center [688, 477] width 10 height 10
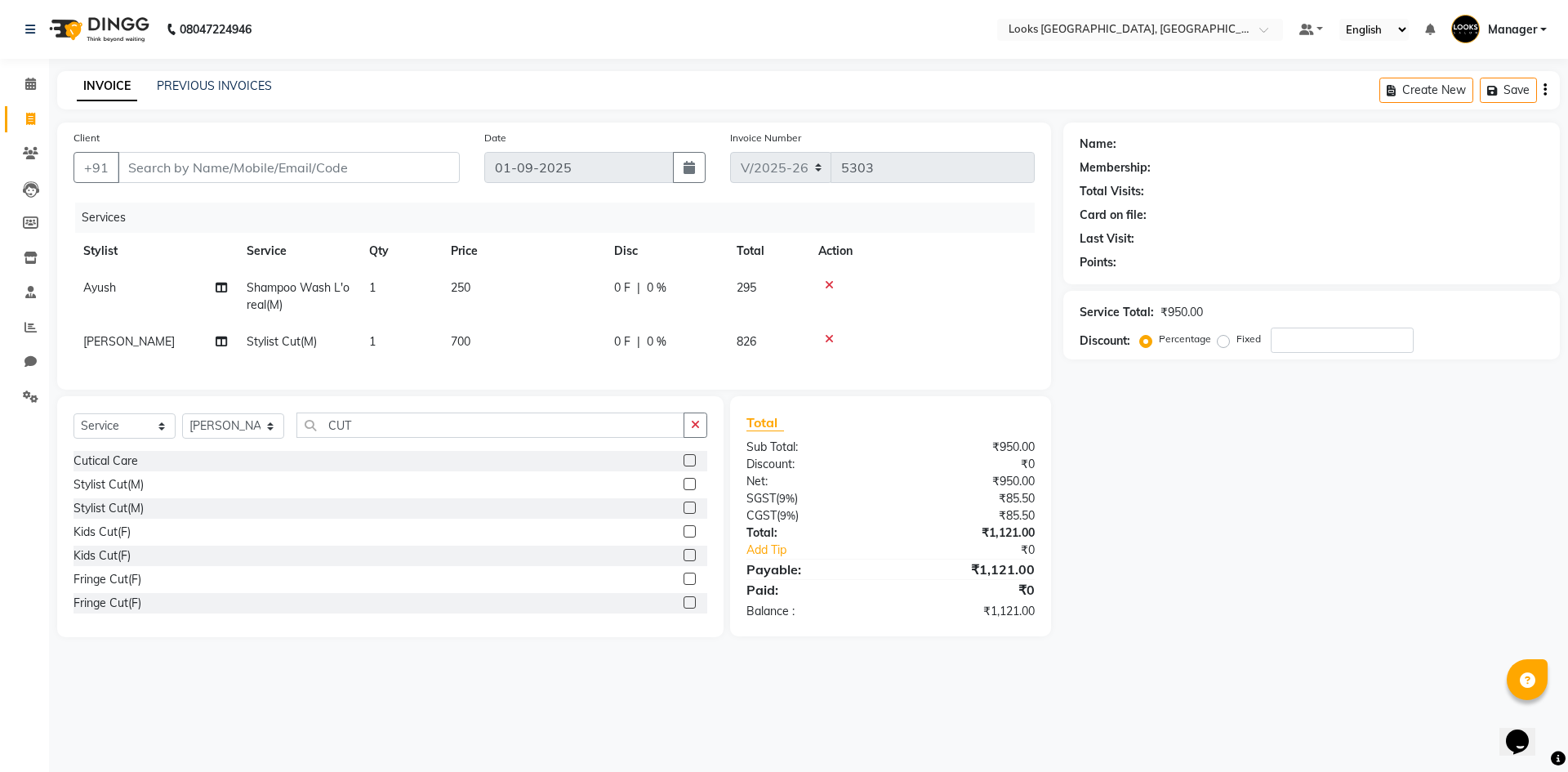
checkbox input "false"
click at [478, 293] on td "250" at bounding box center [523, 296] width 164 height 54
select select "84465"
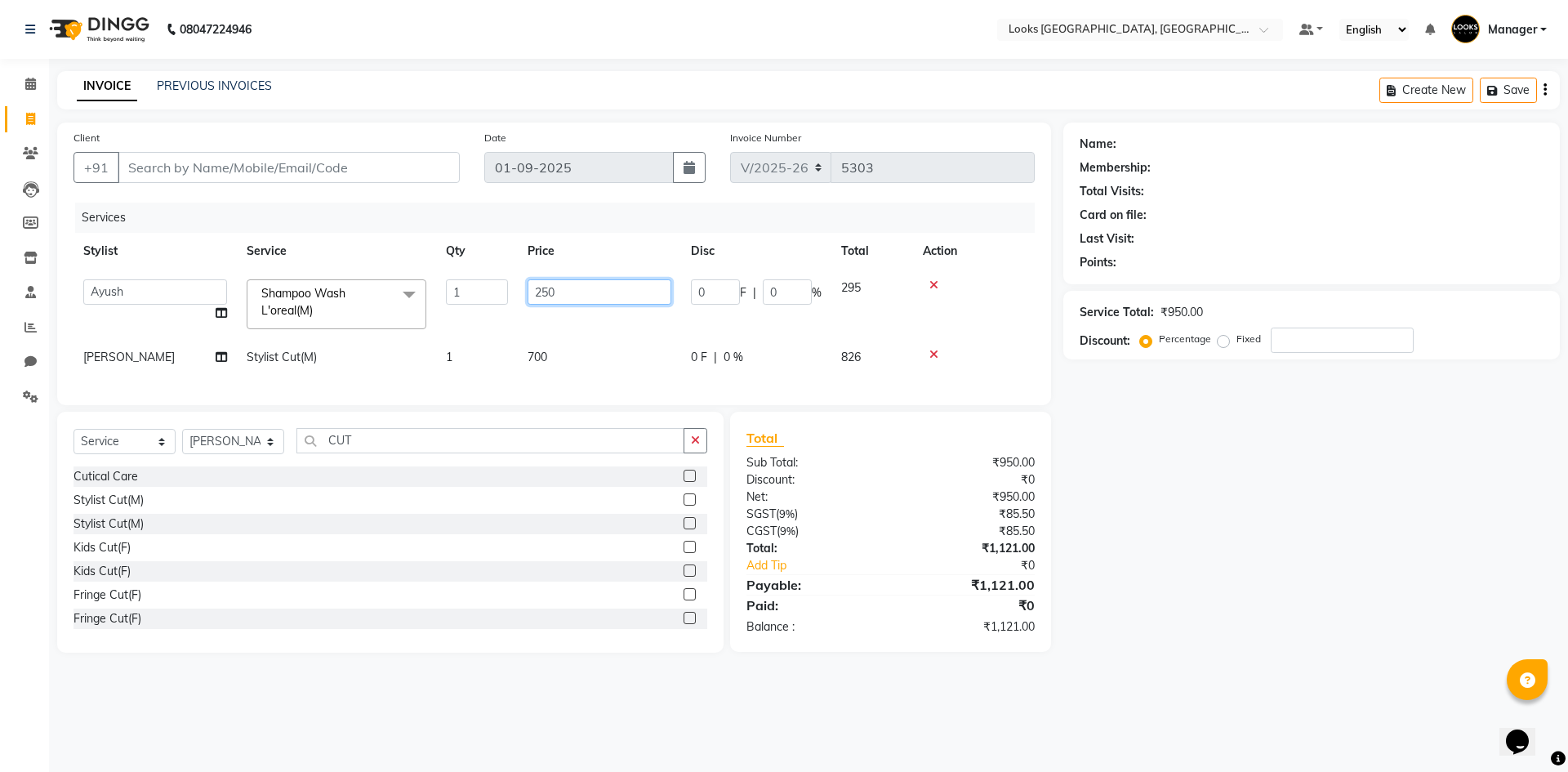
drag, startPoint x: 591, startPoint y: 296, endPoint x: 284, endPoint y: 282, distance: 307.3
click at [284, 282] on tr "ARSHAD Ayush Bobby Chaman COUNTER_SALES Employee_WS FAREED KOMAL Manager MANISH…" at bounding box center [554, 304] width 961 height 69
type input "200"
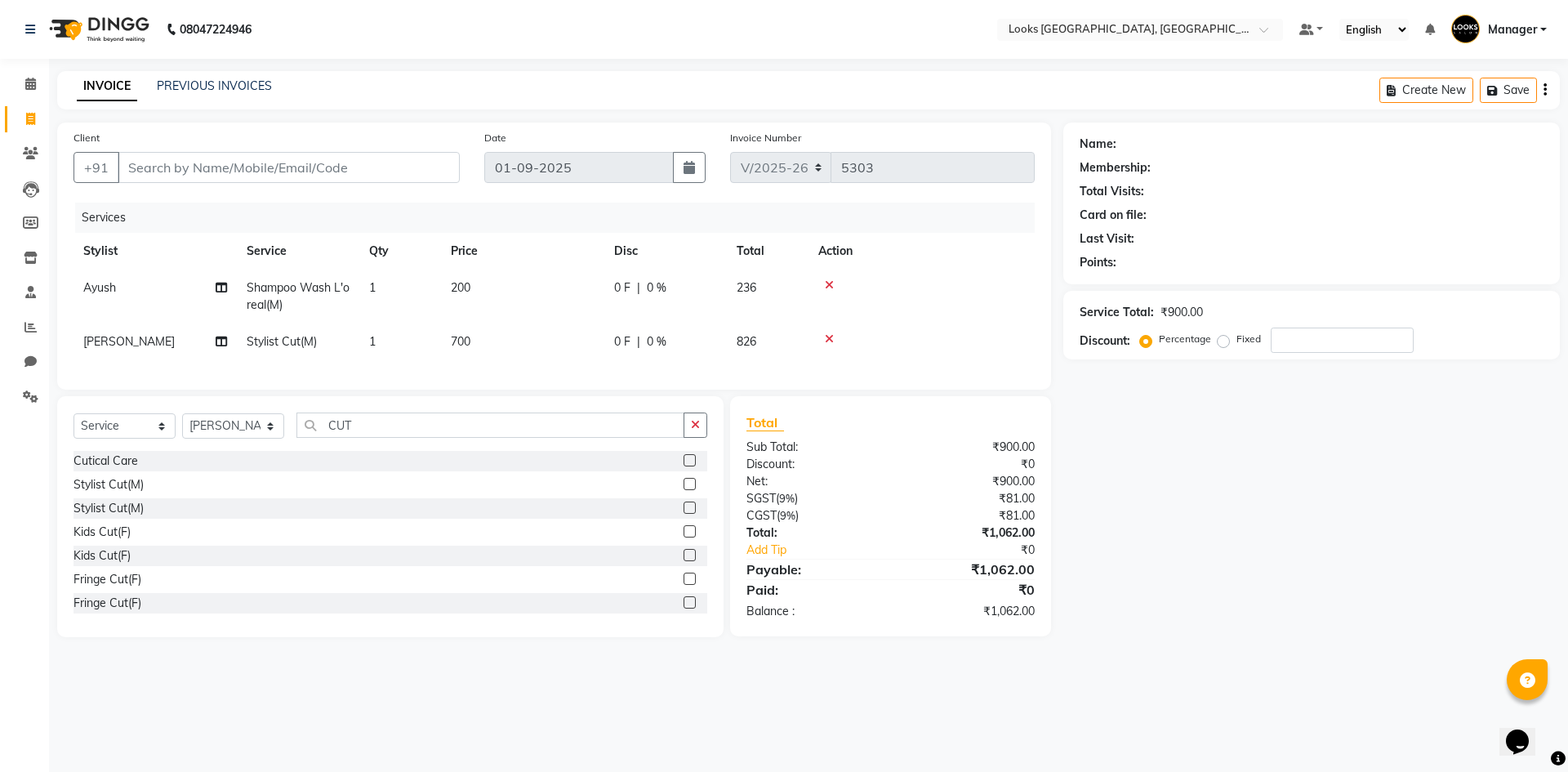
click at [530, 358] on td "700" at bounding box center [523, 342] width 164 height 37
select select "67717"
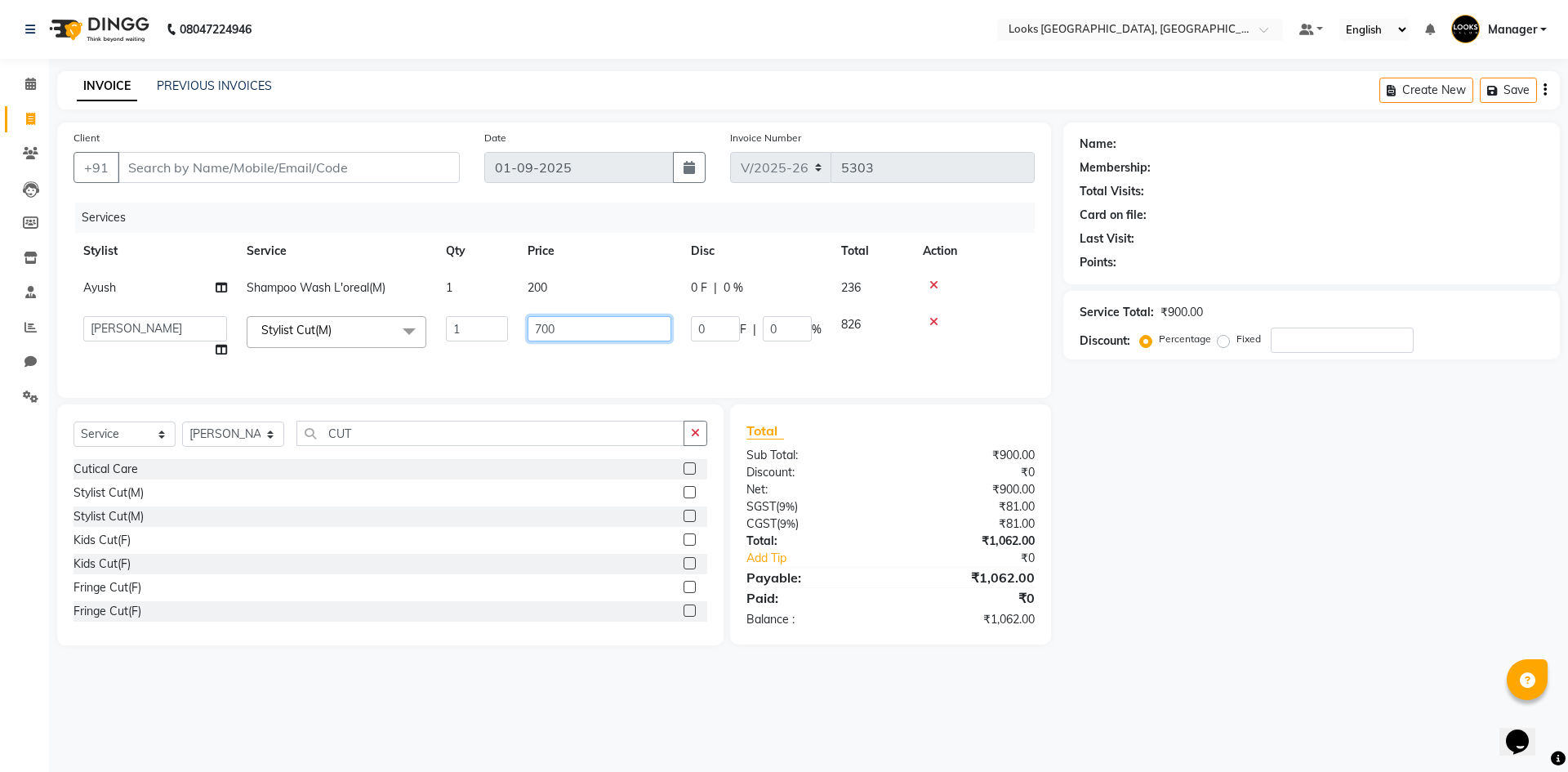
drag, startPoint x: 350, startPoint y: 284, endPoint x: 276, endPoint y: 261, distance: 77.5
click at [292, 275] on tbody "Ayush Shampoo Wash L'oreal(M) 1 200 0 F | 0 % 236 ARSHAD Ayush Bobby Chaman COU…" at bounding box center [554, 319] width 961 height 99
type input "550"
click at [419, 171] on input "Client" at bounding box center [288, 167] width 342 height 31
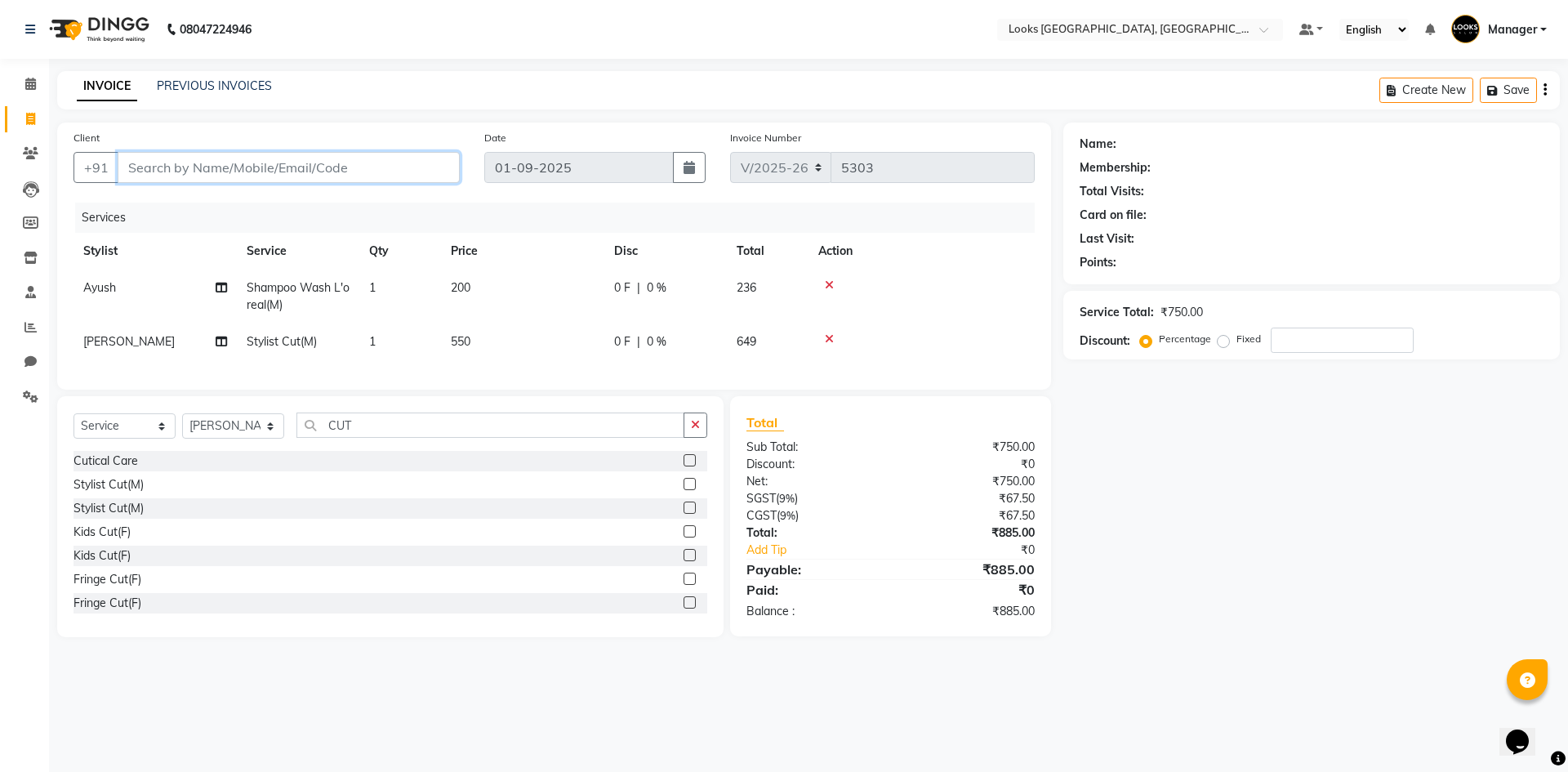
type input "W"
type input "0"
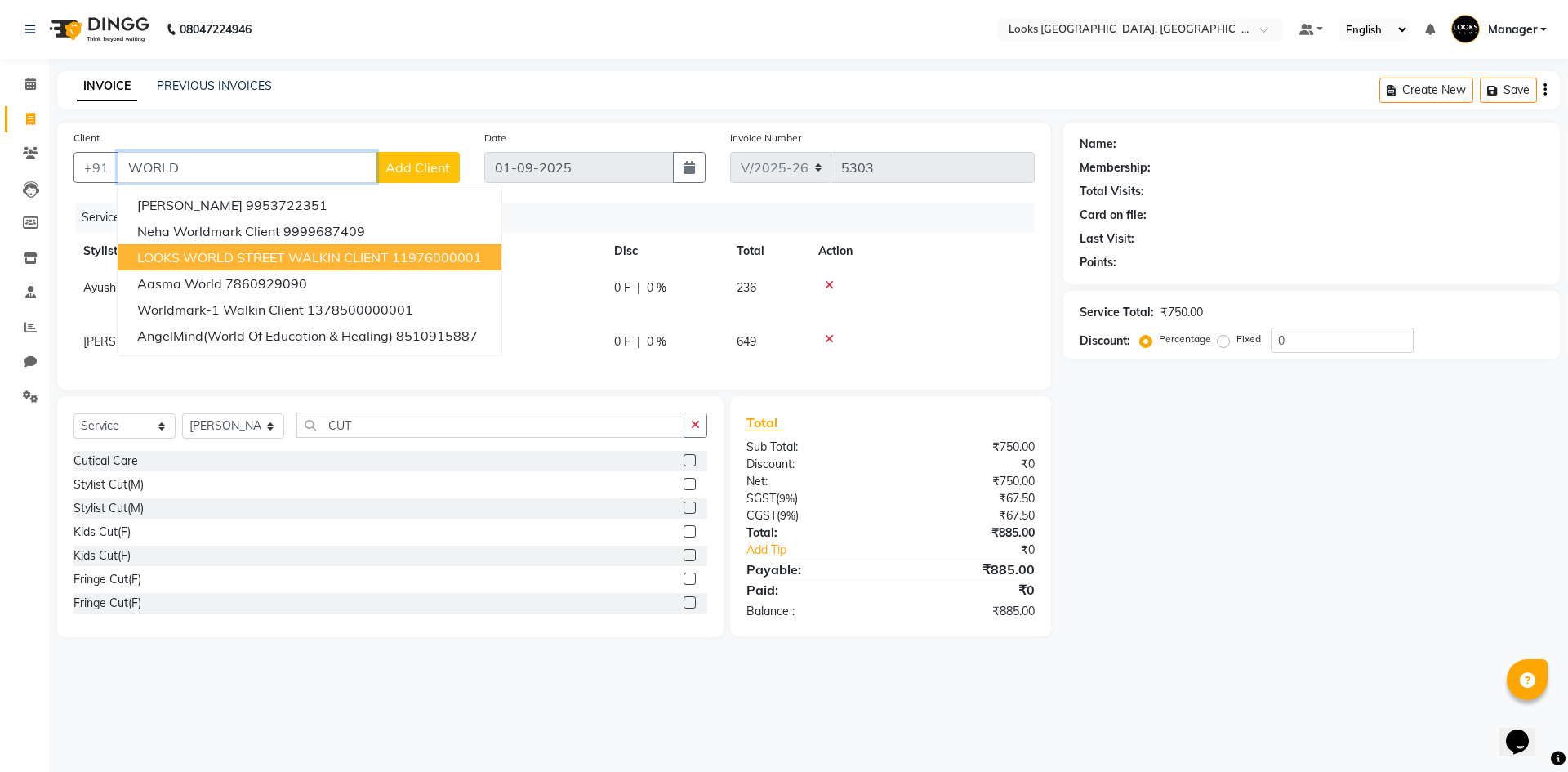
click at [291, 259] on span "LOOKS WORLD STREET WALKIN CLIENT" at bounding box center [263, 257] width 252 height 16
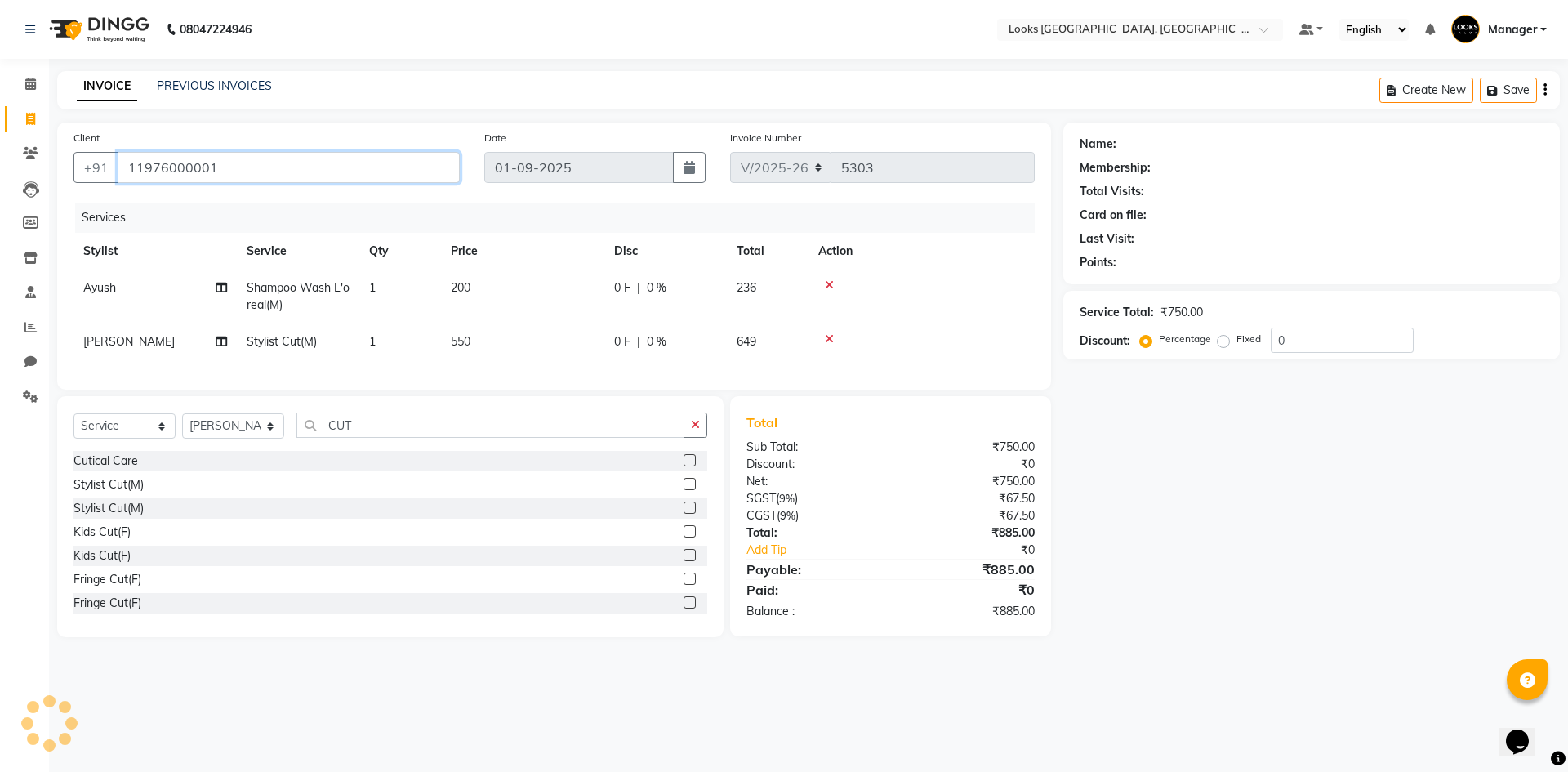
type input "11976000001"
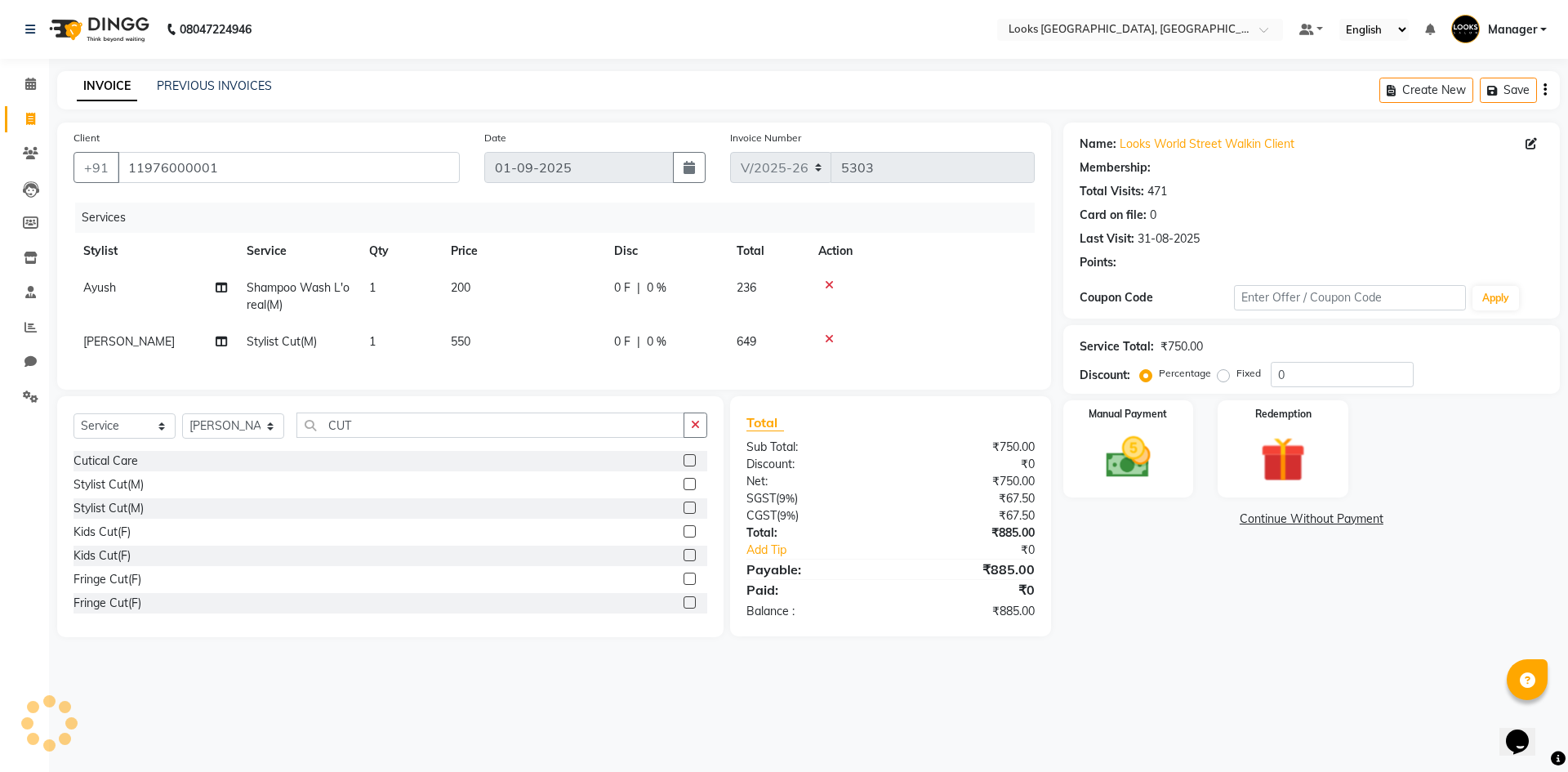
select select "1: Object"
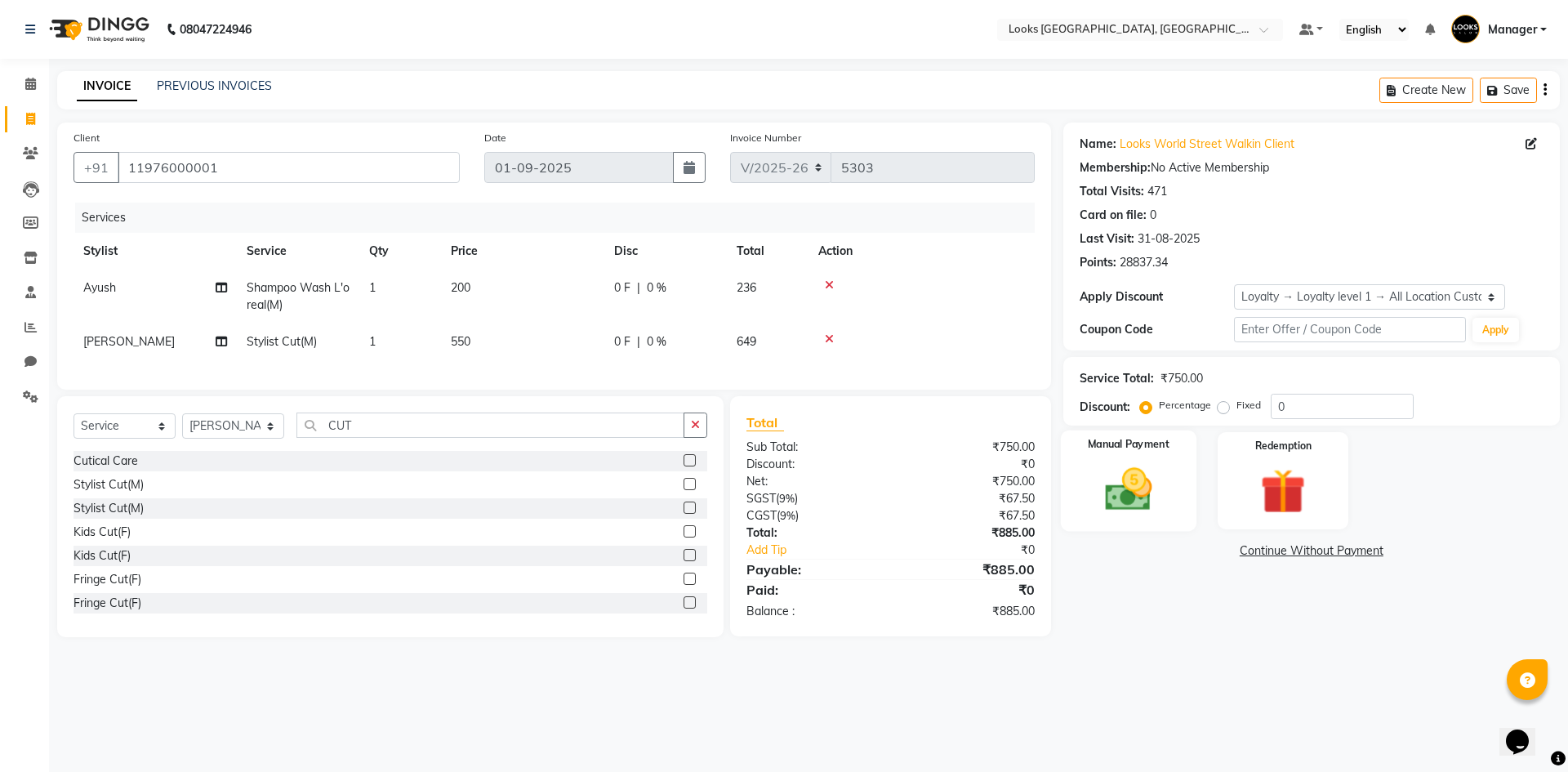
click at [1120, 473] on img at bounding box center [1129, 489] width 76 height 54
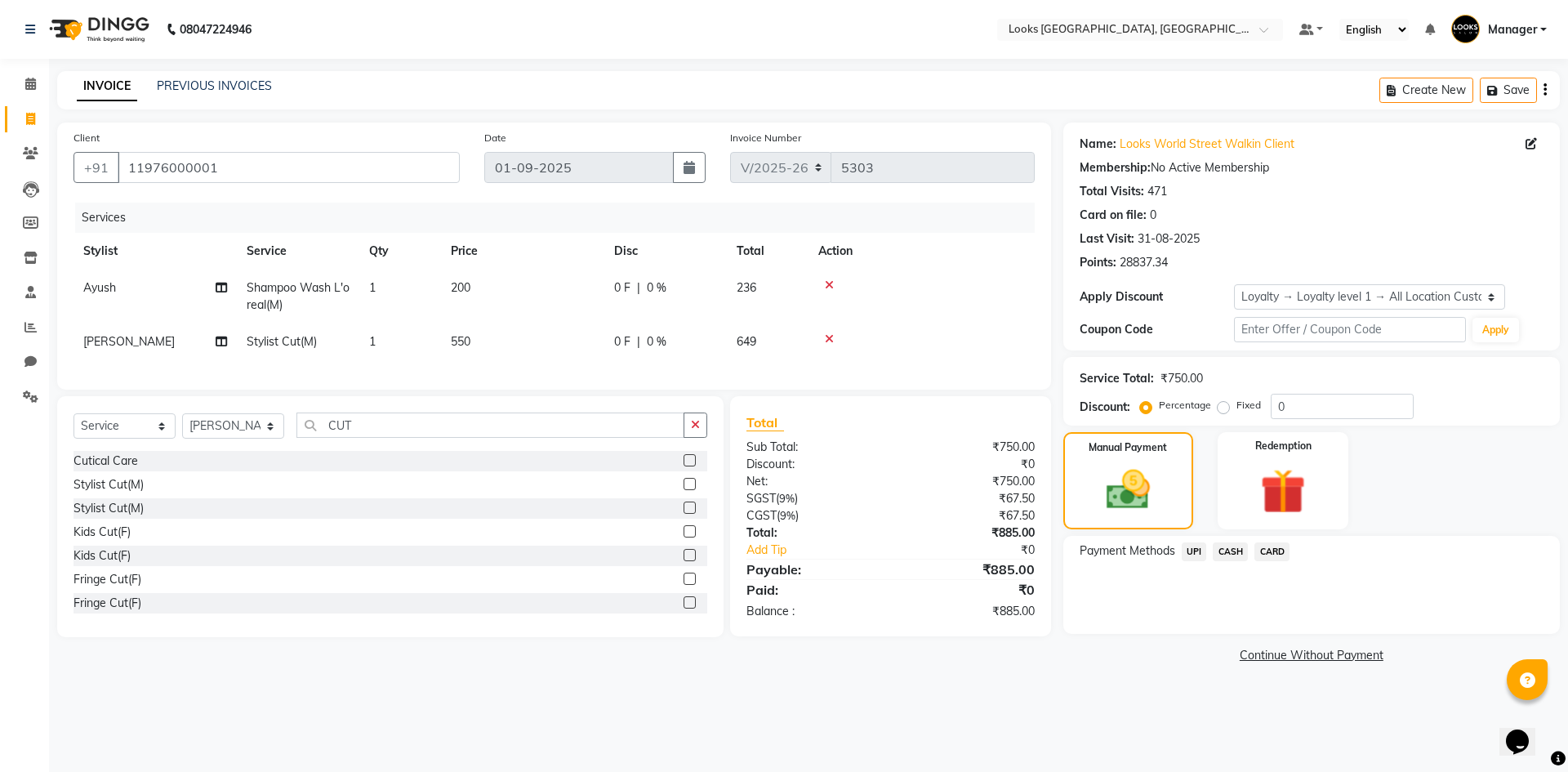
click at [1222, 544] on span "CASH" at bounding box center [1230, 552] width 35 height 19
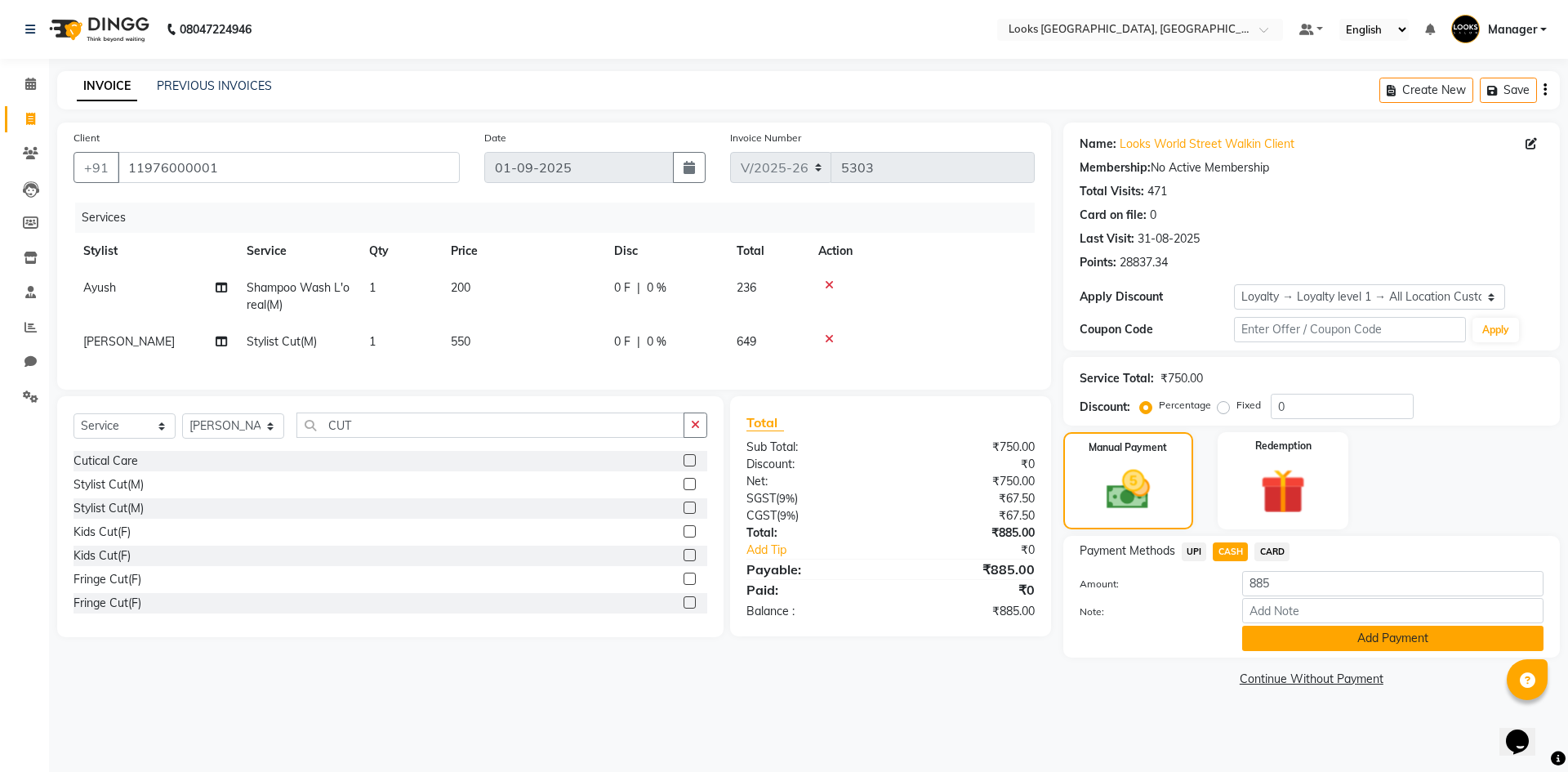
click at [1327, 644] on button "Add Payment" at bounding box center [1393, 638] width 301 height 26
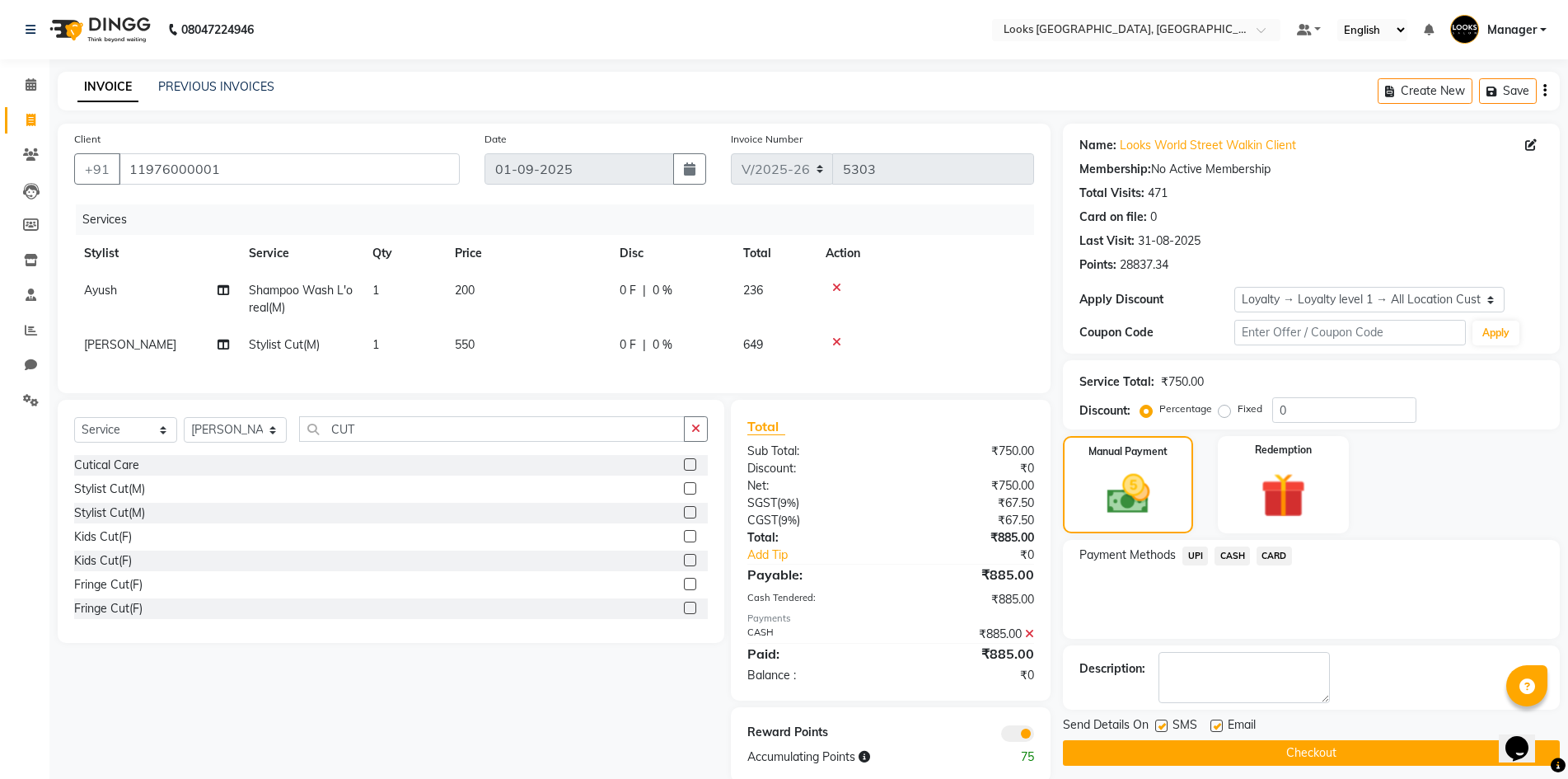
scroll to position [42, 0]
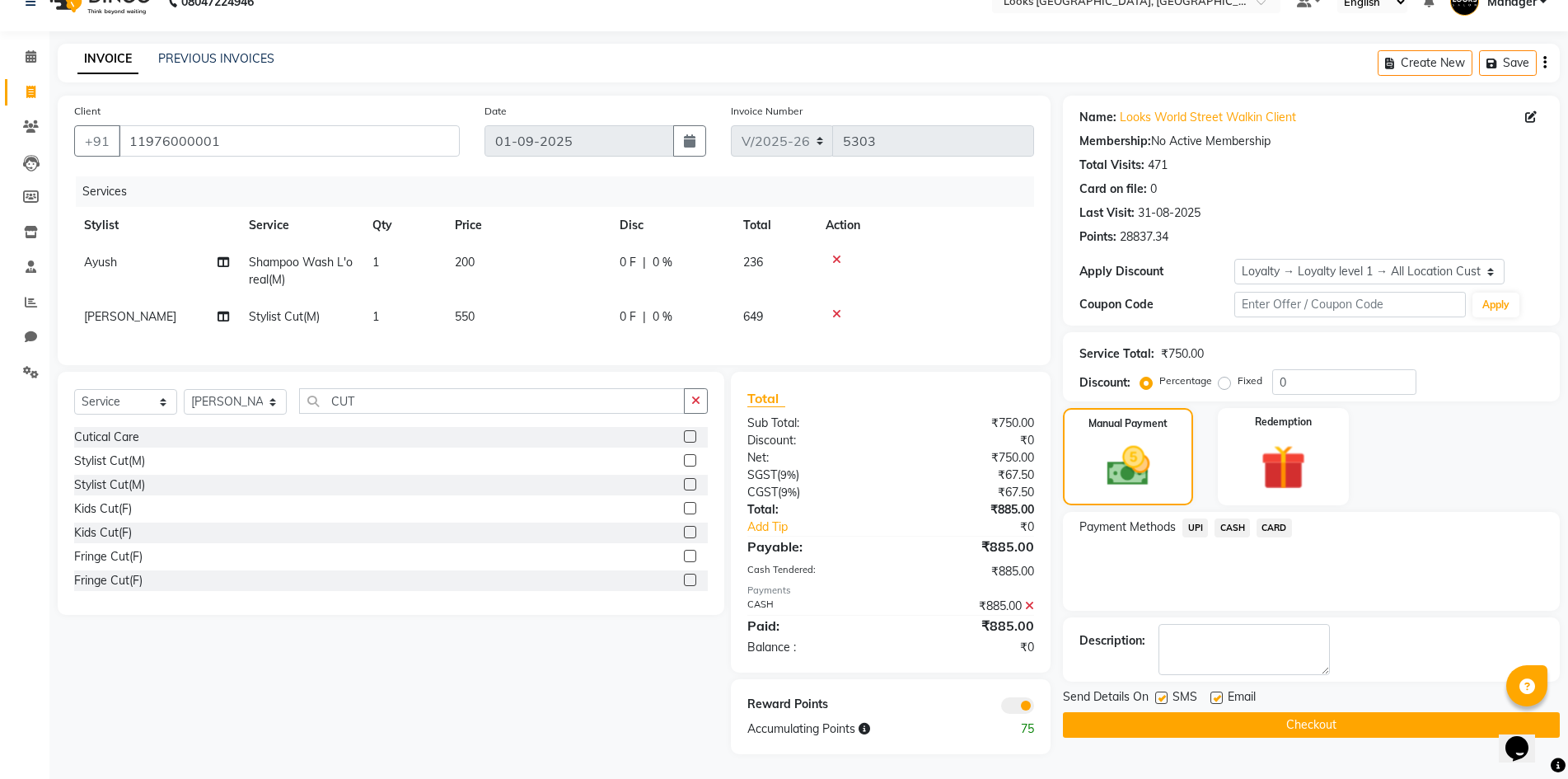
click at [1217, 692] on label at bounding box center [1216, 698] width 12 height 12
click at [1217, 693] on input "checkbox" at bounding box center [1215, 698] width 11 height 11
checkbox input "false"
drag, startPoint x: 1251, startPoint y: 717, endPoint x: 1364, endPoint y: 577, distance: 179.9
click at [1255, 714] on button "Checkout" at bounding box center [1312, 725] width 497 height 26
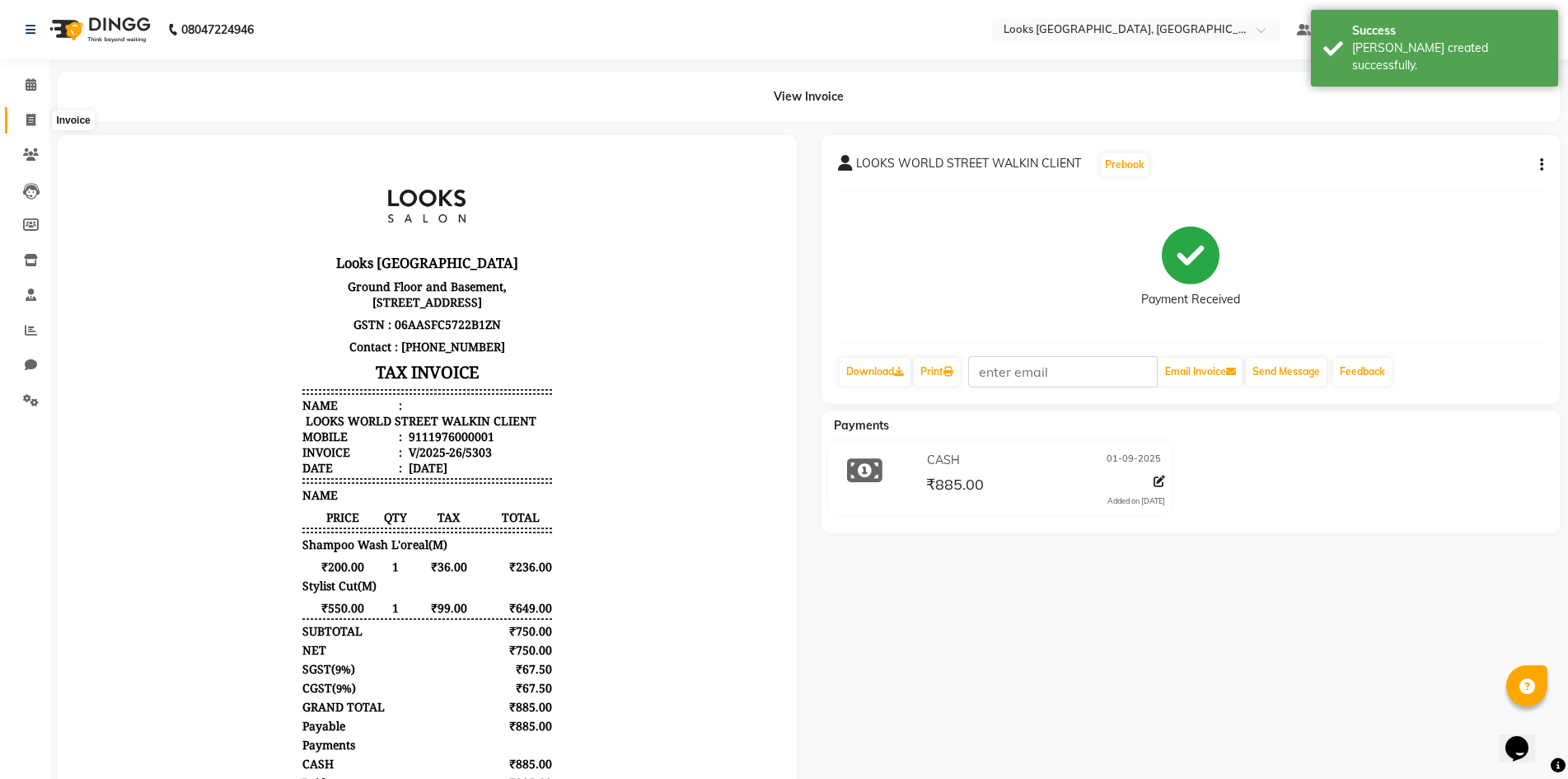
click at [39, 116] on span at bounding box center [31, 120] width 29 height 19
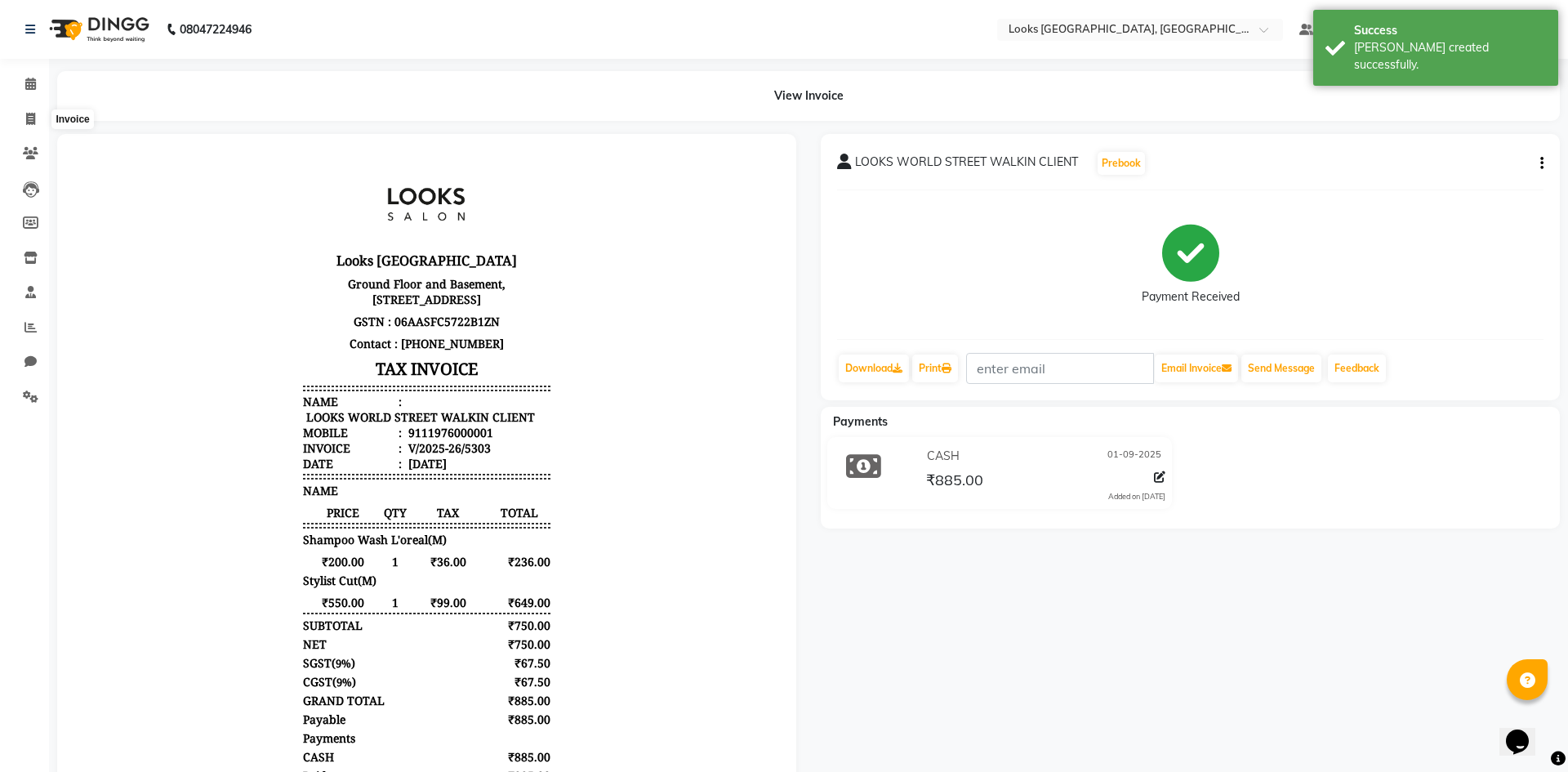
select select "service"
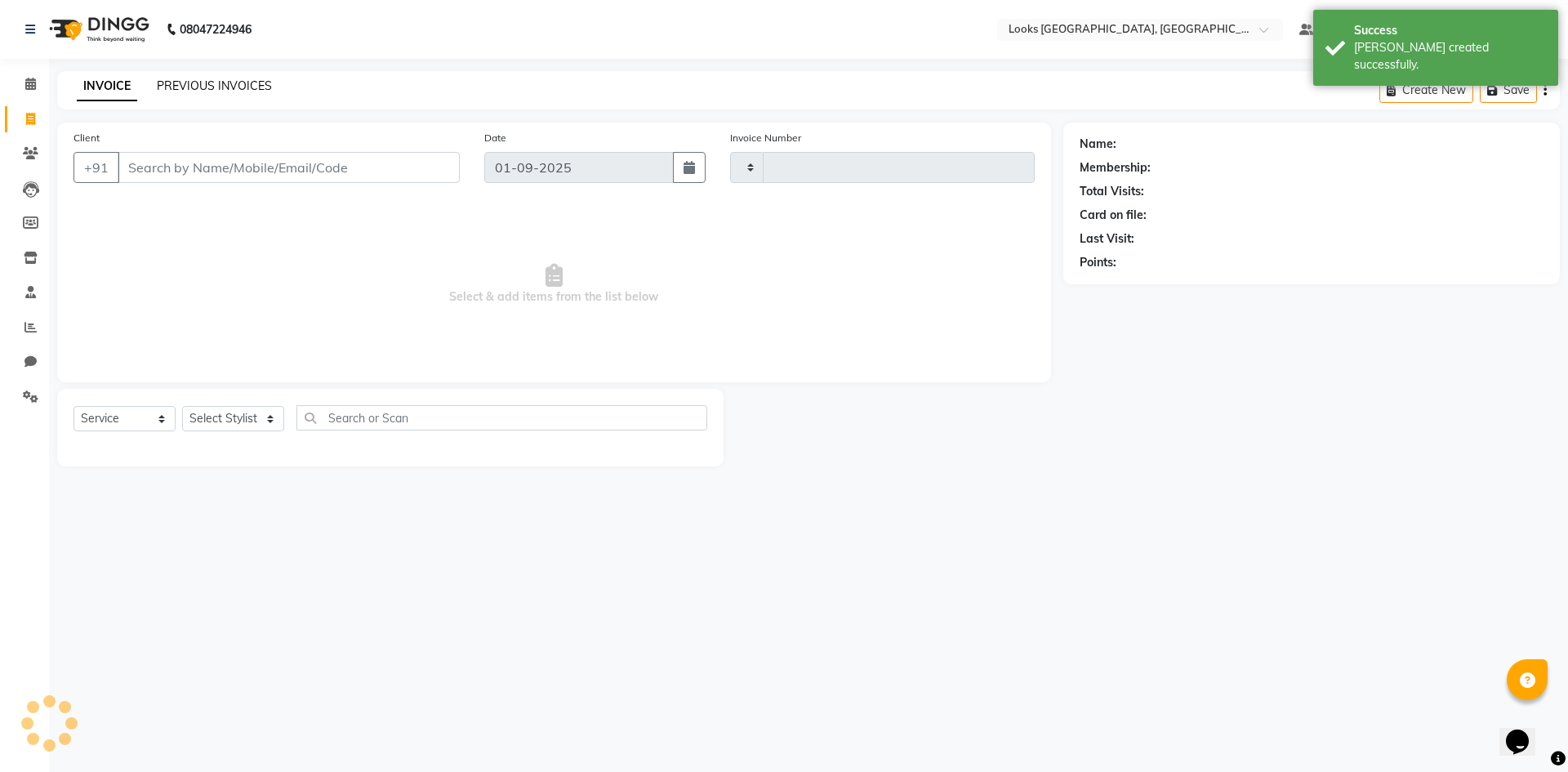
type input "5304"
select select "4718"
click at [169, 81] on link "PREVIOUS INVOICES" at bounding box center [215, 86] width 116 height 15
